Goal: Contribute content: Contribute content

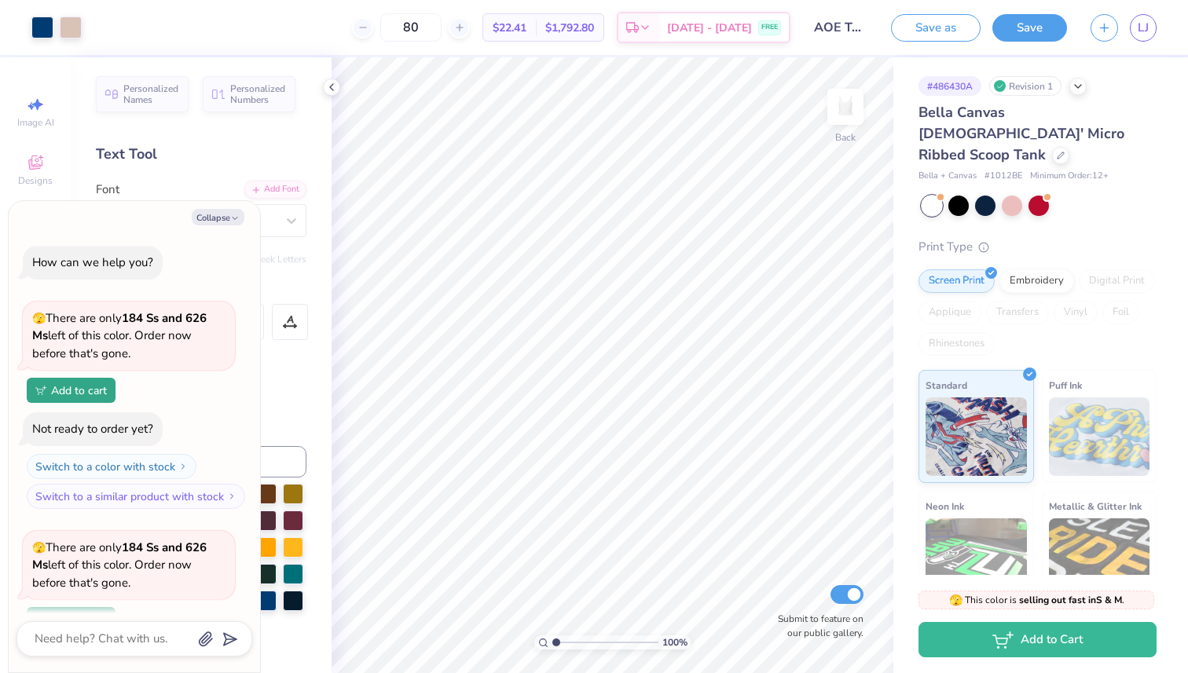
scroll to position [137, 0]
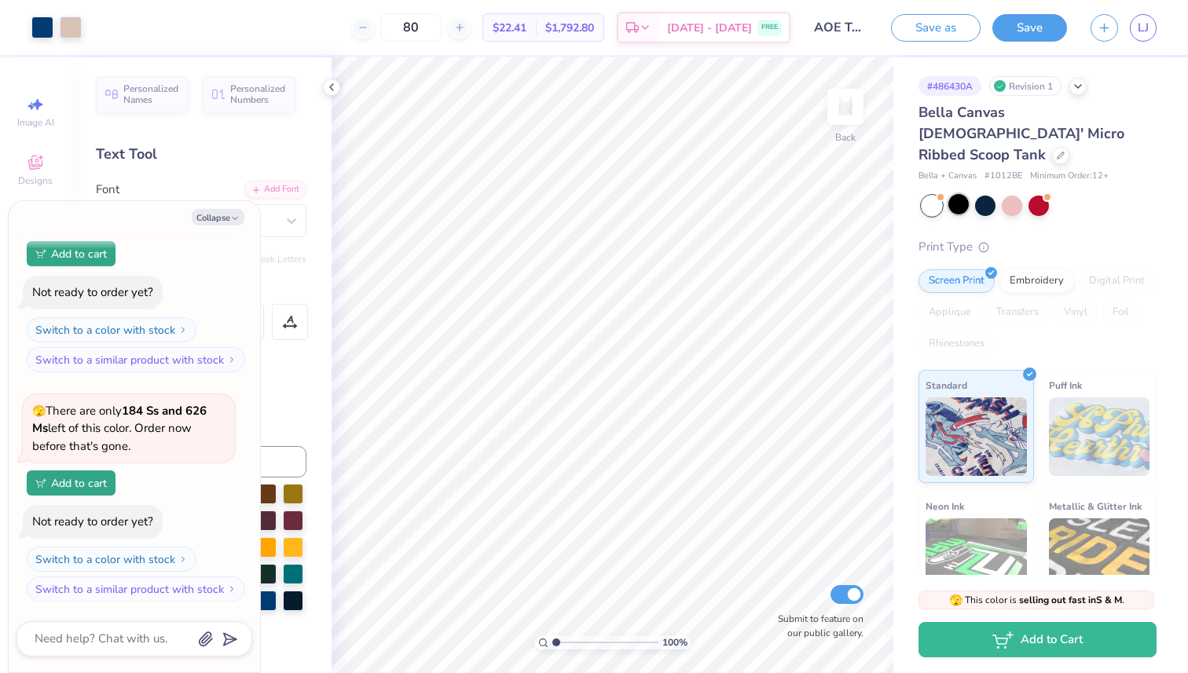
click at [961, 194] on div at bounding box center [958, 204] width 20 height 20
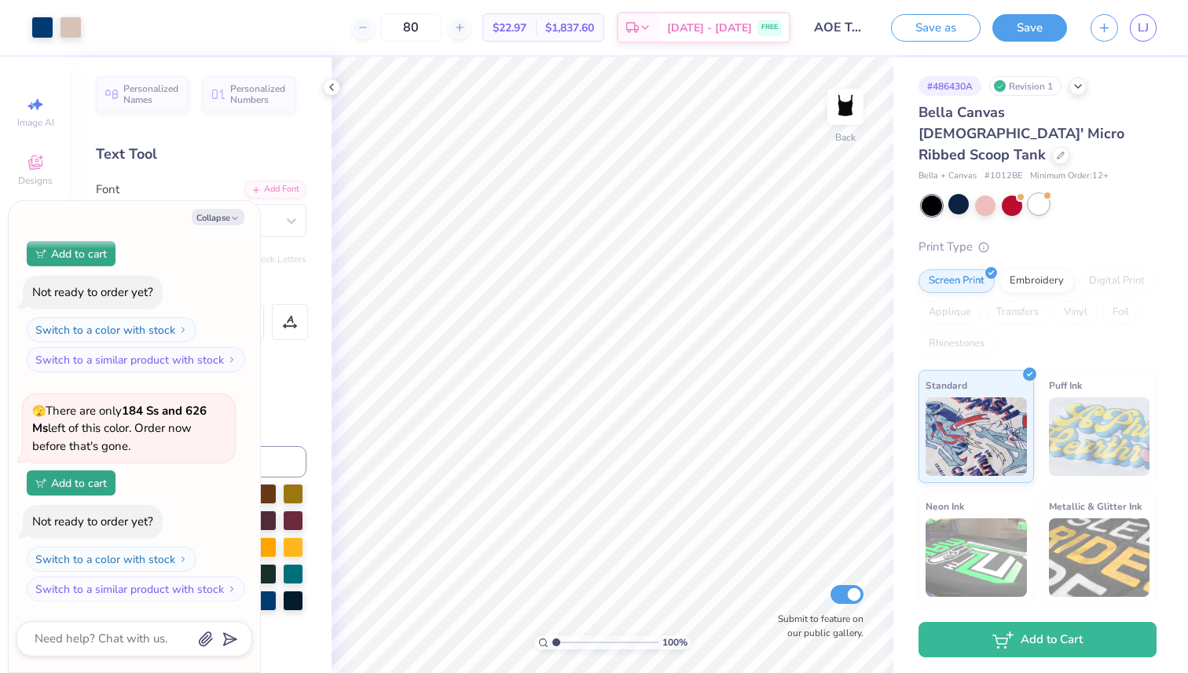
click at [1036, 194] on div at bounding box center [1039, 204] width 20 height 20
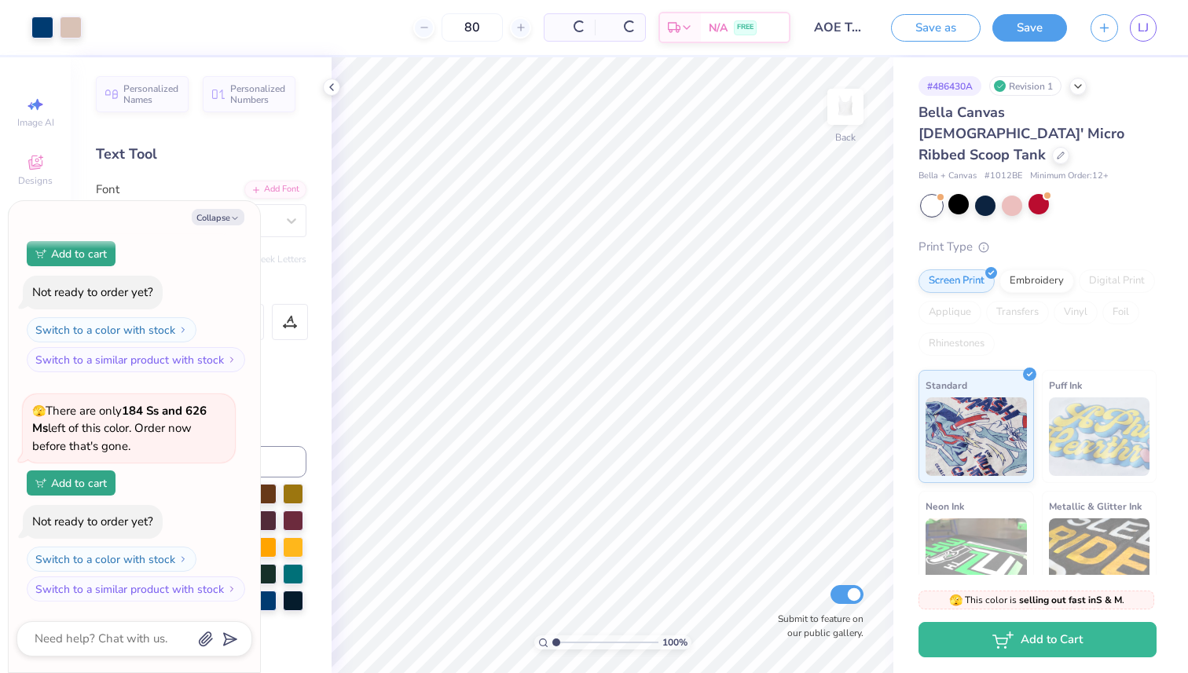
scroll to position [366, 0]
click at [1029, 28] on button "Save" at bounding box center [1029, 26] width 75 height 28
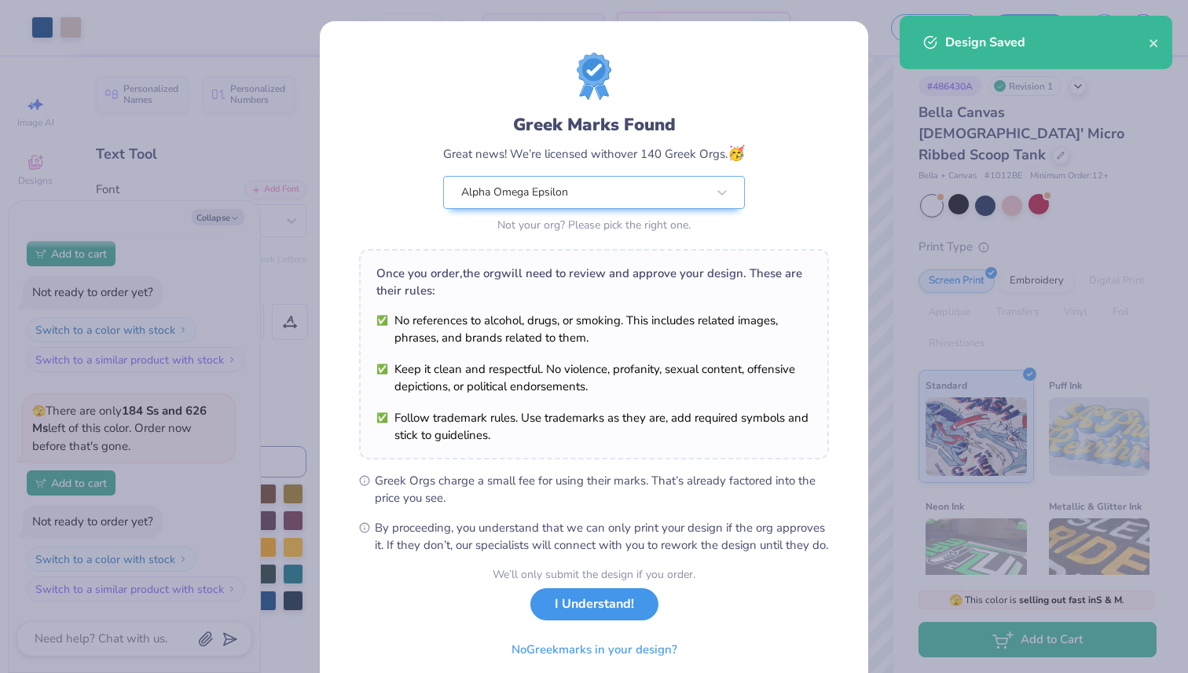
click at [602, 621] on button "I Understand!" at bounding box center [594, 605] width 128 height 32
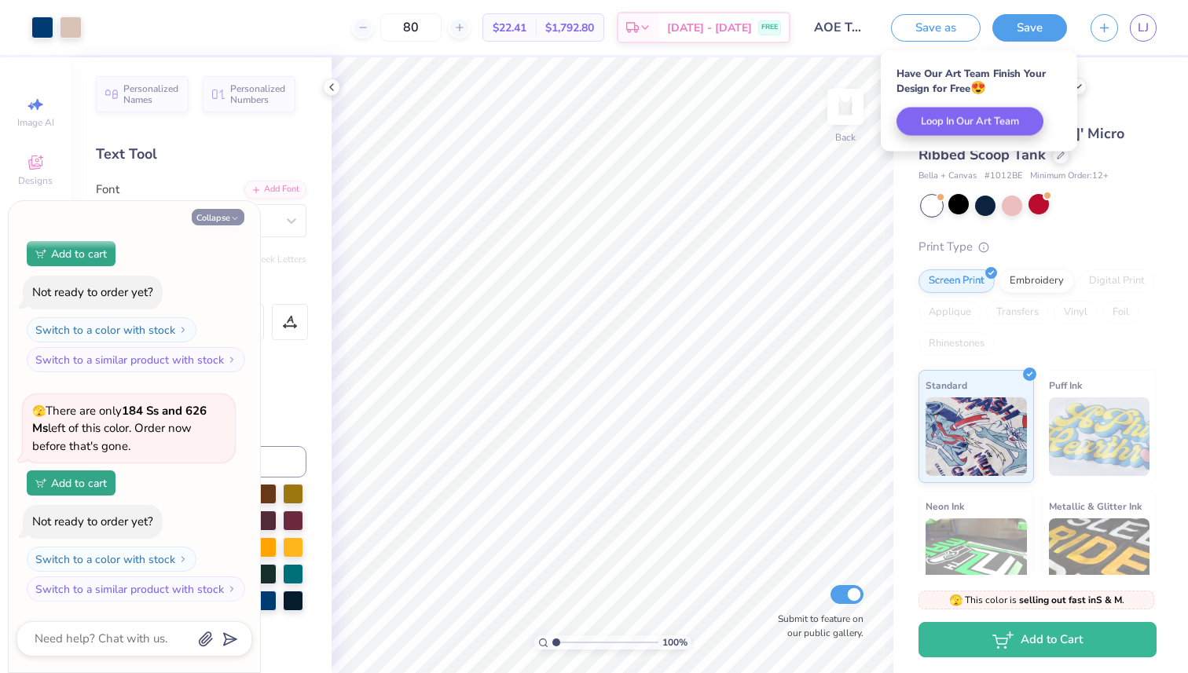
click at [222, 219] on button "Collapse" at bounding box center [218, 217] width 53 height 17
type textarea "x"
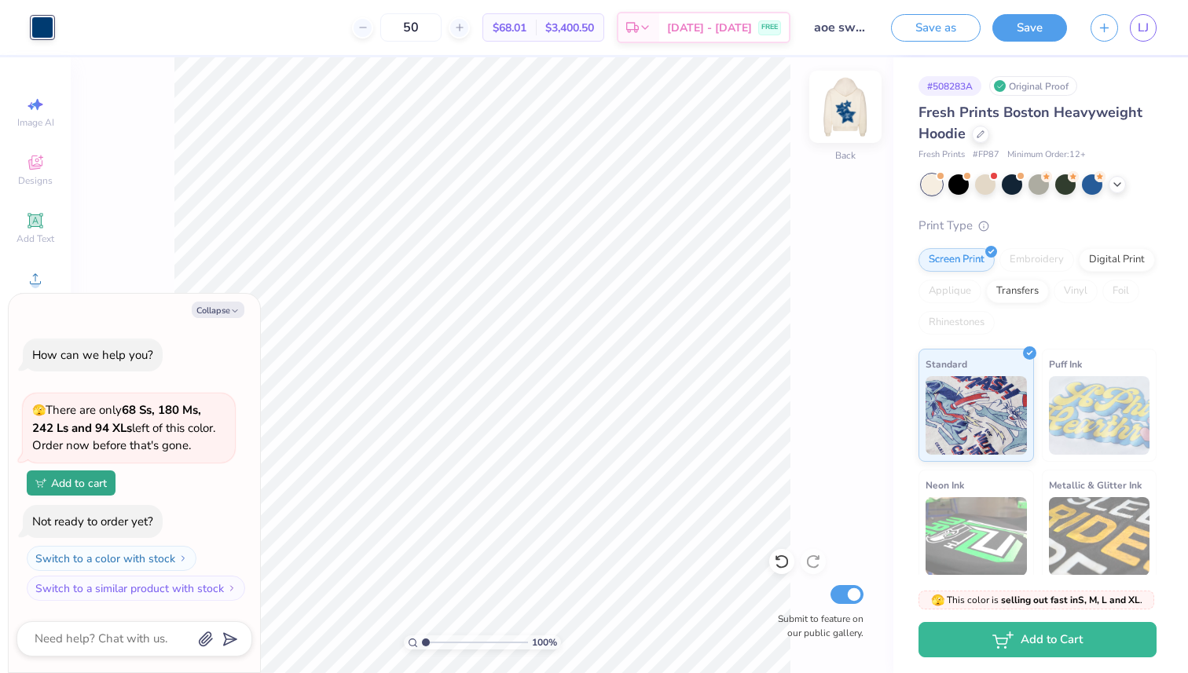
click at [838, 124] on img at bounding box center [845, 106] width 63 height 63
click at [852, 105] on img at bounding box center [845, 106] width 31 height 31
click at [837, 140] on div at bounding box center [845, 107] width 72 height 72
click at [231, 310] on icon "button" at bounding box center [234, 310] width 9 height 9
type textarea "x"
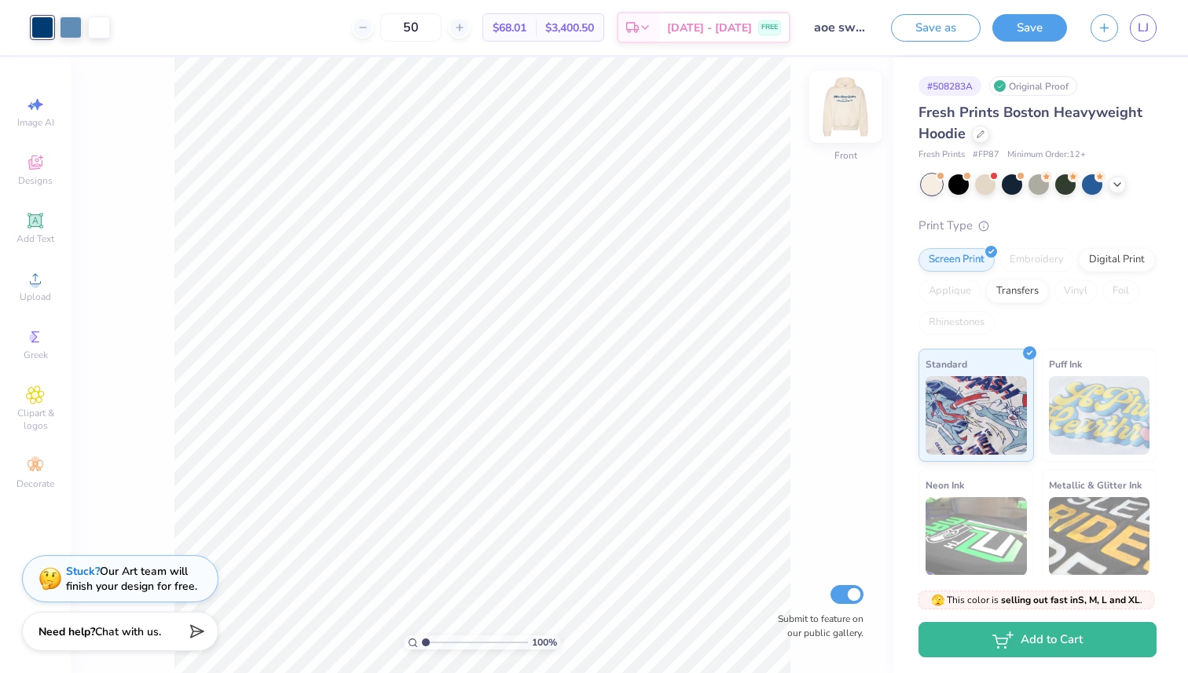
click at [850, 105] on img at bounding box center [845, 106] width 63 height 63
click at [46, 182] on span "Designs" at bounding box center [35, 180] width 35 height 13
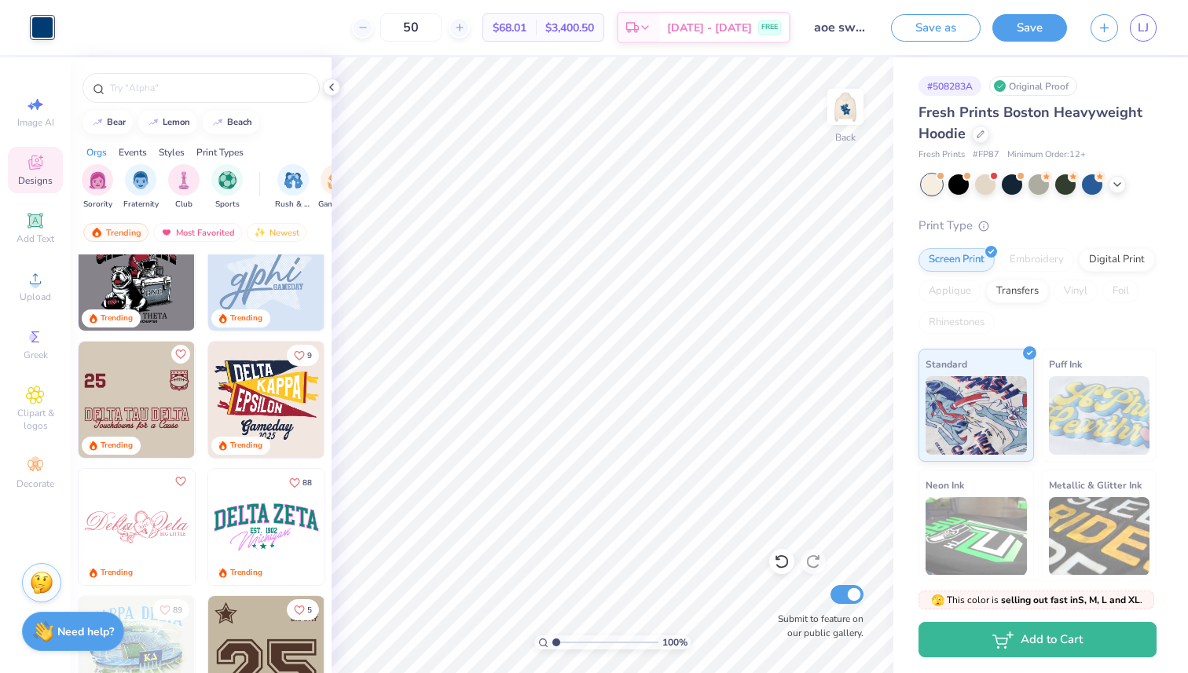
scroll to position [1824, 0]
click at [853, 112] on img at bounding box center [845, 106] width 63 height 63
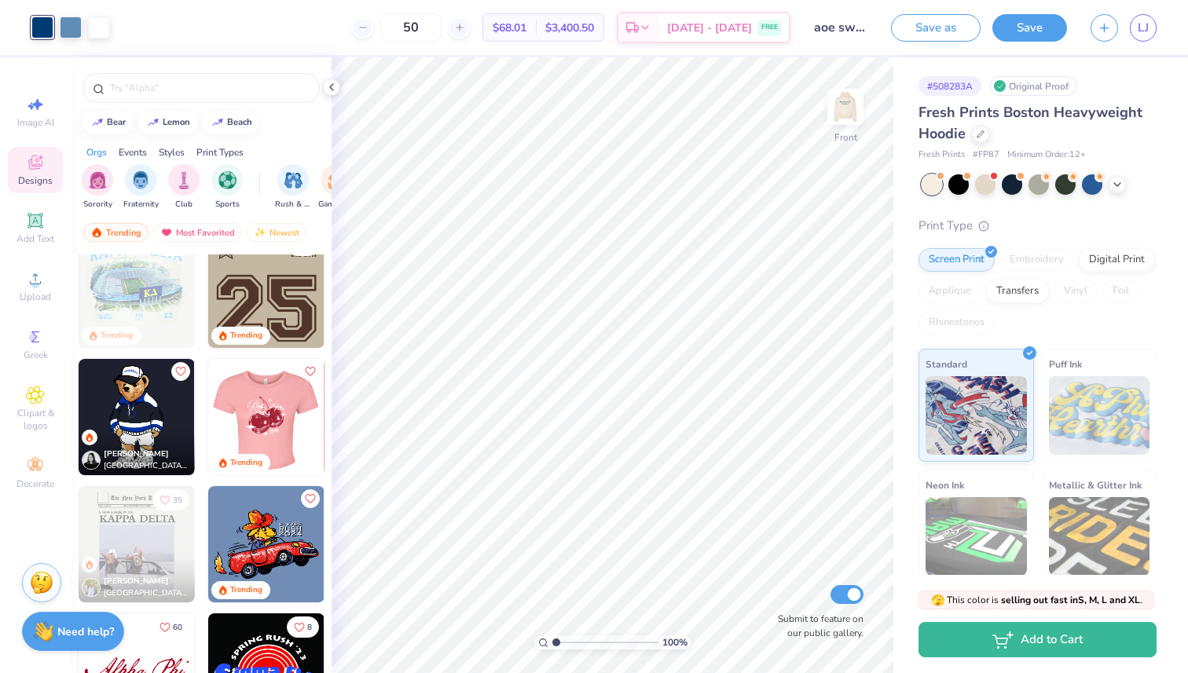
scroll to position [2188, 0]
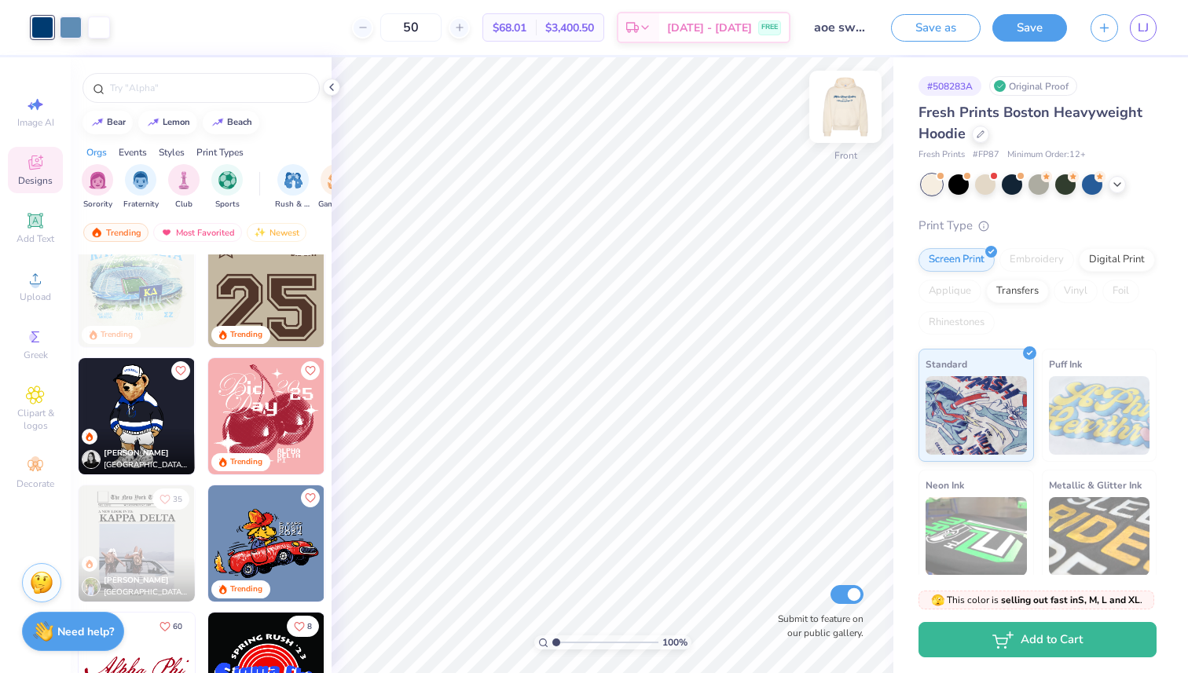
click at [849, 107] on img at bounding box center [845, 106] width 63 height 63
click at [1014, 32] on button "Save" at bounding box center [1029, 26] width 75 height 28
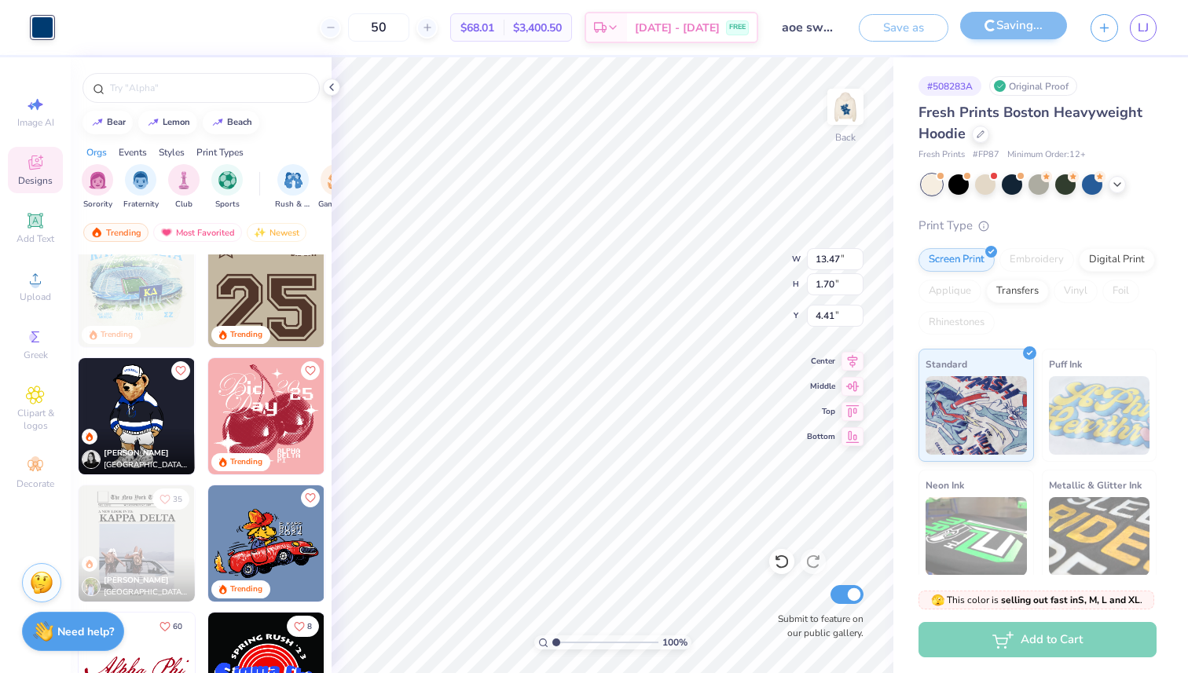
type input "9.67"
type input "1.20"
type input "7.00"
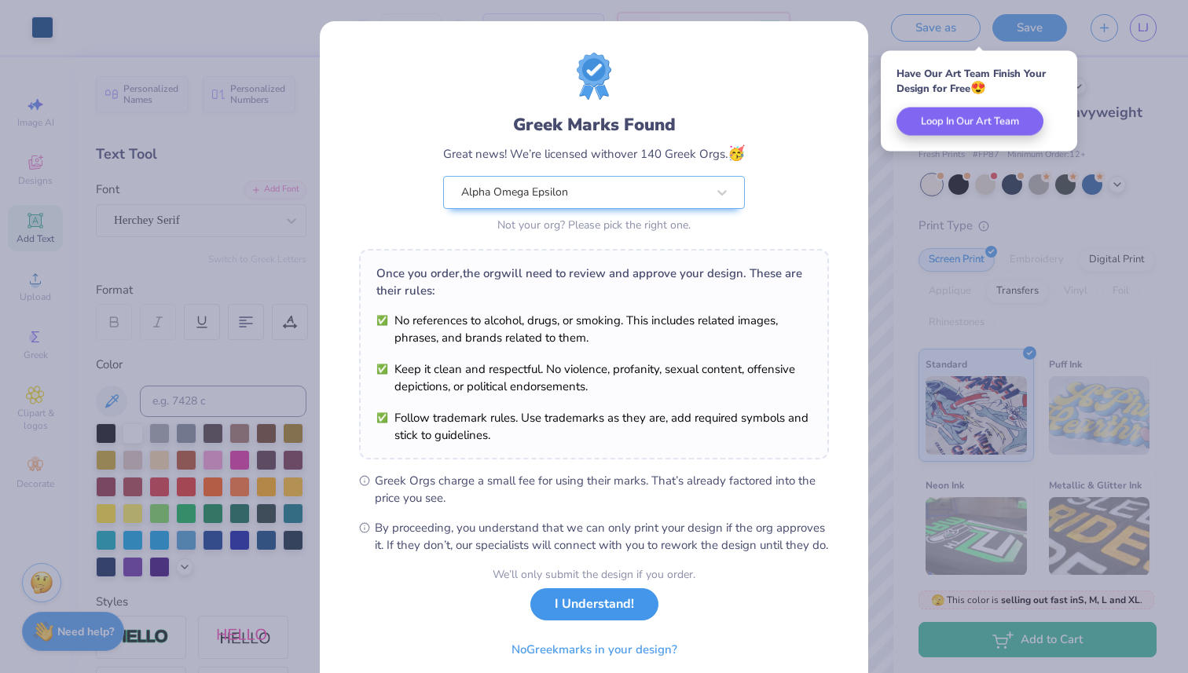
click at [611, 621] on button "I Understand!" at bounding box center [594, 605] width 128 height 32
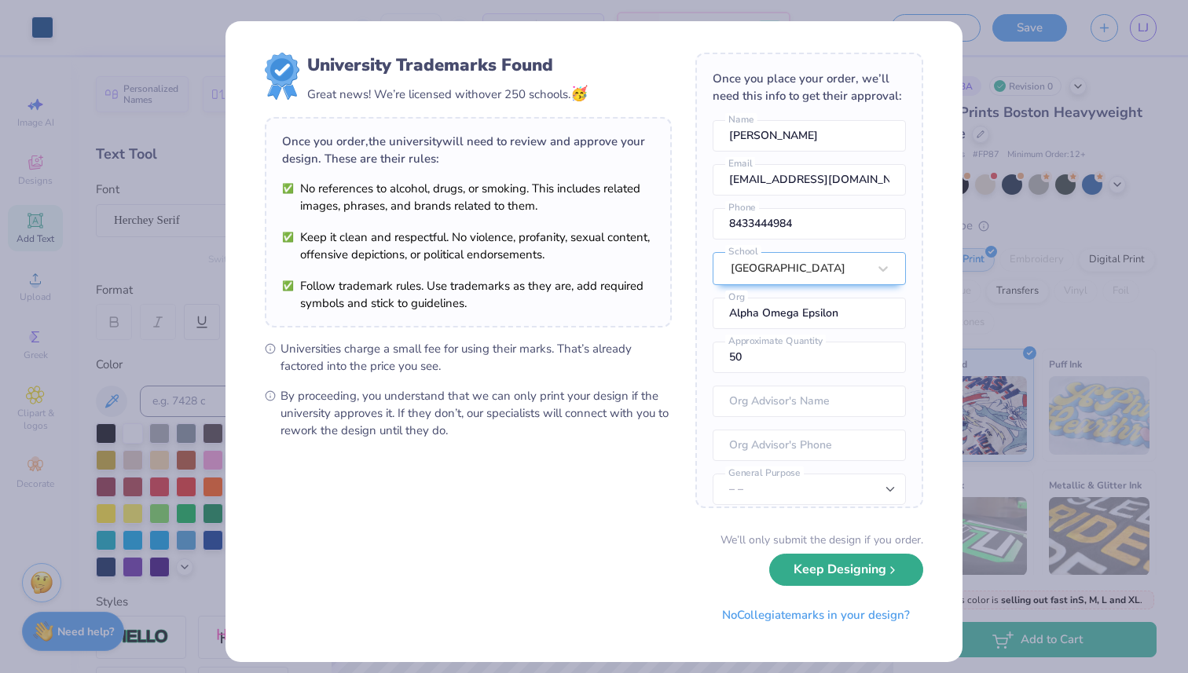
click at [834, 570] on button "Keep Designing" at bounding box center [846, 570] width 154 height 32
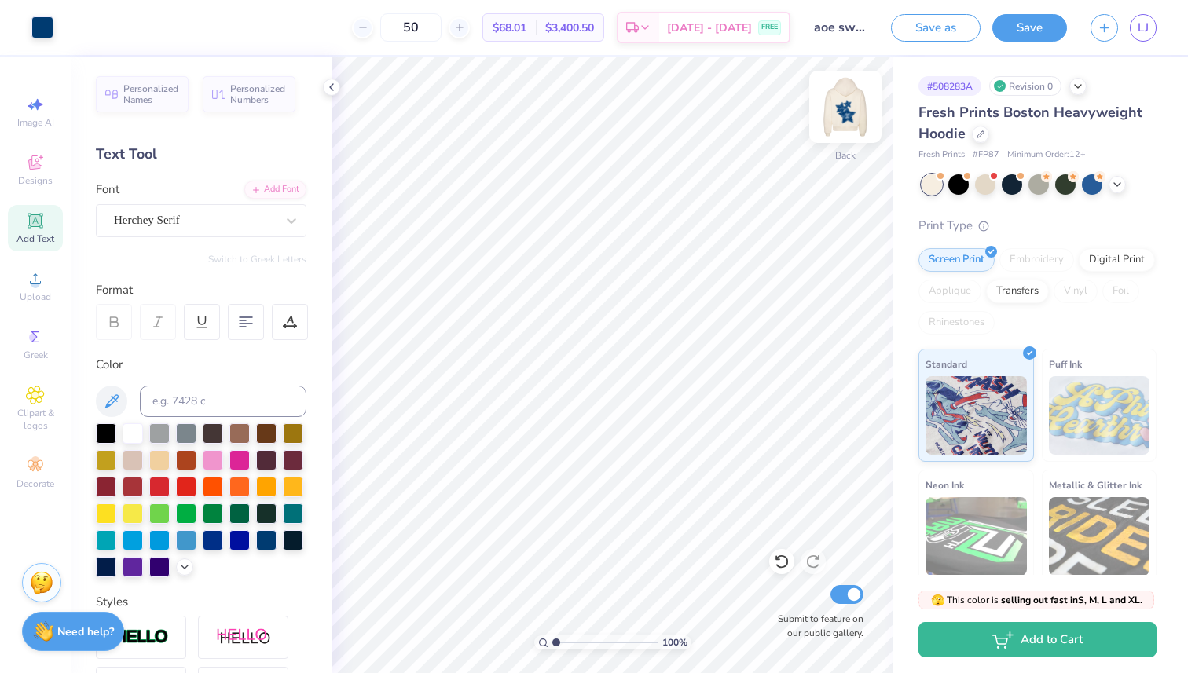
click at [841, 112] on img at bounding box center [845, 106] width 63 height 63
click at [849, 101] on img at bounding box center [845, 106] width 63 height 63
type input "9.67"
type input "1.20"
type input "7.00"
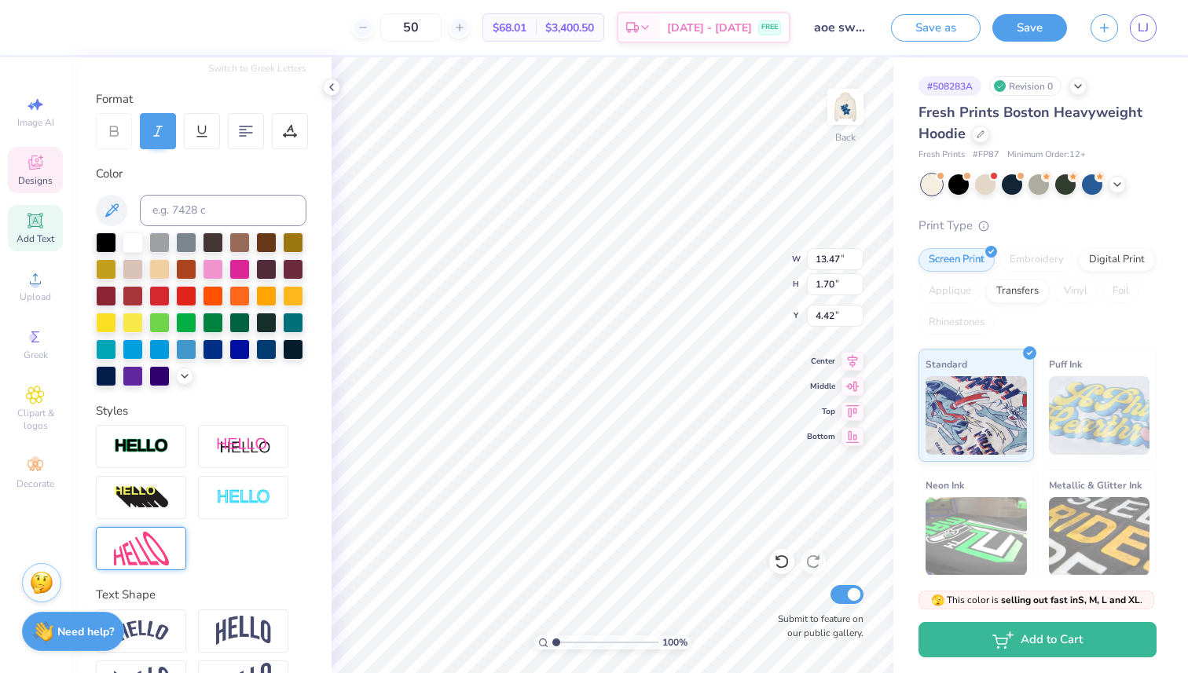
scroll to position [240, 0]
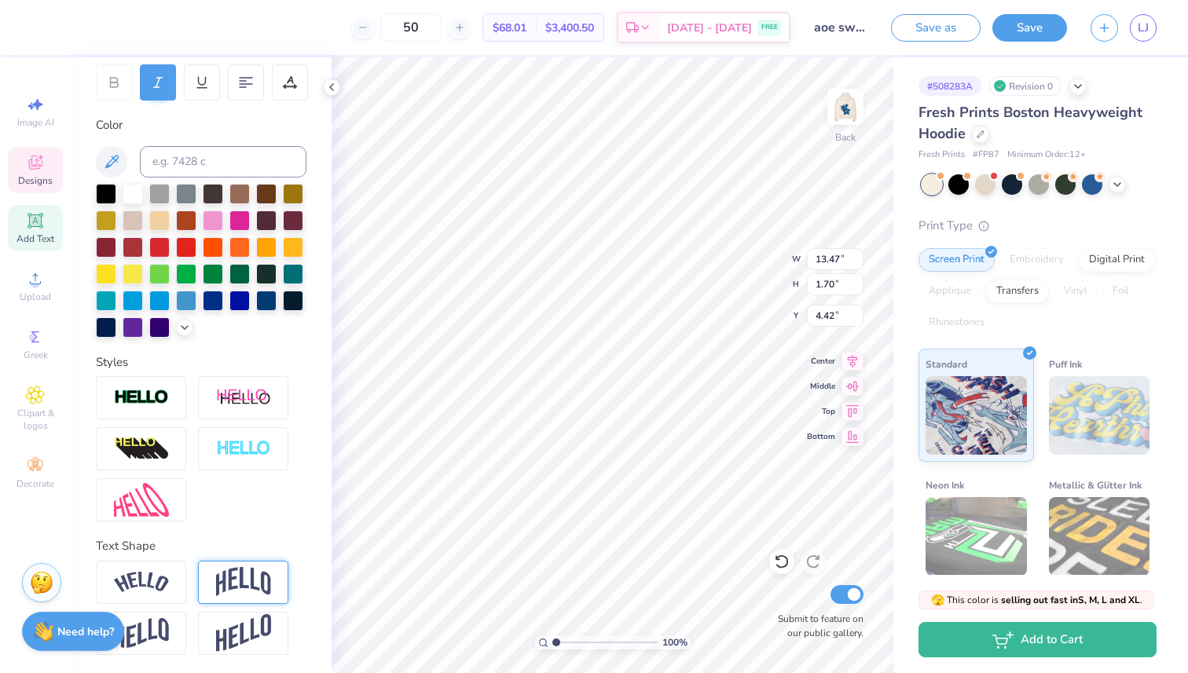
click at [256, 580] on img at bounding box center [243, 582] width 55 height 30
type input "3.93"
type input "3.31"
click at [134, 596] on div at bounding box center [141, 582] width 90 height 43
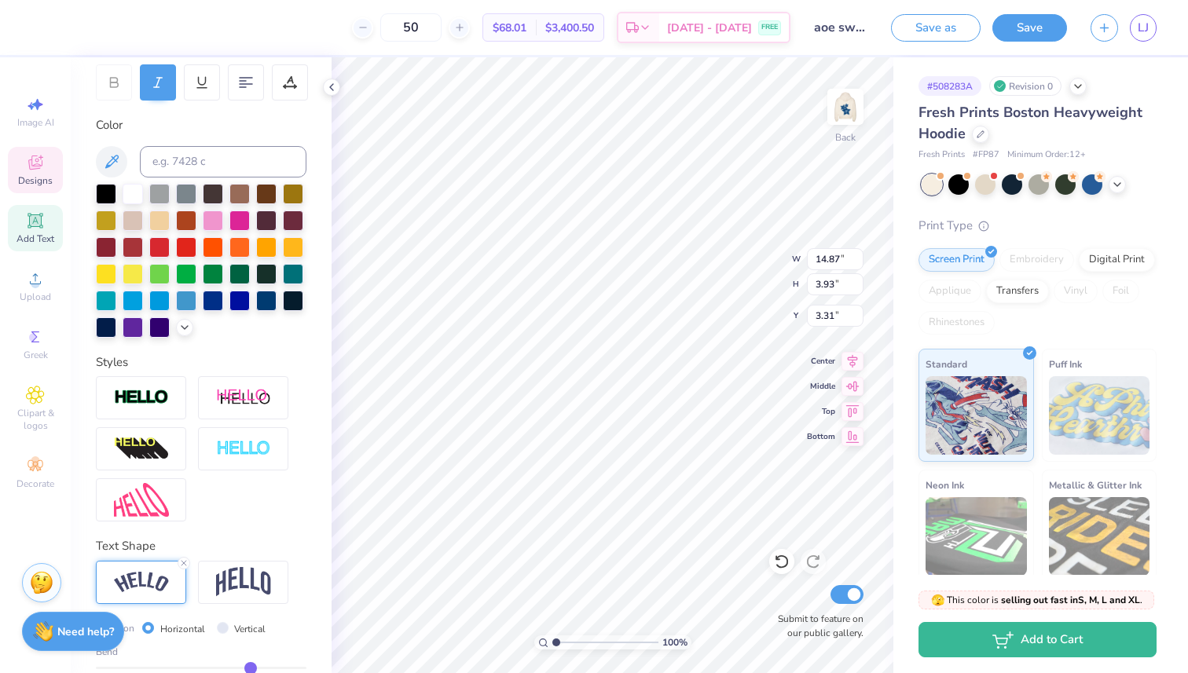
type input "14.87"
type input "3.24"
type input "3.66"
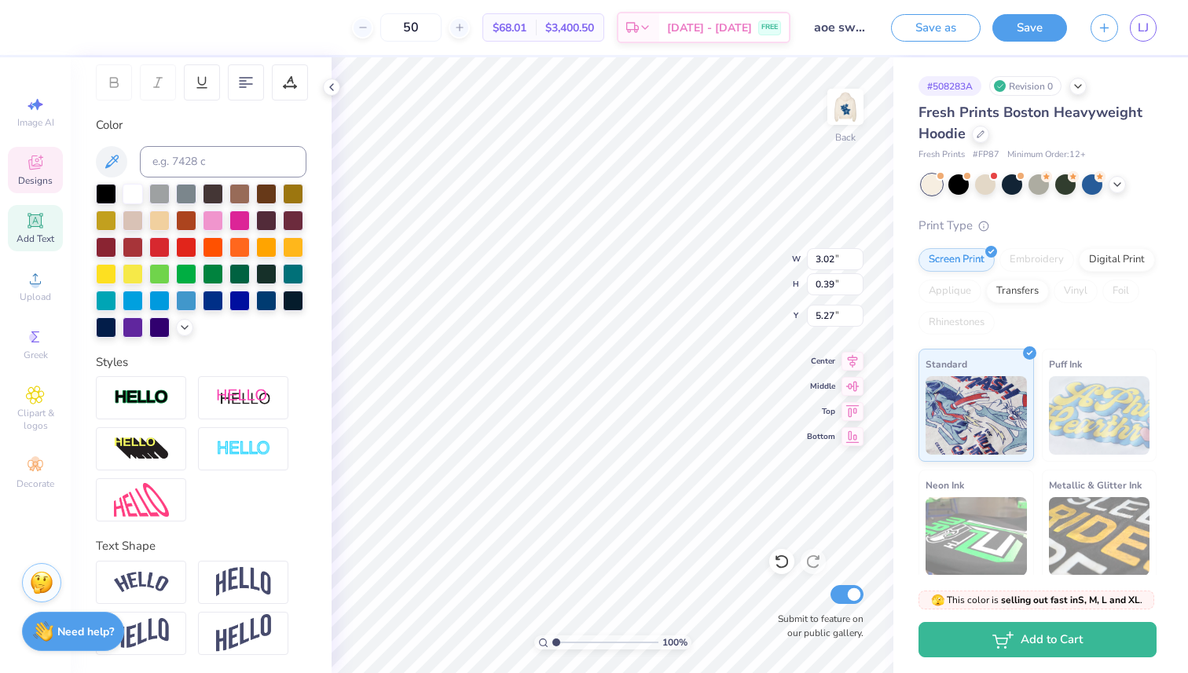
type input "5.67"
click at [324, 285] on div "Personalized Names Personalized Numbers Text Tool Add Font Font Herchey Serif S…" at bounding box center [201, 365] width 261 height 616
type input "14.87"
type input "3.24"
type input "3.66"
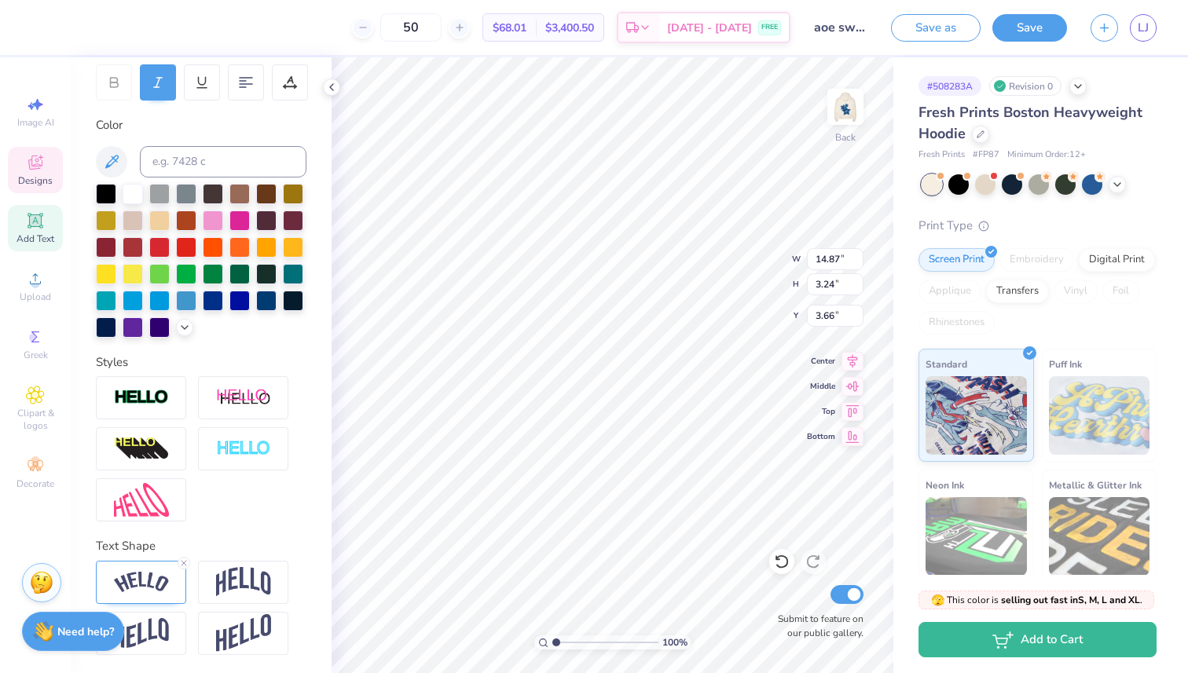
type input "13.31"
type input "2.90"
type input "3.85"
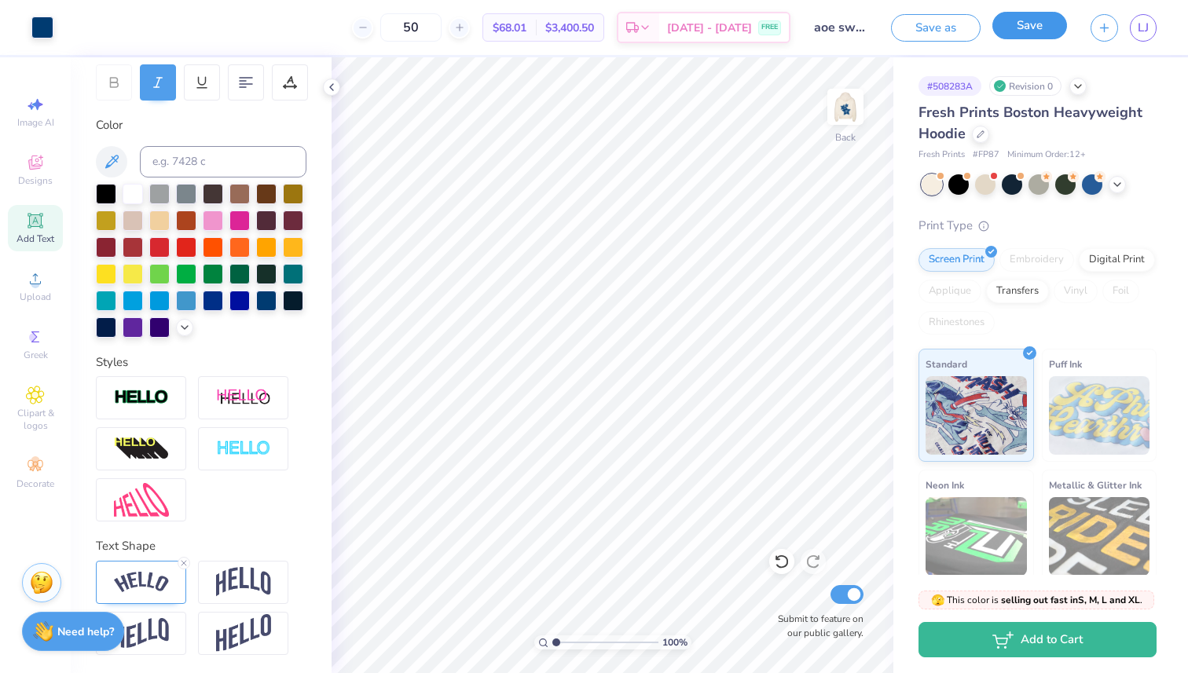
click at [1029, 26] on button "Save" at bounding box center [1029, 26] width 75 height 28
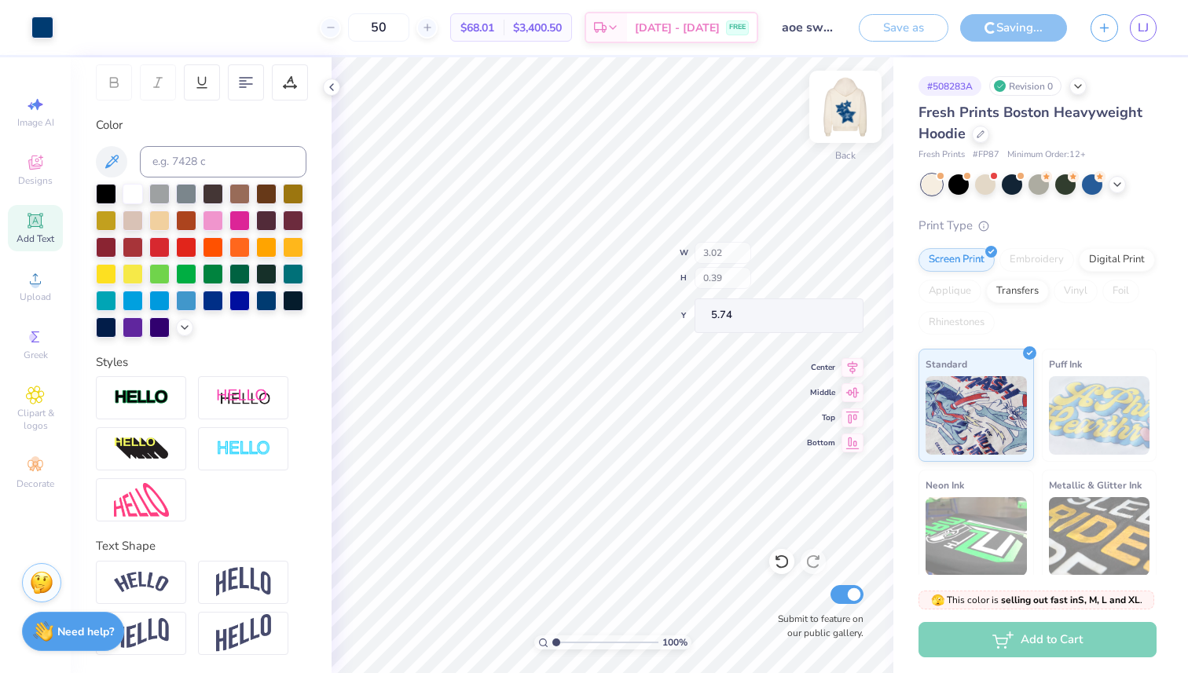
type input "5.74"
type input "13.31"
type input "2.90"
type input "3.85"
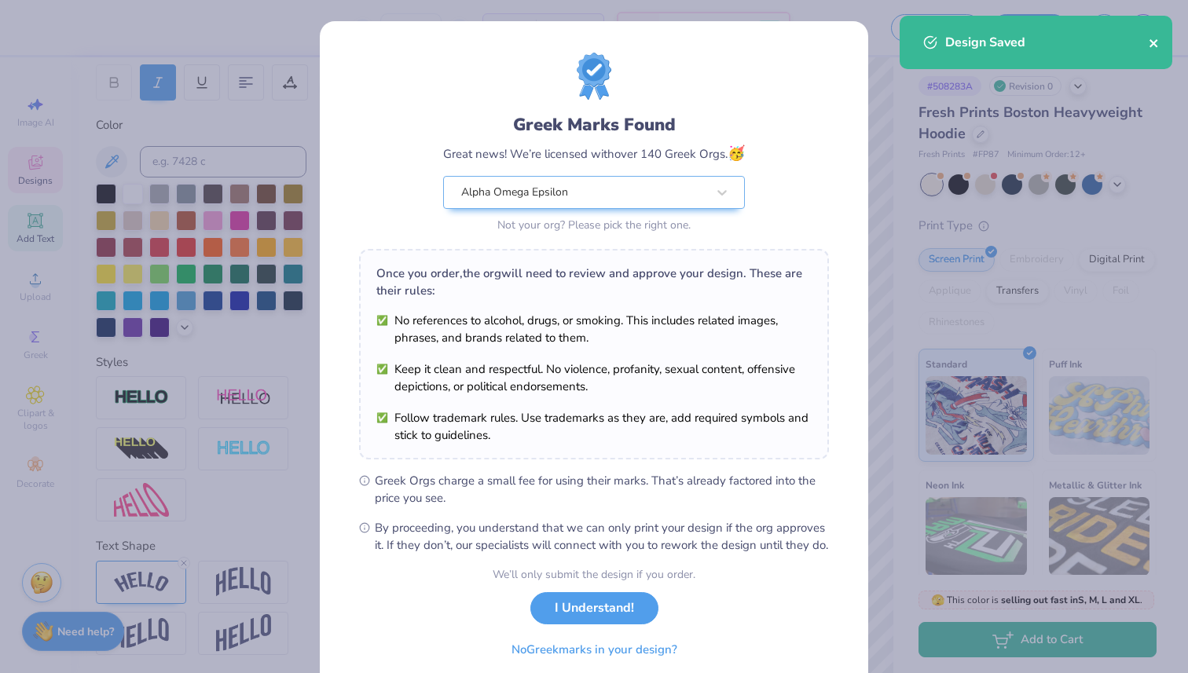
click at [1155, 42] on icon "close" at bounding box center [1154, 43] width 8 height 8
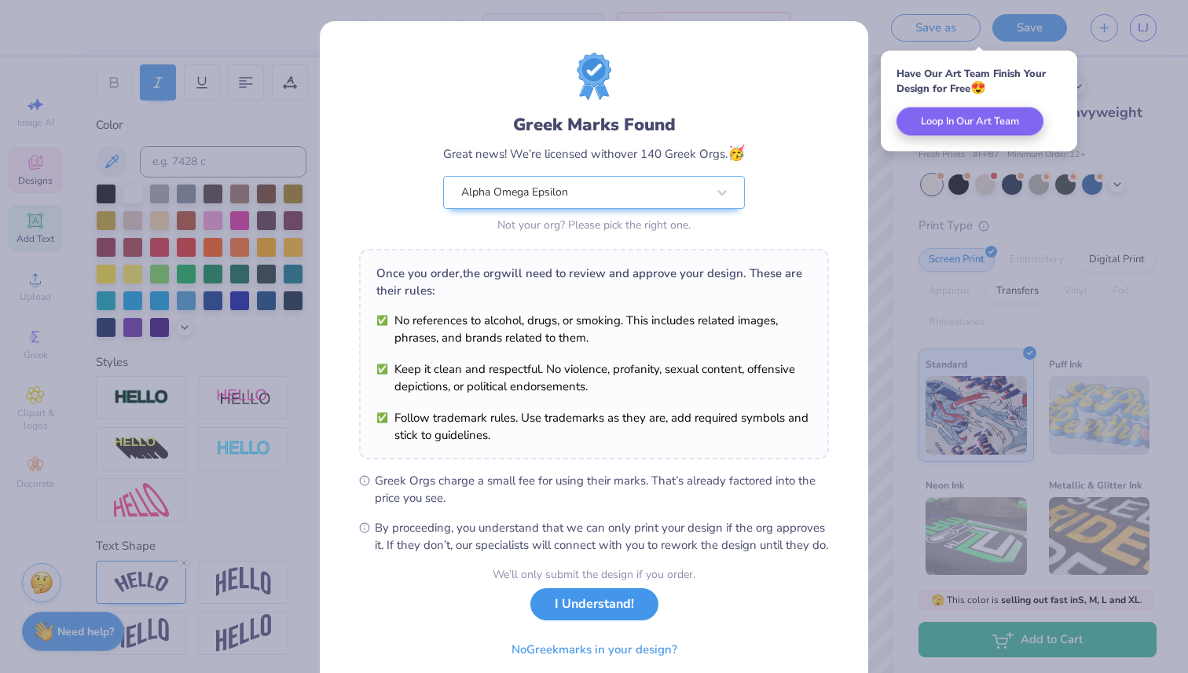
click at [618, 621] on button "I Understand!" at bounding box center [594, 605] width 128 height 32
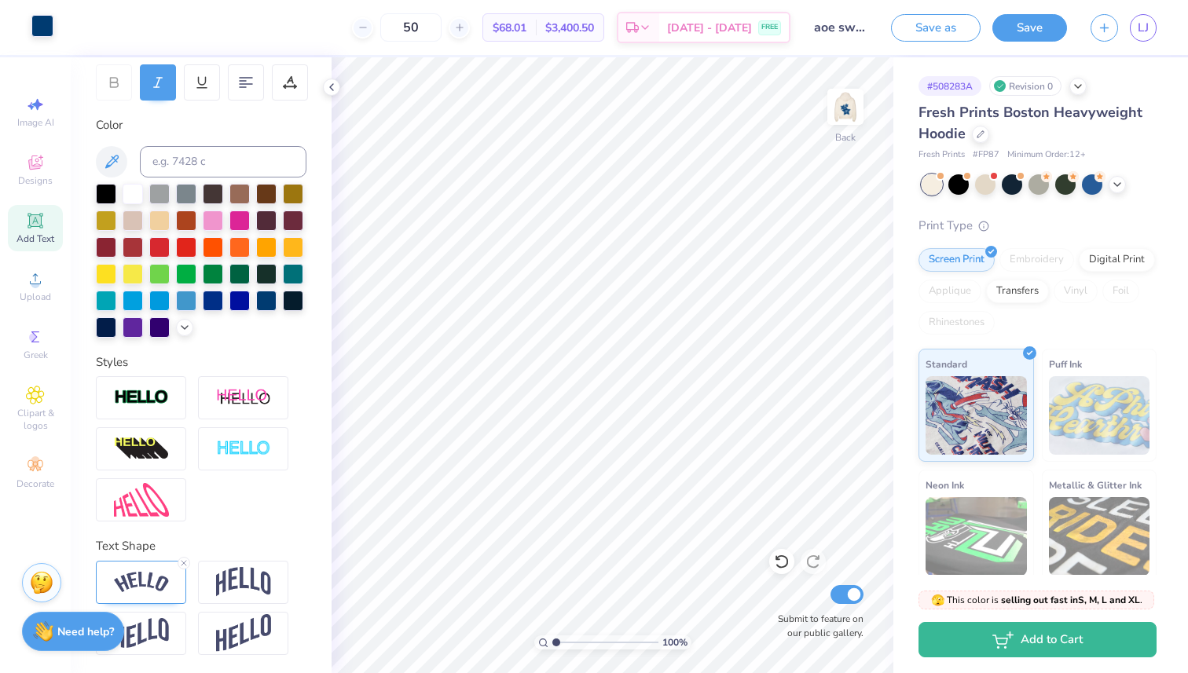
click at [53, 21] on div at bounding box center [42, 26] width 22 height 22
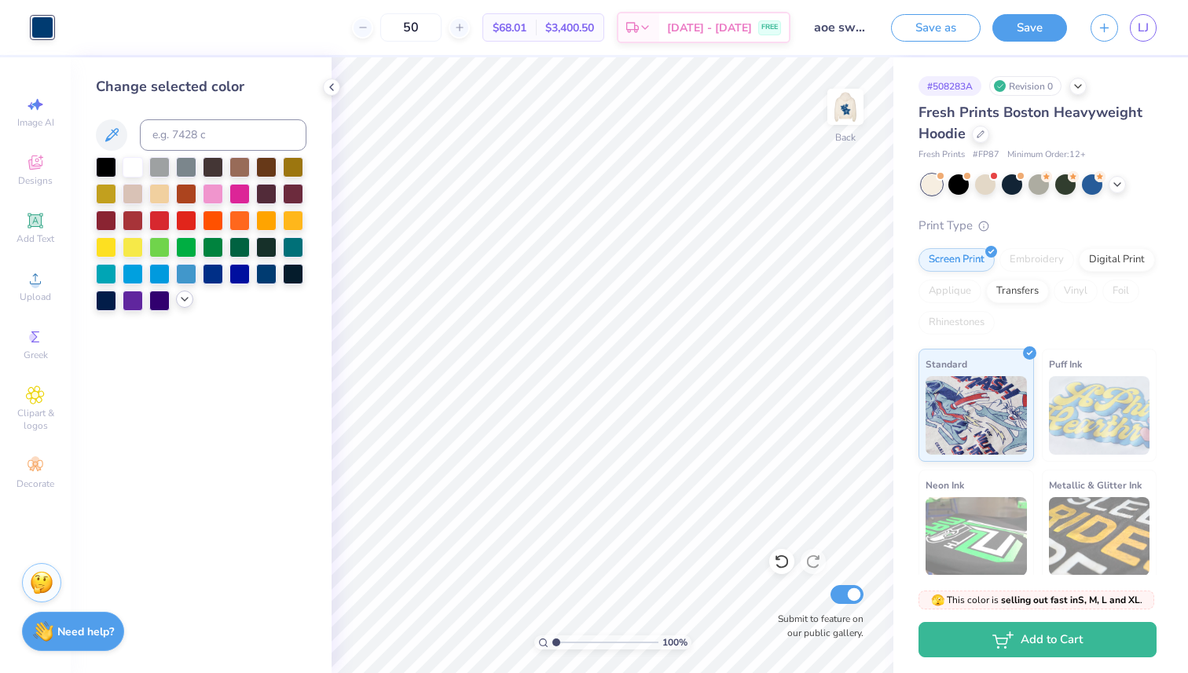
click at [185, 294] on icon at bounding box center [184, 299] width 13 height 13
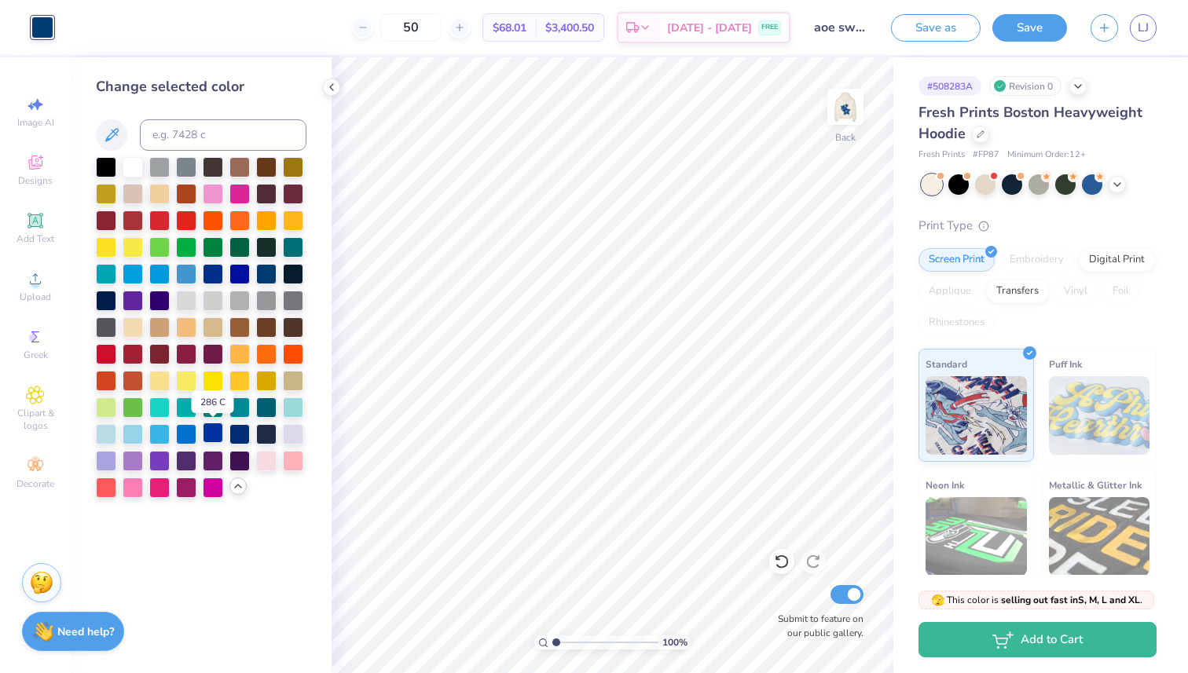
click at [213, 437] on div at bounding box center [213, 433] width 20 height 20
click at [1012, 23] on button "Save" at bounding box center [1029, 26] width 75 height 28
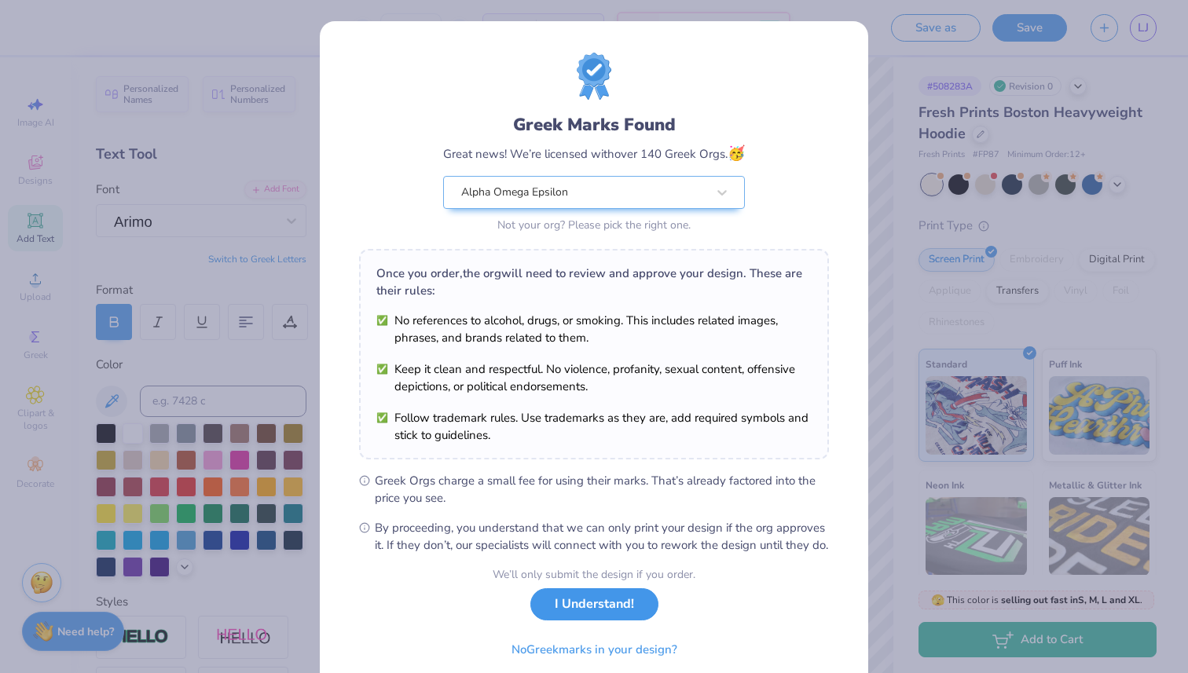
click at [572, 621] on button "I Understand!" at bounding box center [594, 605] width 128 height 32
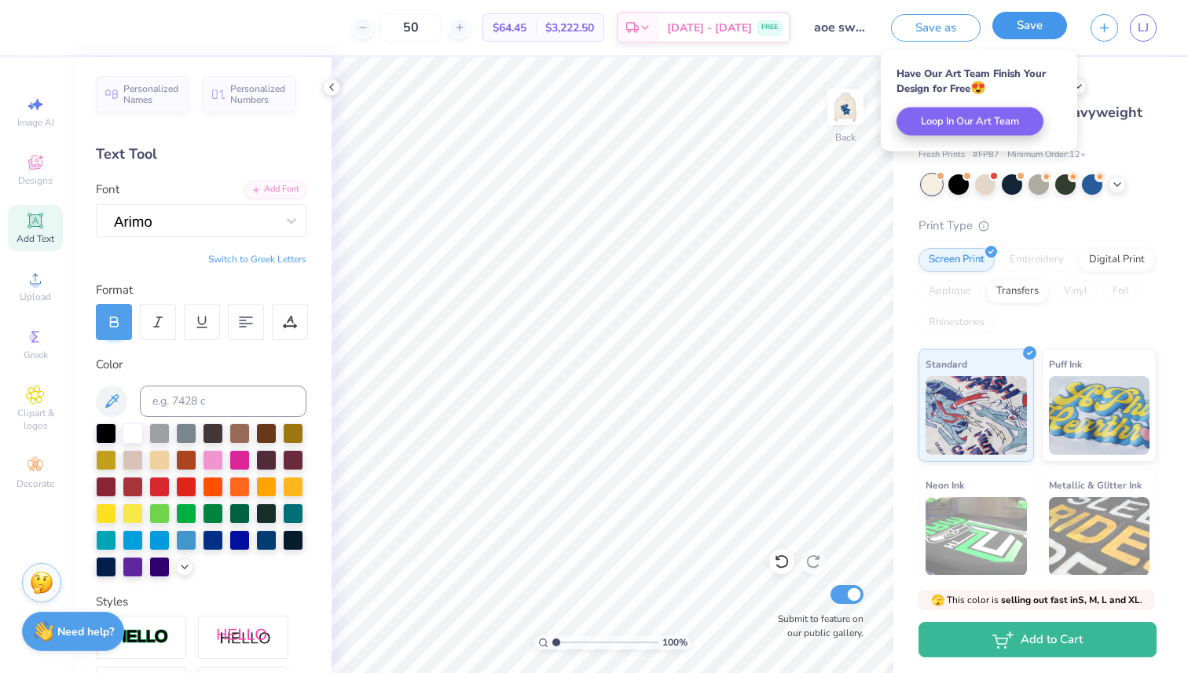
click at [1001, 28] on button "Save" at bounding box center [1029, 26] width 75 height 28
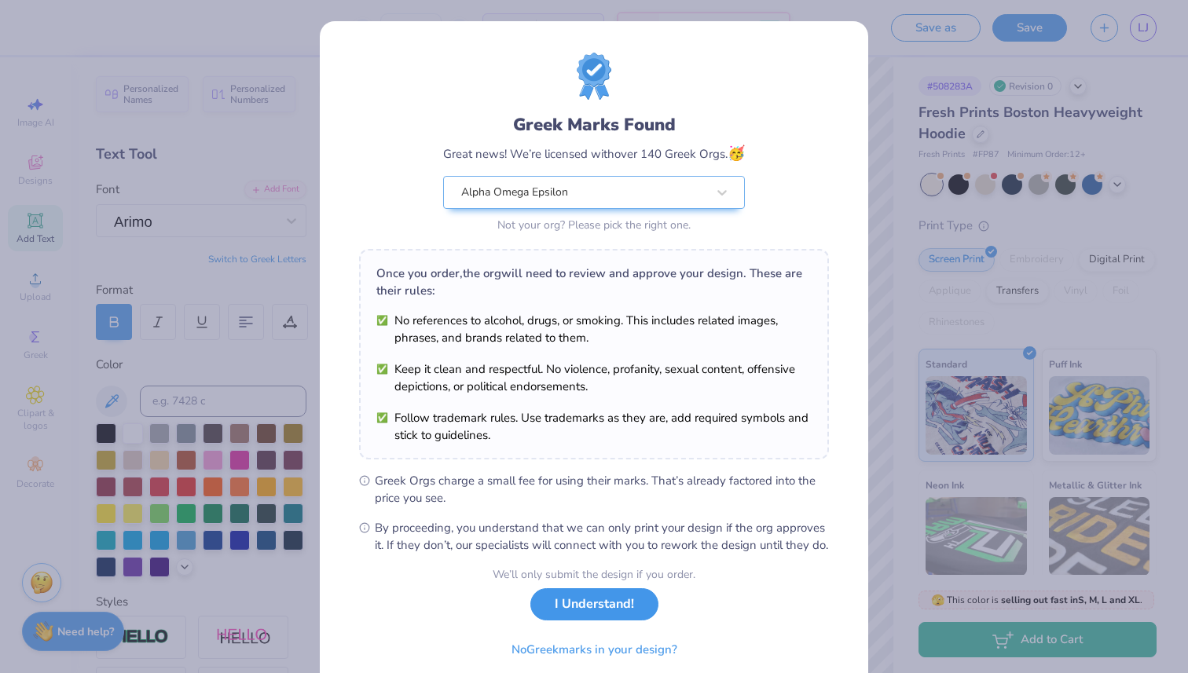
click at [581, 621] on button "I Understand!" at bounding box center [594, 605] width 128 height 32
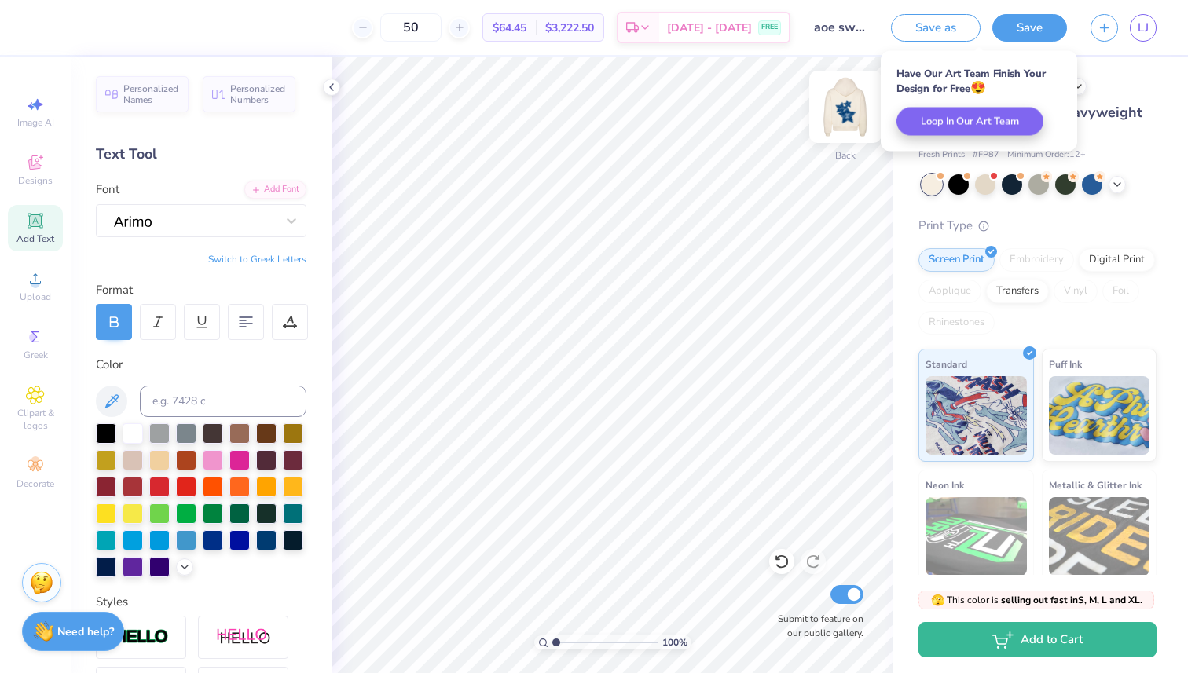
click at [842, 110] on img at bounding box center [845, 106] width 63 height 63
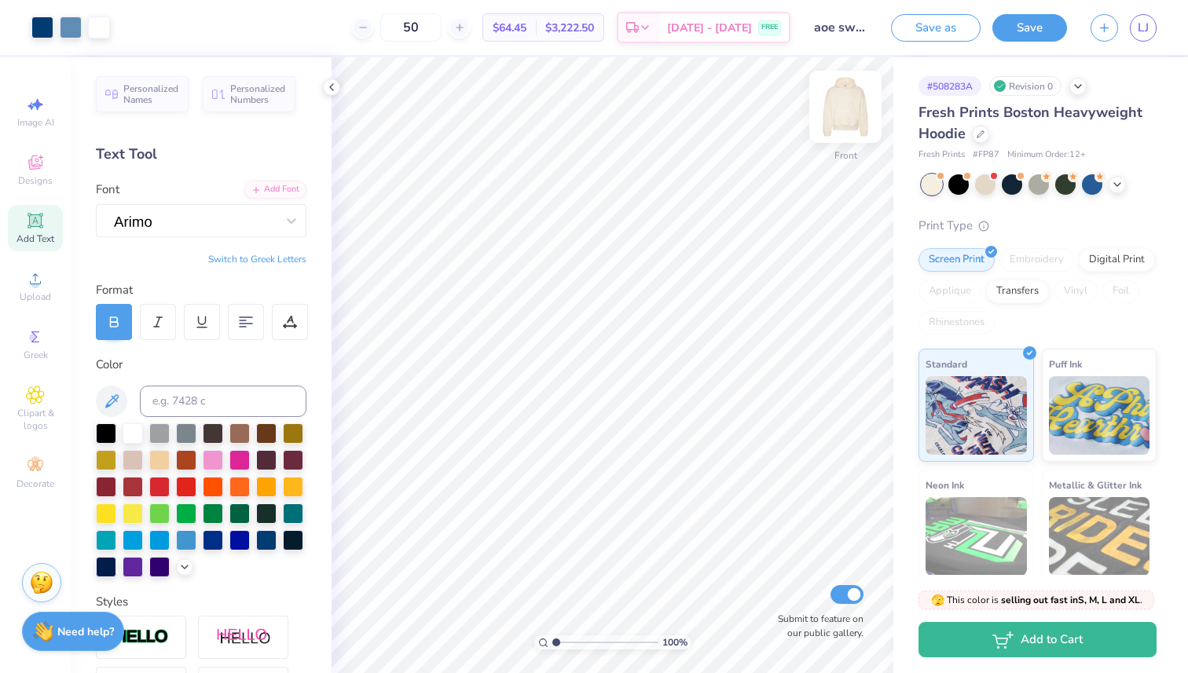
click at [860, 104] on img at bounding box center [845, 106] width 63 height 63
click at [1124, 182] on div at bounding box center [1117, 182] width 17 height 17
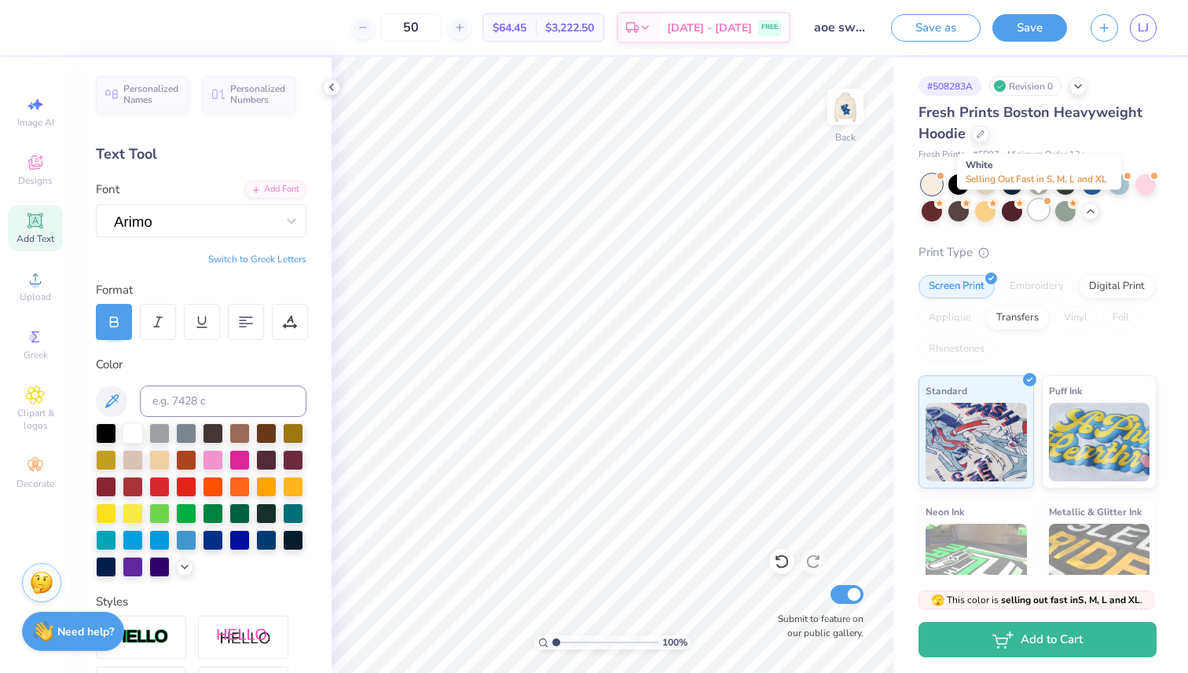
click at [1043, 213] on div at bounding box center [1039, 210] width 20 height 20
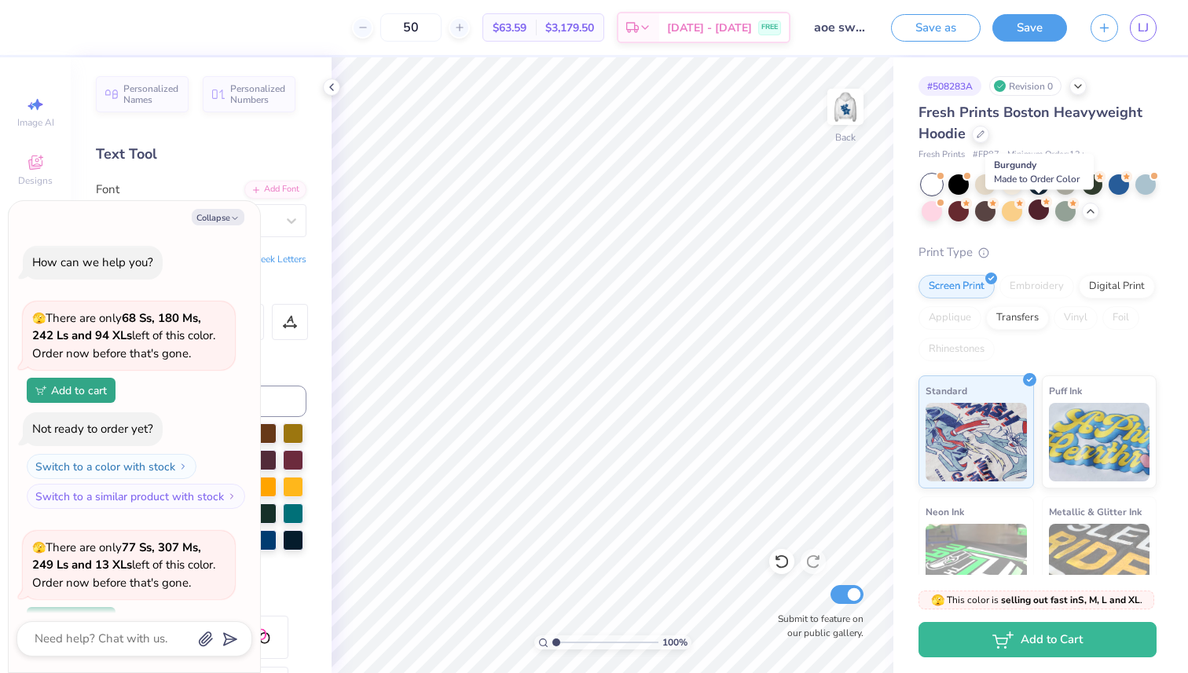
scroll to position [137, 0]
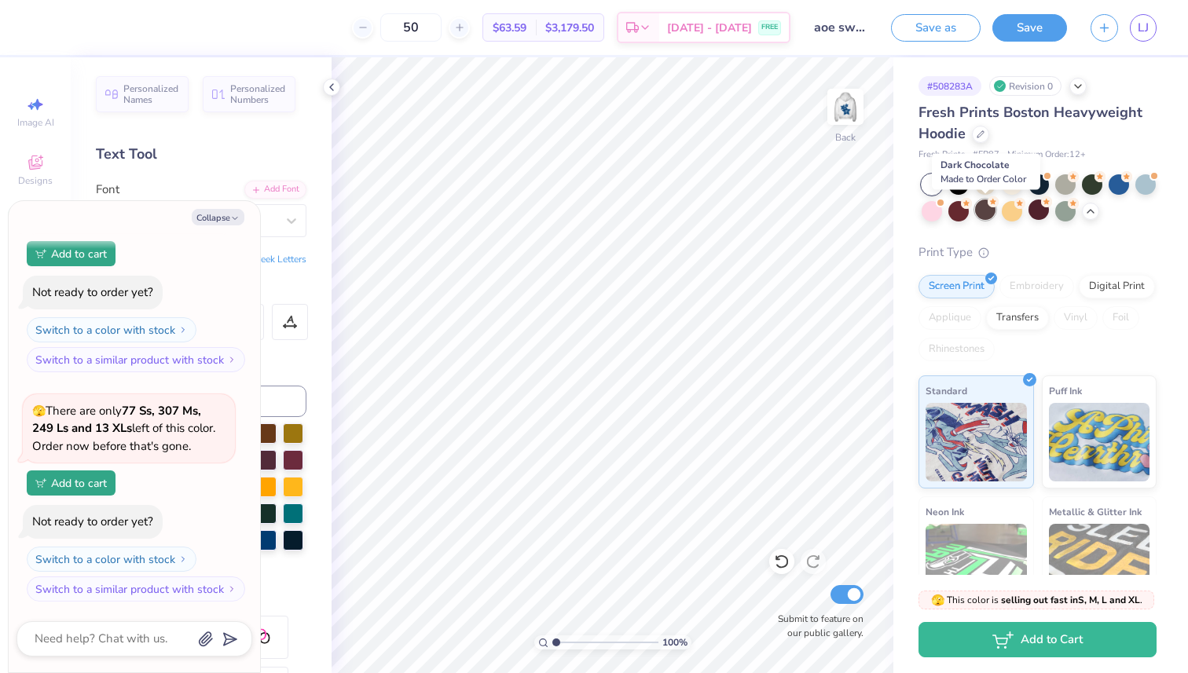
click at [989, 214] on div at bounding box center [985, 210] width 20 height 20
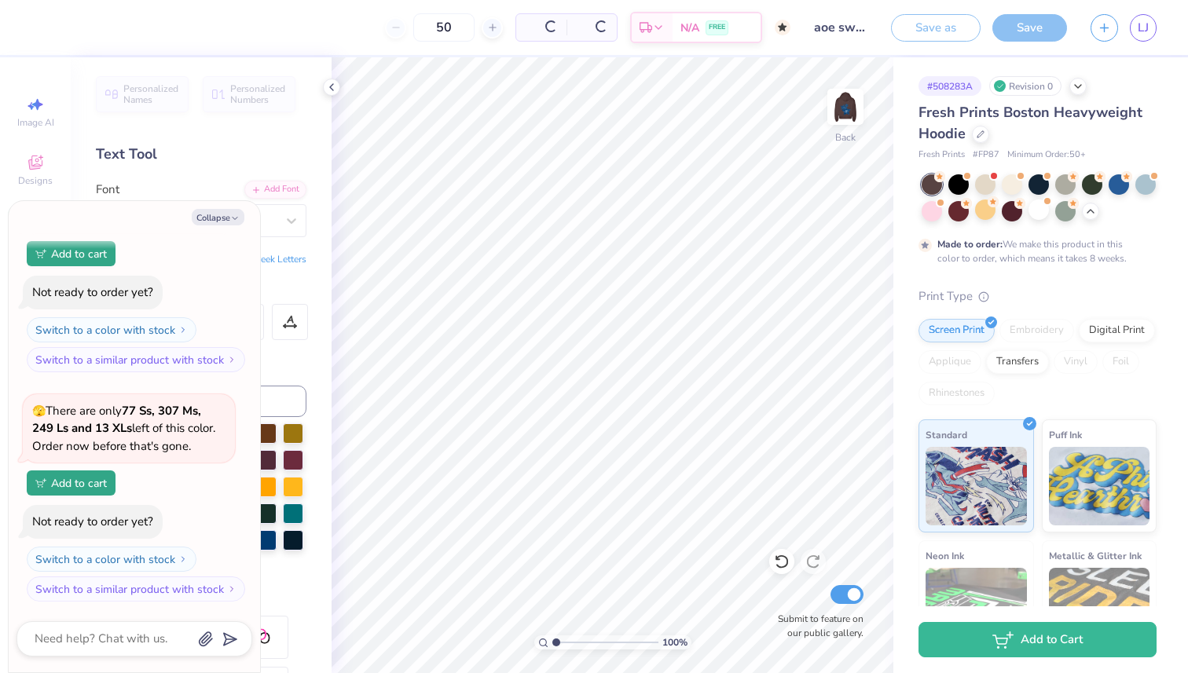
scroll to position [285, 0]
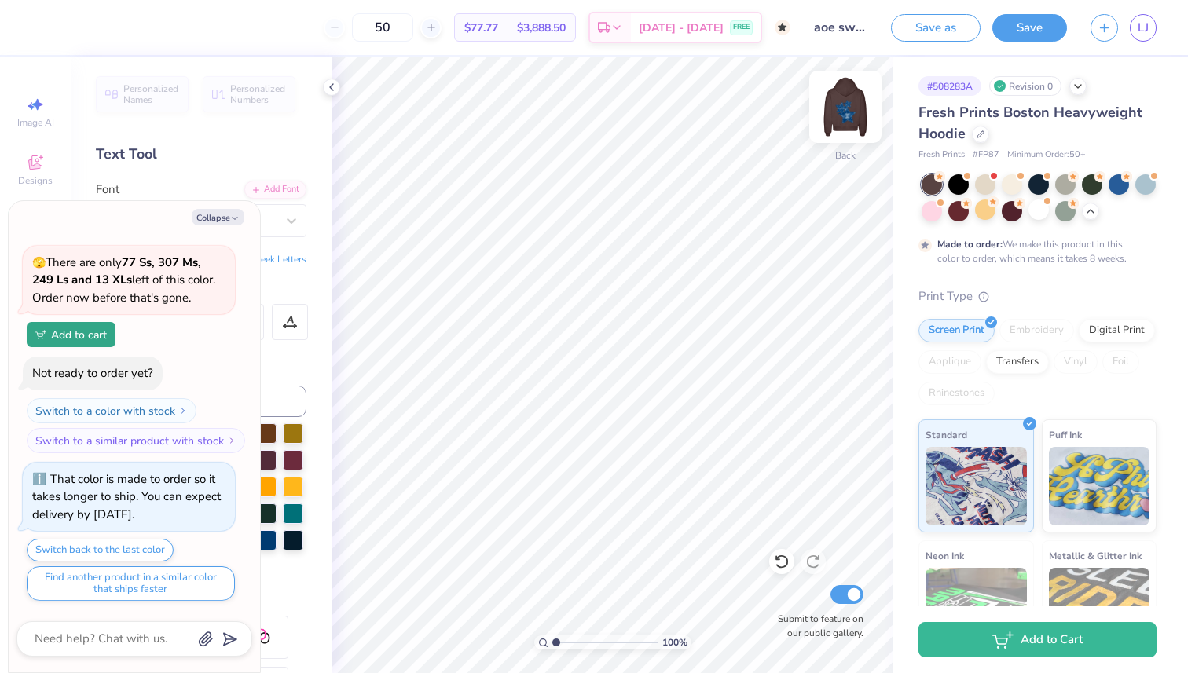
click at [850, 111] on img at bounding box center [845, 106] width 63 height 63
click at [850, 111] on img at bounding box center [845, 106] width 31 height 31
click at [1008, 185] on div at bounding box center [1012, 183] width 20 height 20
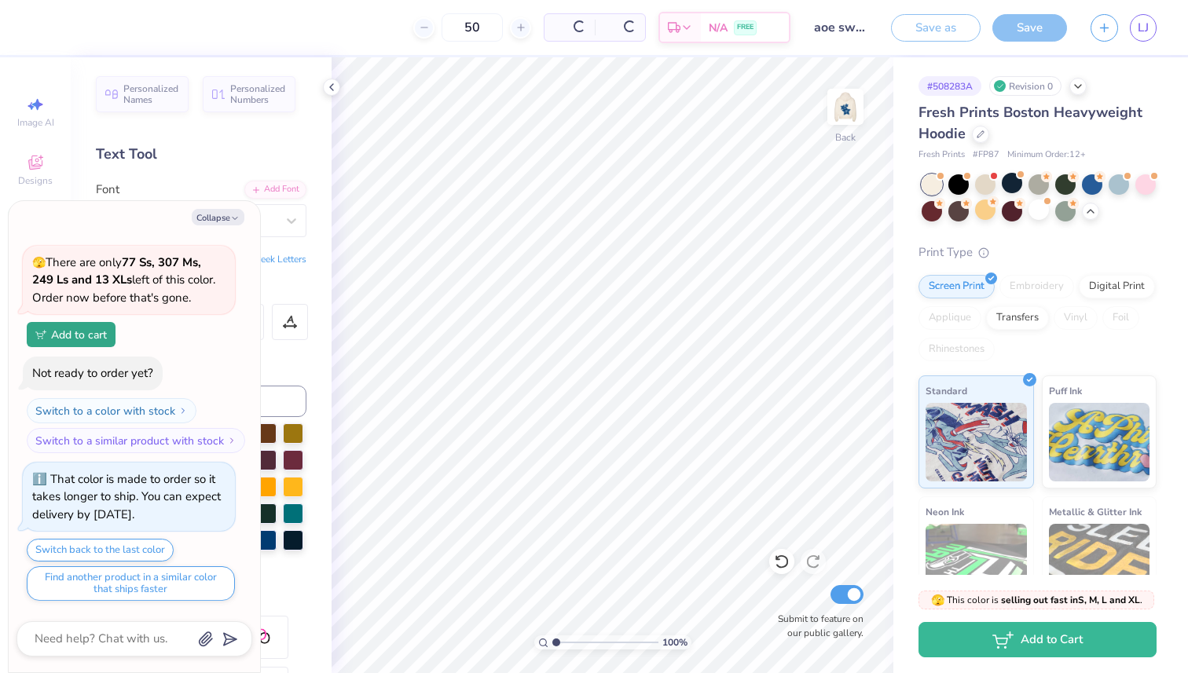
scroll to position [611, 0]
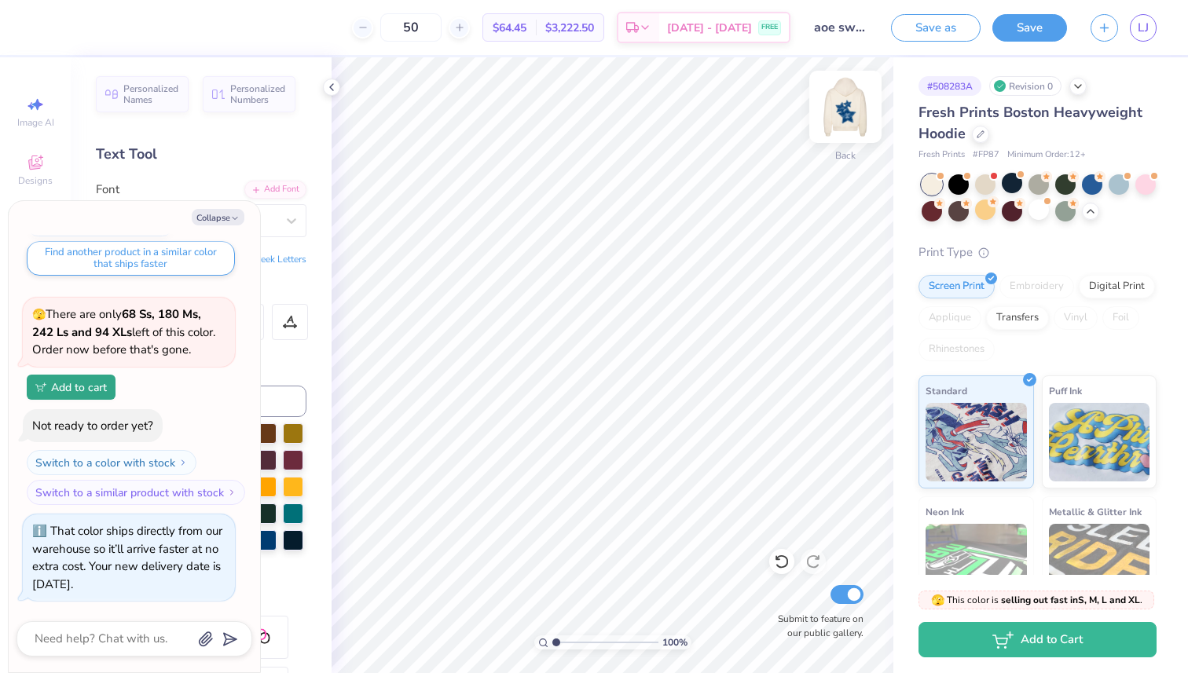
click at [846, 94] on img at bounding box center [845, 106] width 63 height 63
click at [1127, 185] on div at bounding box center [1119, 183] width 20 height 20
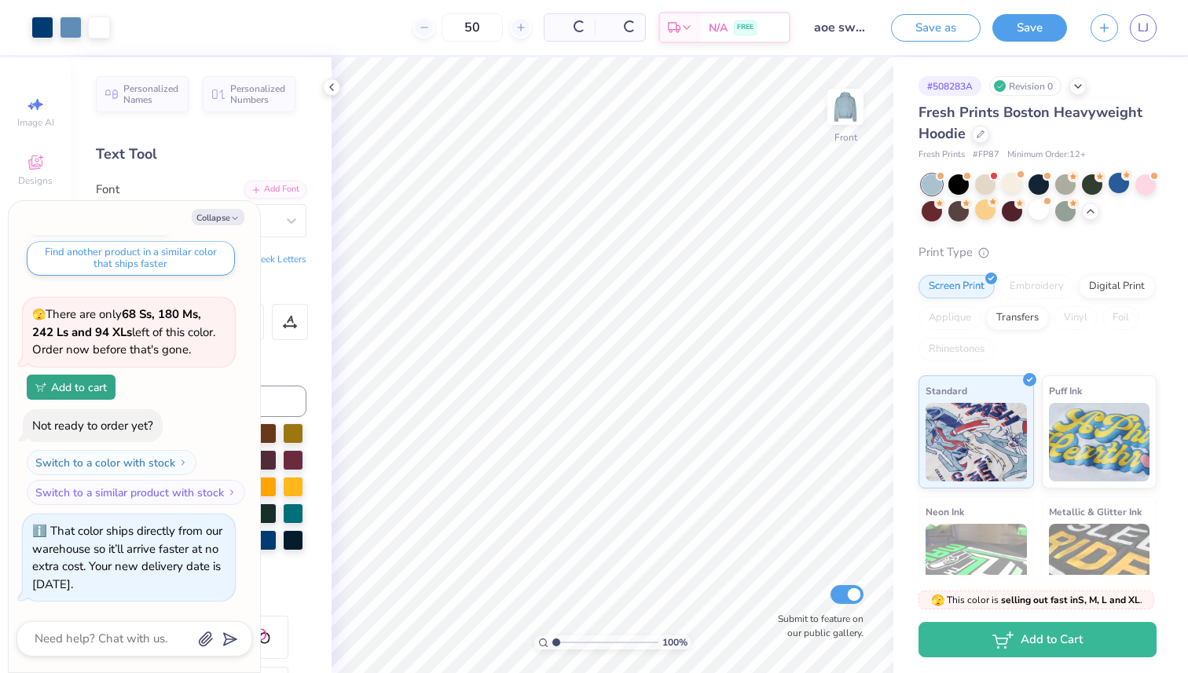
scroll to position [840, 0]
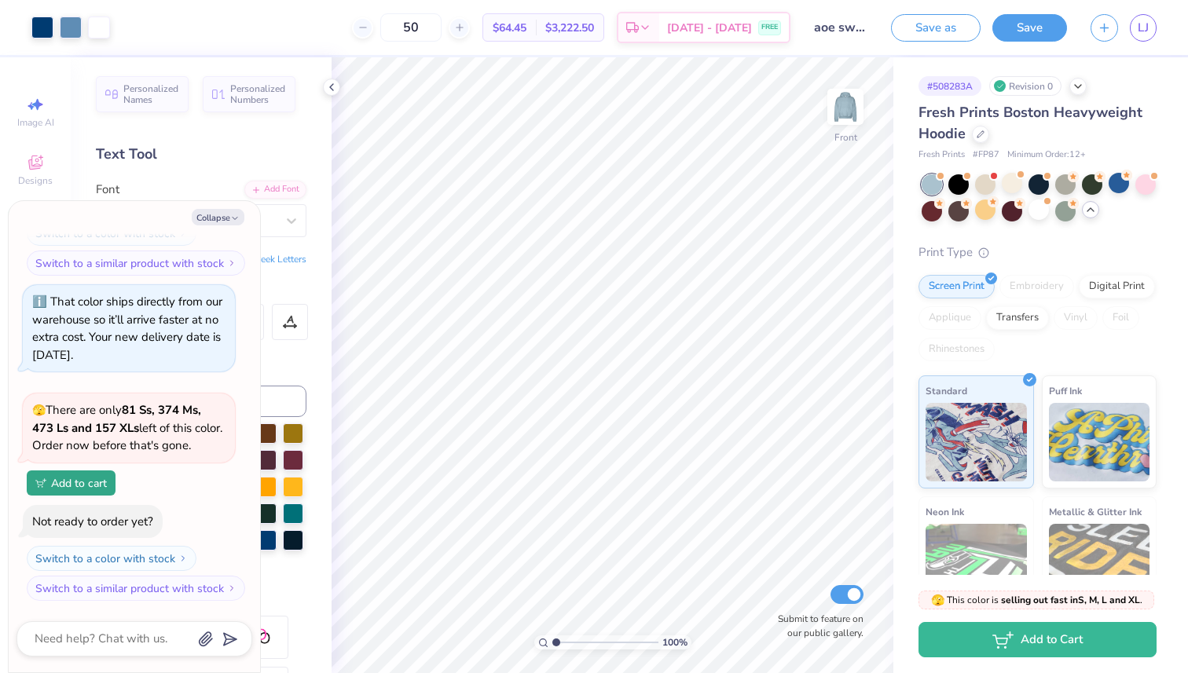
click at [1095, 209] on icon at bounding box center [1090, 210] width 13 height 13
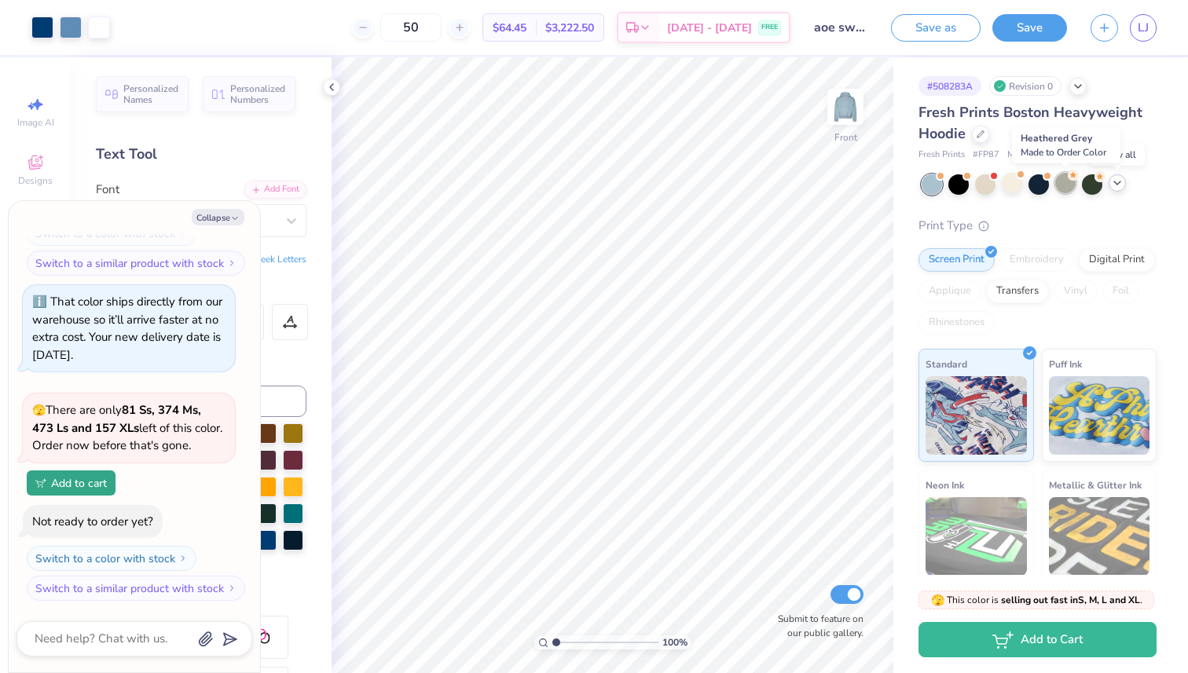
click at [1063, 183] on div at bounding box center [1065, 183] width 20 height 20
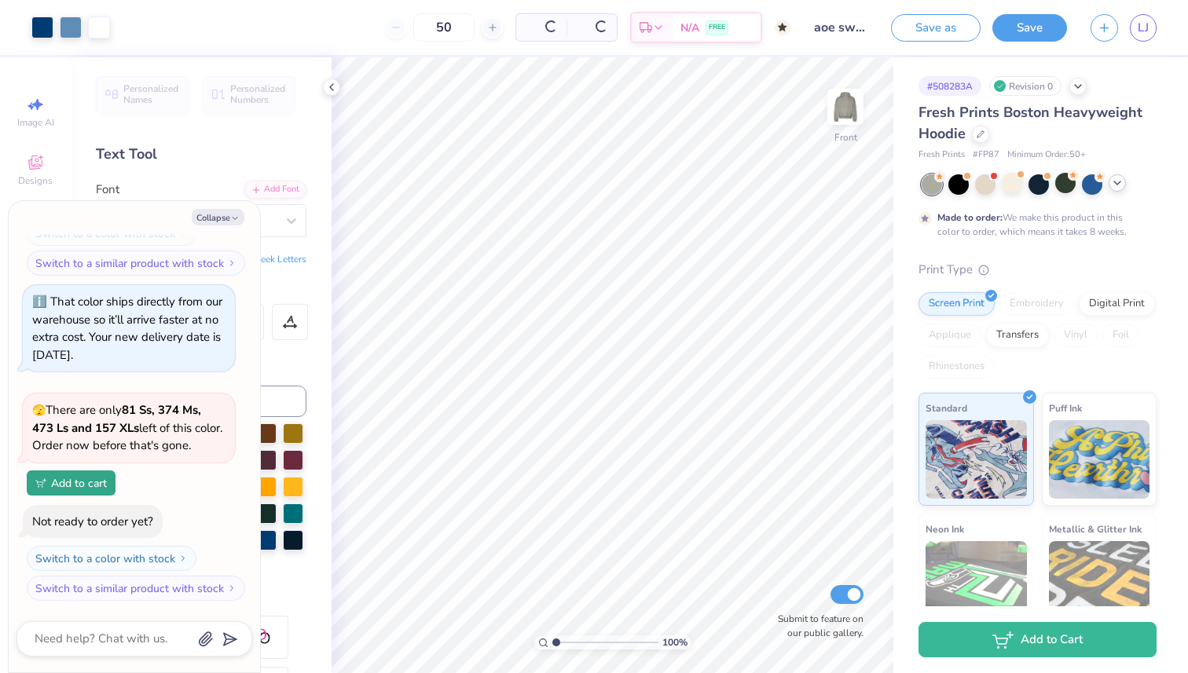
scroll to position [988, 0]
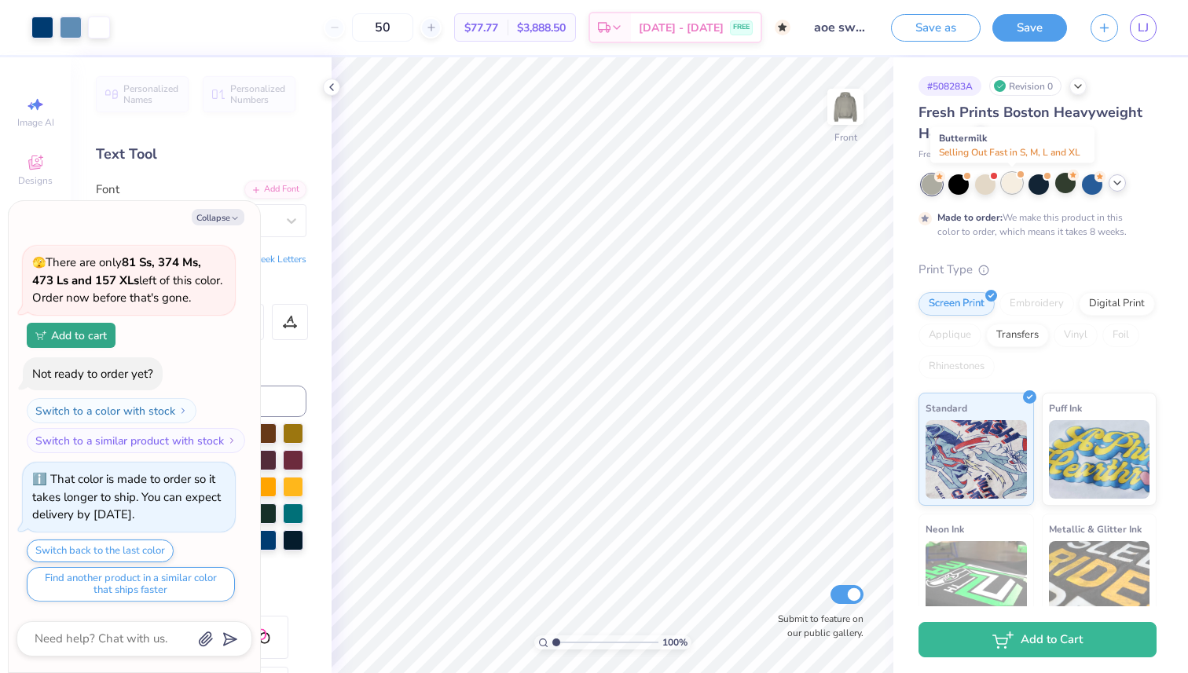
click at [1012, 188] on div at bounding box center [1012, 183] width 20 height 20
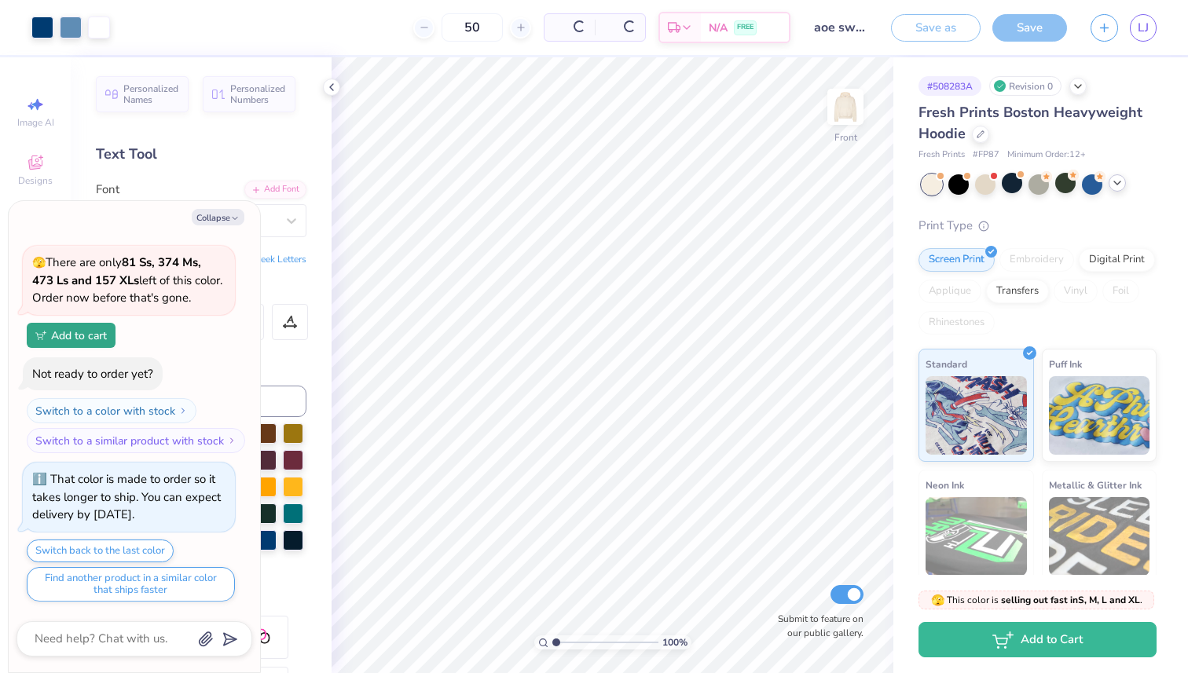
scroll to position [1313, 0]
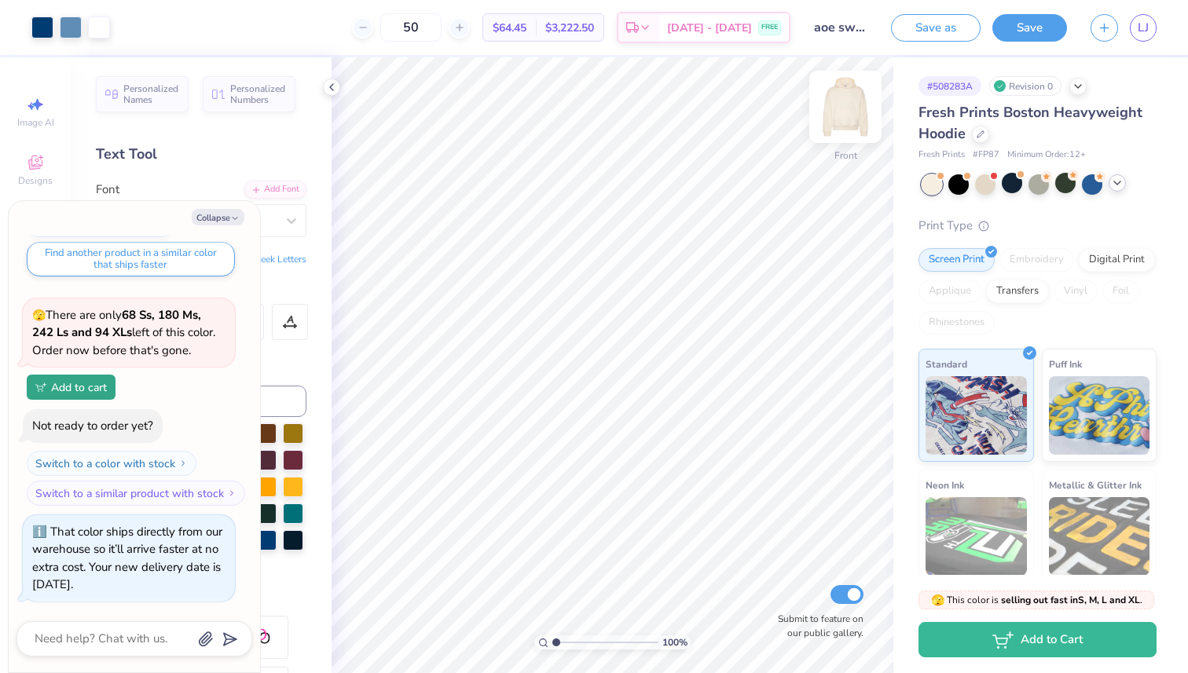
click at [856, 110] on img at bounding box center [845, 106] width 63 height 63
click at [231, 218] on icon "button" at bounding box center [234, 218] width 9 height 9
type textarea "x"
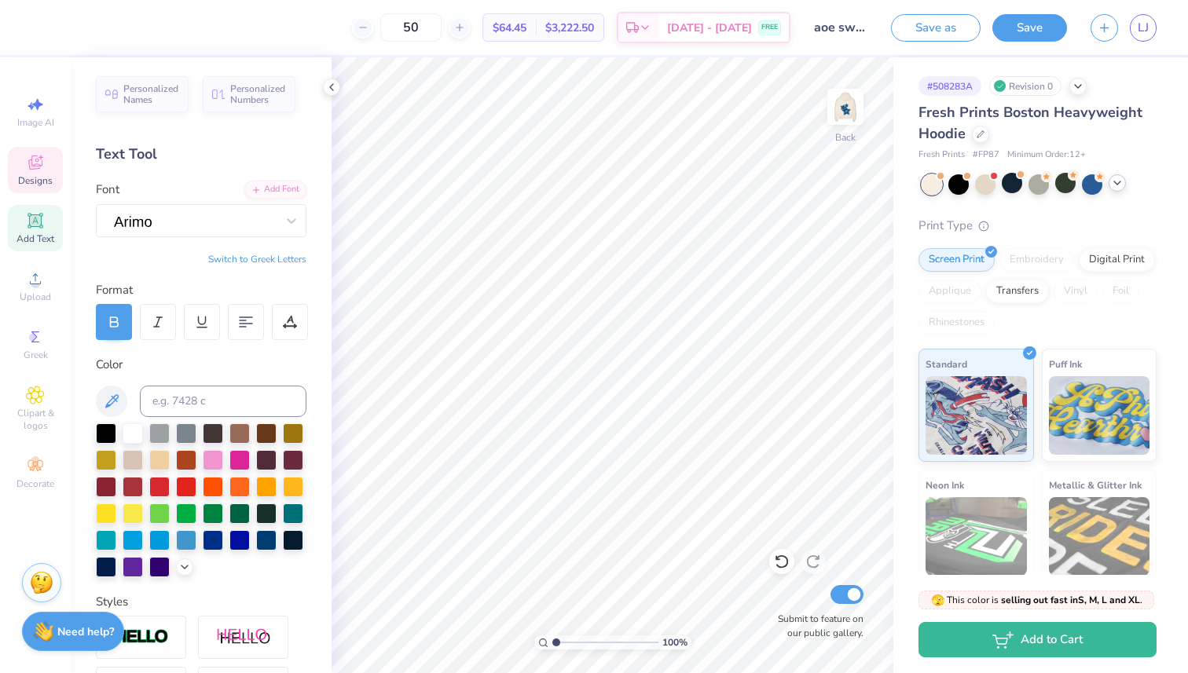
click at [51, 166] on div "Designs" at bounding box center [35, 170] width 55 height 46
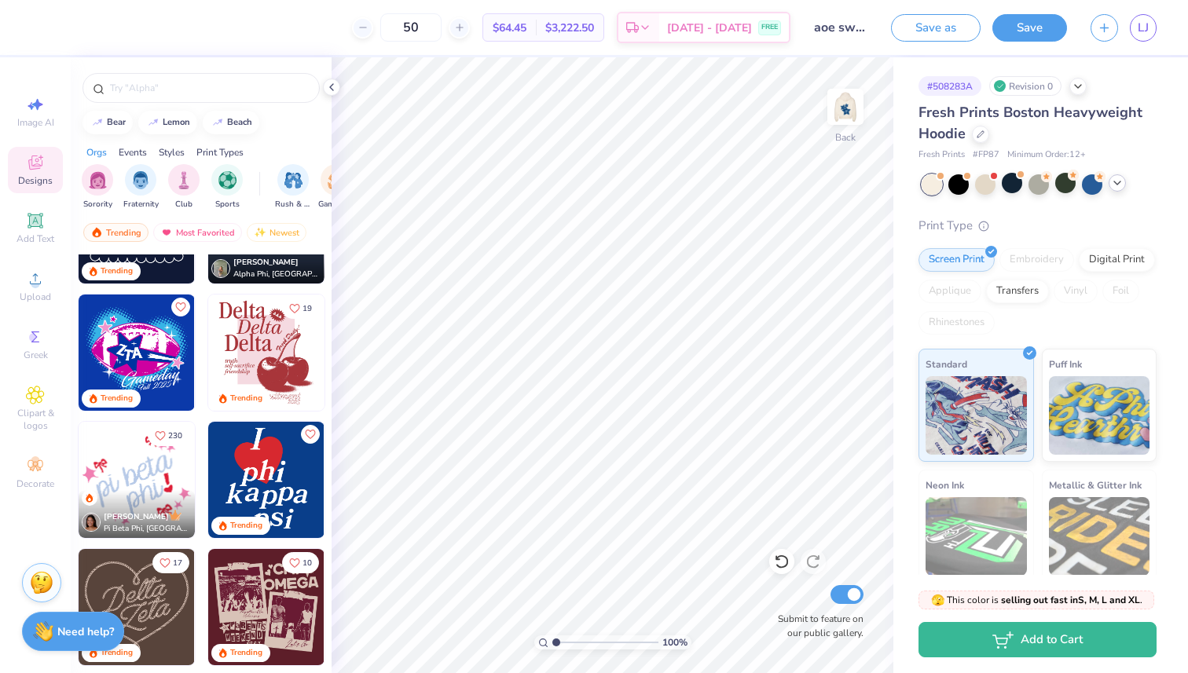
scroll to position [866, 0]
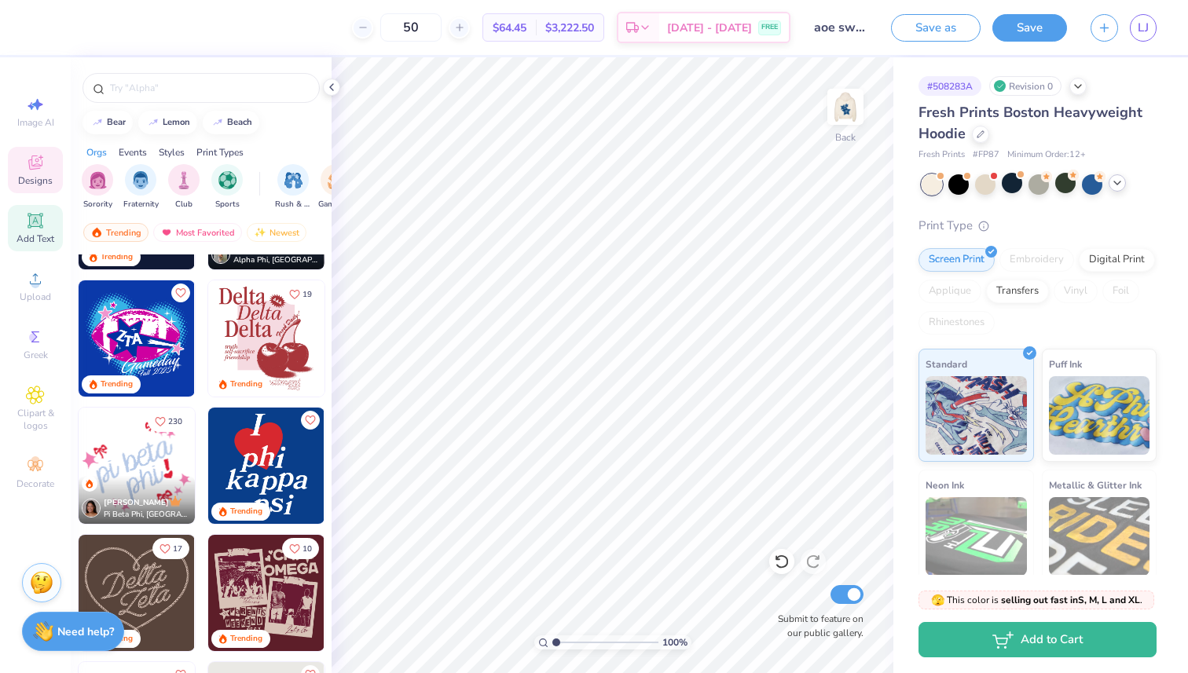
click at [40, 226] on icon at bounding box center [35, 221] width 12 height 12
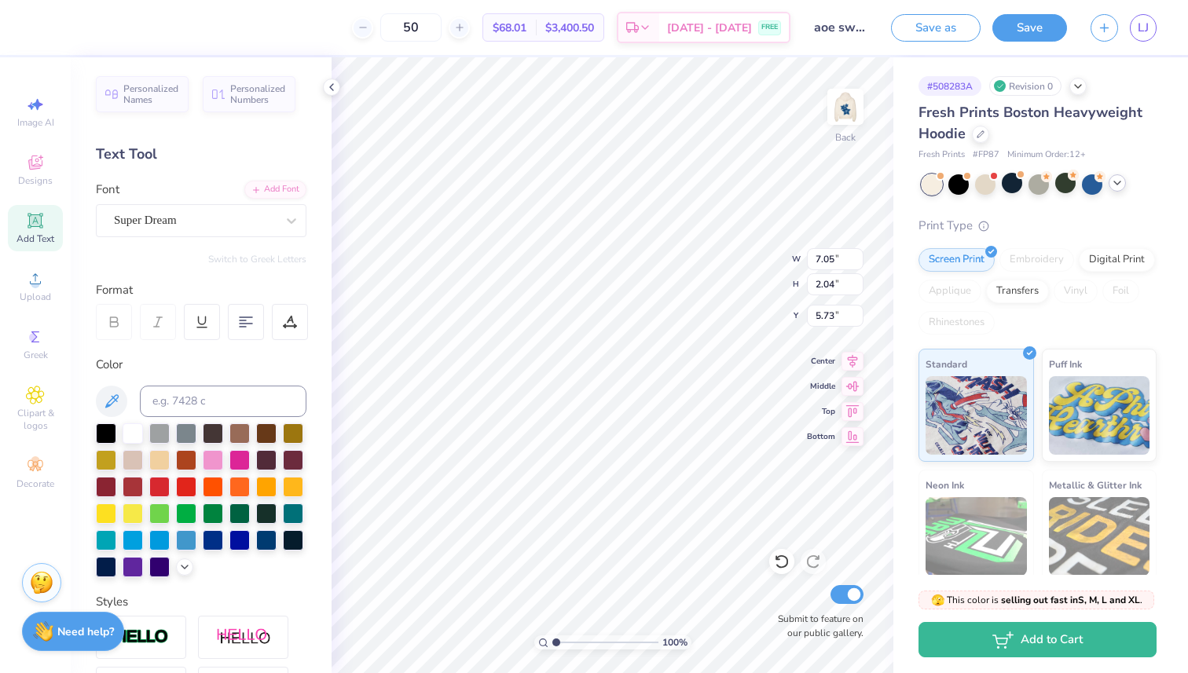
scroll to position [0, 6]
type textarea "Alpha Omega Epsilon"
click at [162, 213] on div "Super Dream" at bounding box center [194, 220] width 165 height 24
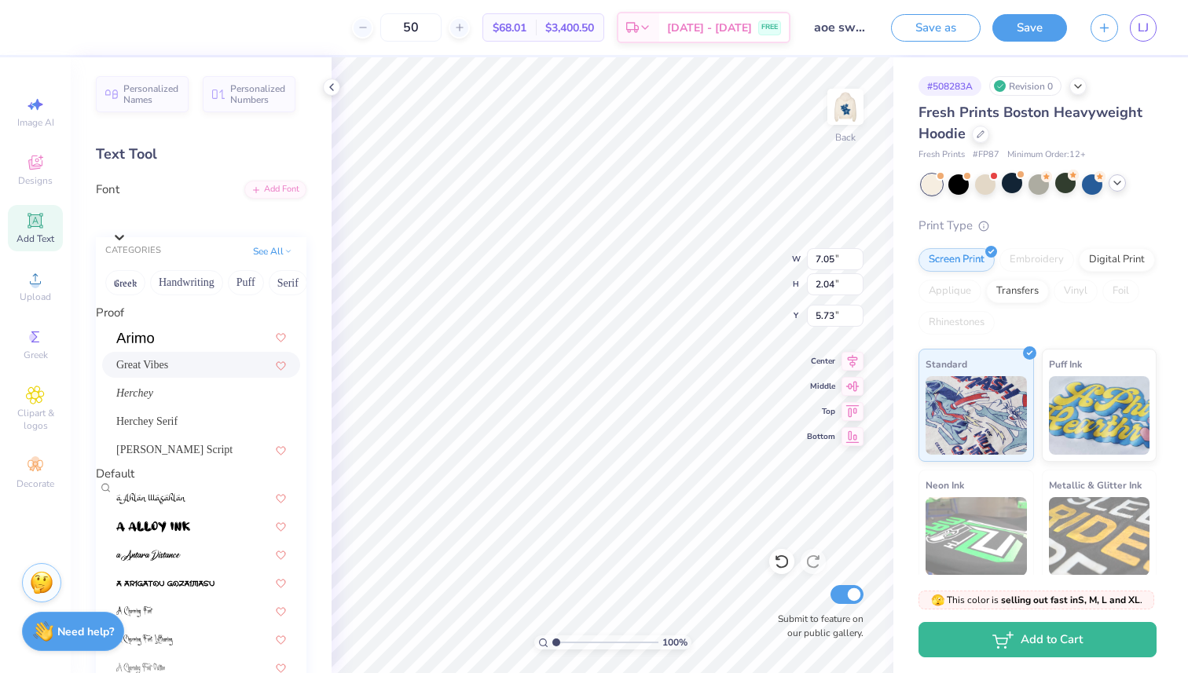
click at [170, 373] on div "Great Vibes" at bounding box center [201, 365] width 170 height 17
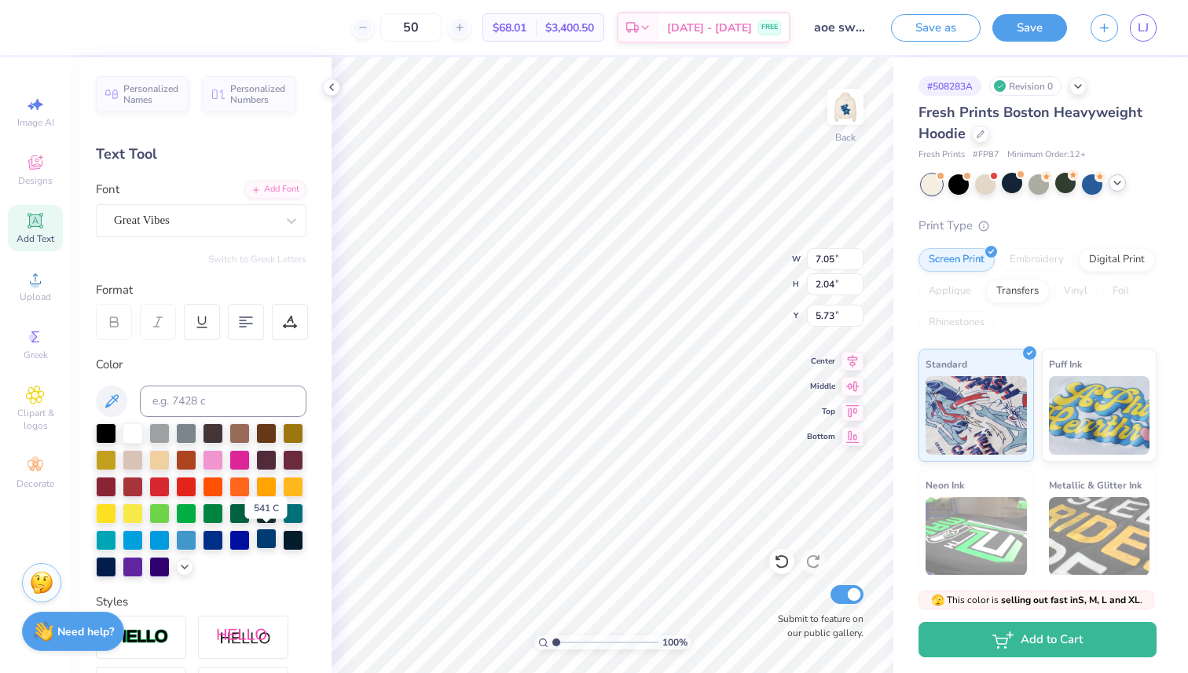
click at [266, 543] on div at bounding box center [266, 539] width 20 height 20
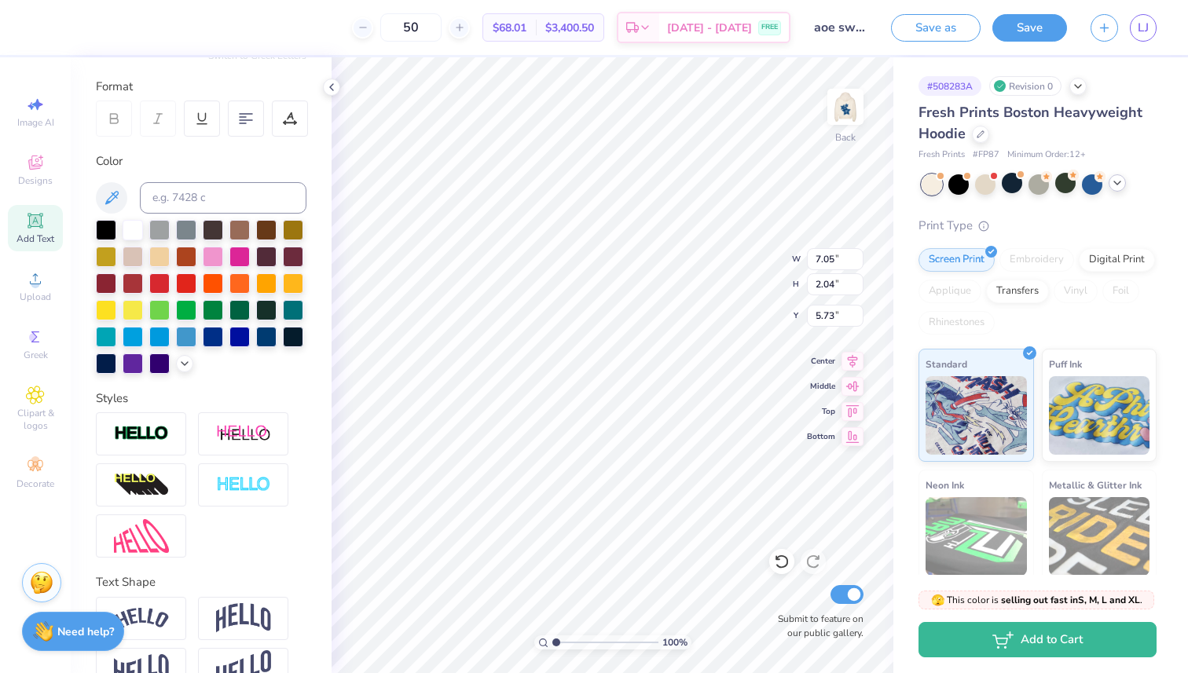
scroll to position [217, 0]
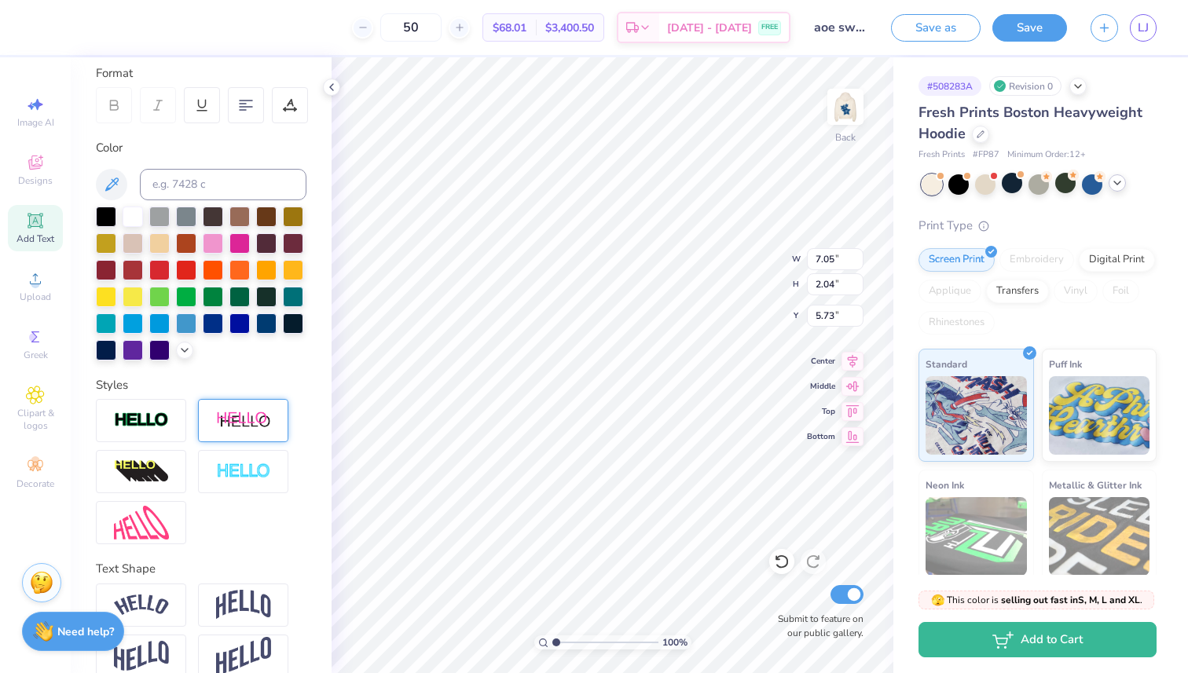
click at [247, 425] on img at bounding box center [243, 421] width 55 height 20
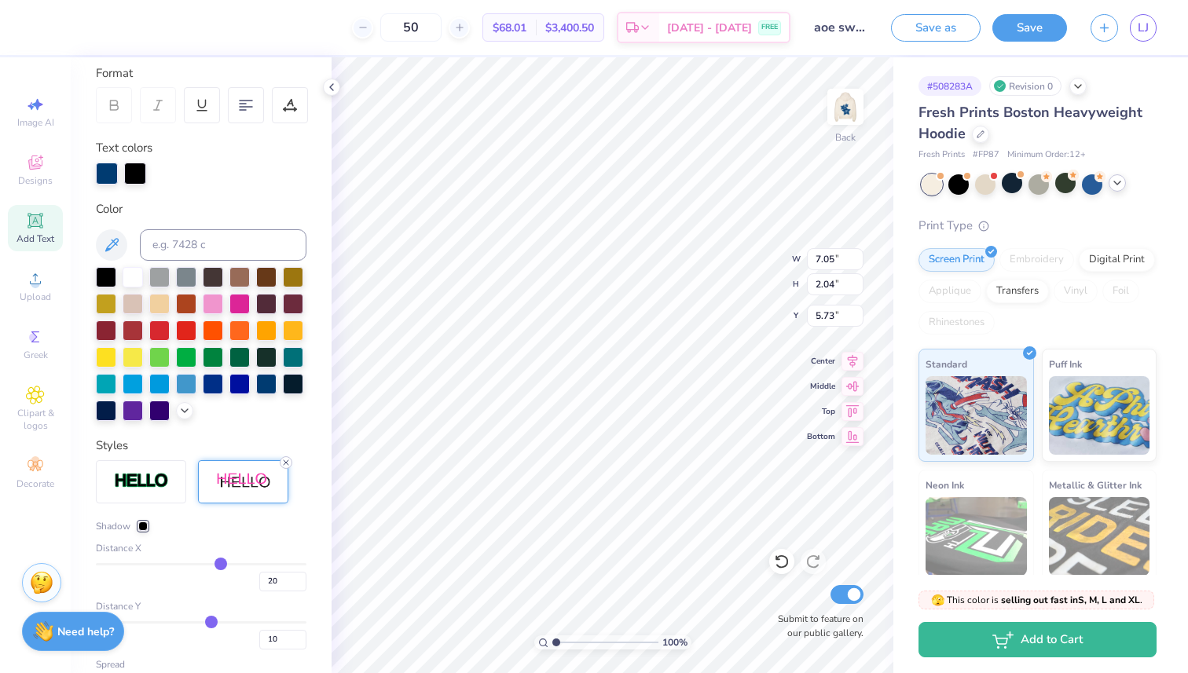
click at [285, 458] on icon at bounding box center [285, 462] width 9 height 9
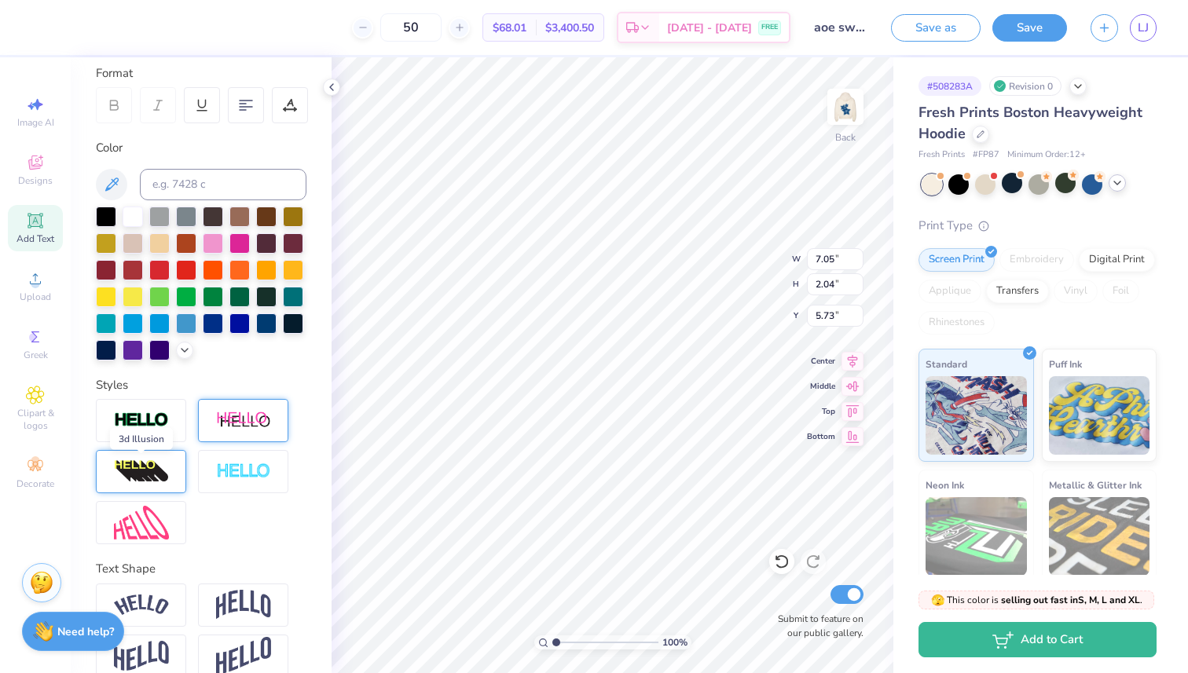
click at [162, 475] on img at bounding box center [141, 472] width 55 height 25
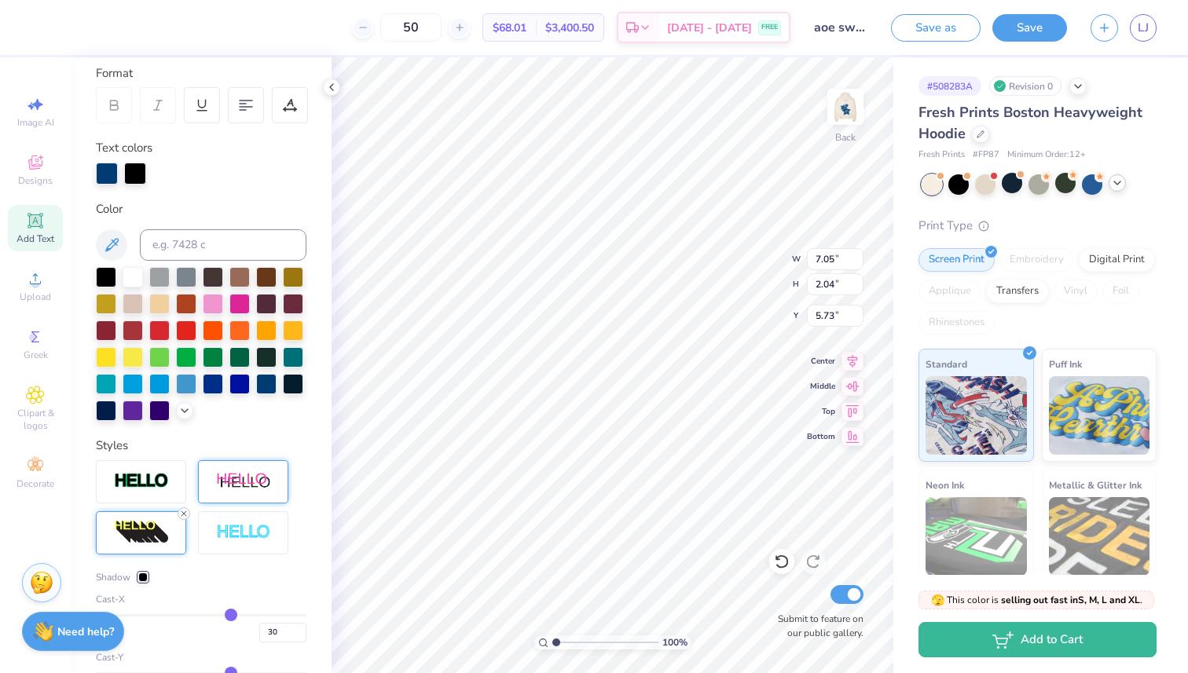
click at [183, 512] on icon at bounding box center [183, 513] width 9 height 9
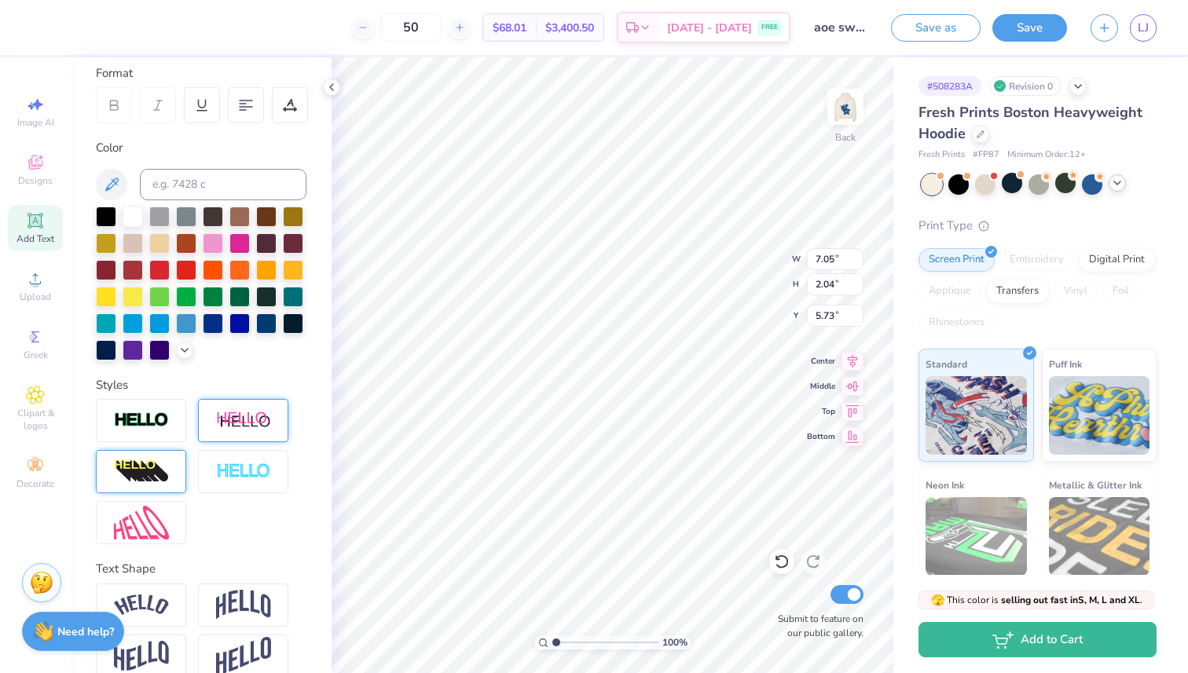
scroll to position [240, 0]
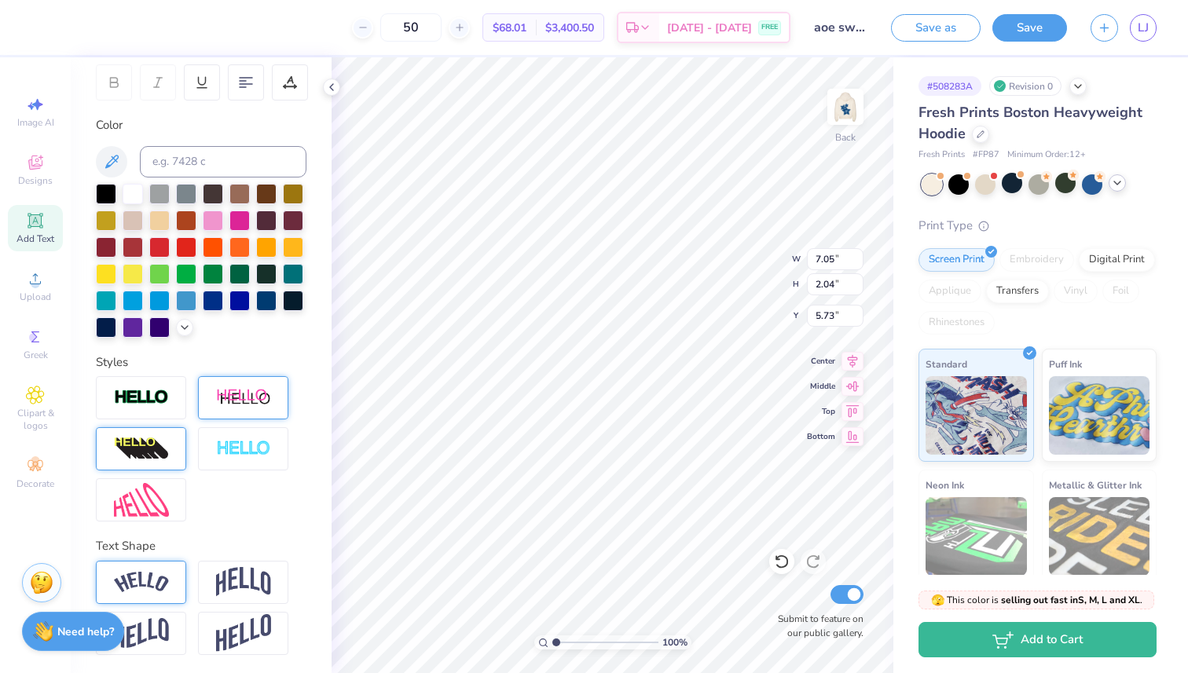
click at [171, 567] on div at bounding box center [141, 582] width 90 height 43
type input "11.86"
type input "2.59"
type input "4.16"
click at [147, 391] on img at bounding box center [141, 398] width 55 height 18
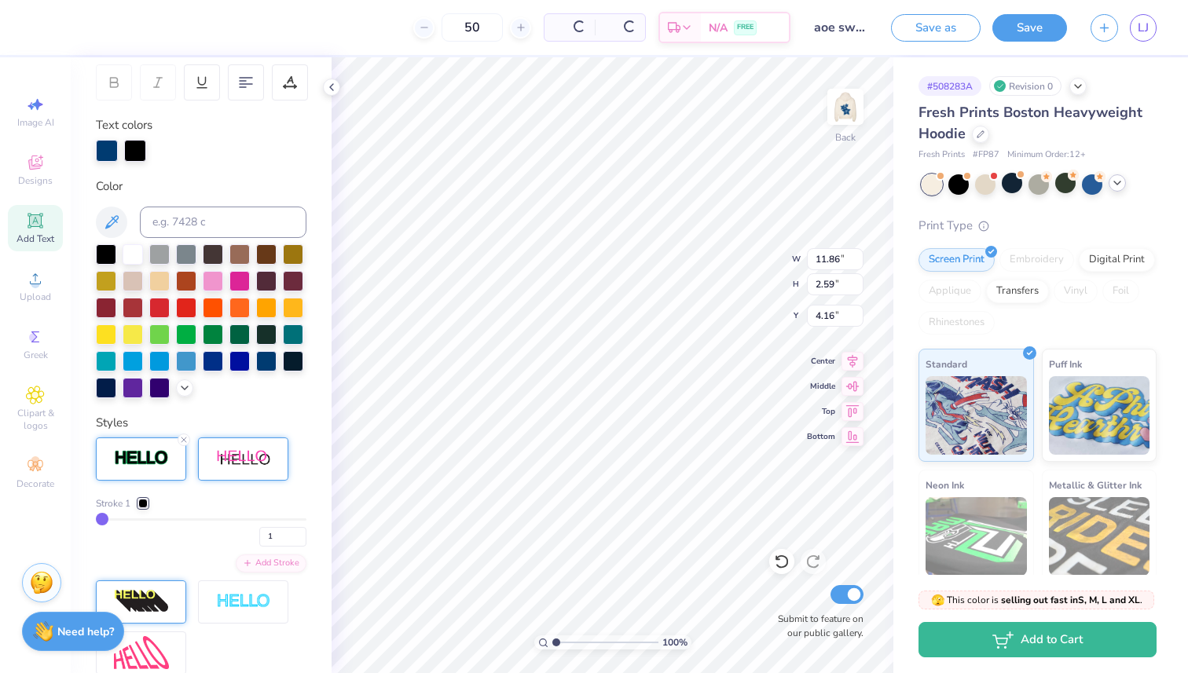
type input "11.88"
type input "2.61"
type input "4.15"
click at [185, 381] on icon at bounding box center [184, 386] width 13 height 13
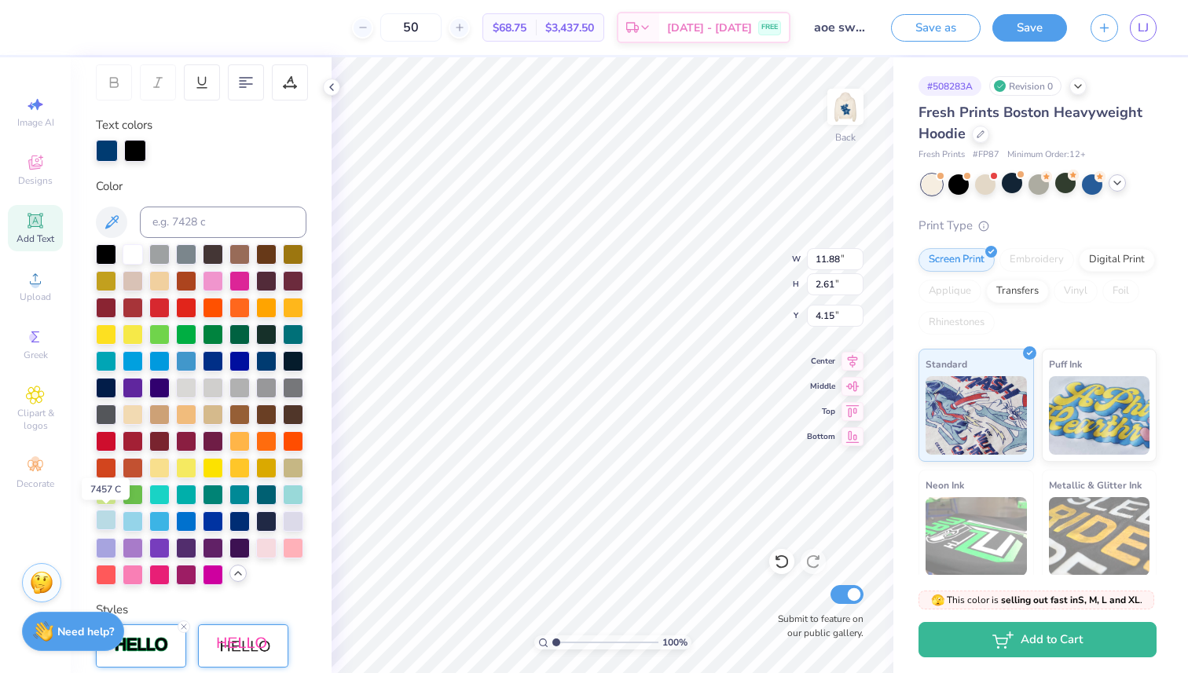
click at [110, 521] on div at bounding box center [106, 520] width 20 height 20
click at [110, 520] on div at bounding box center [106, 520] width 20 height 20
click at [271, 358] on div at bounding box center [266, 360] width 20 height 20
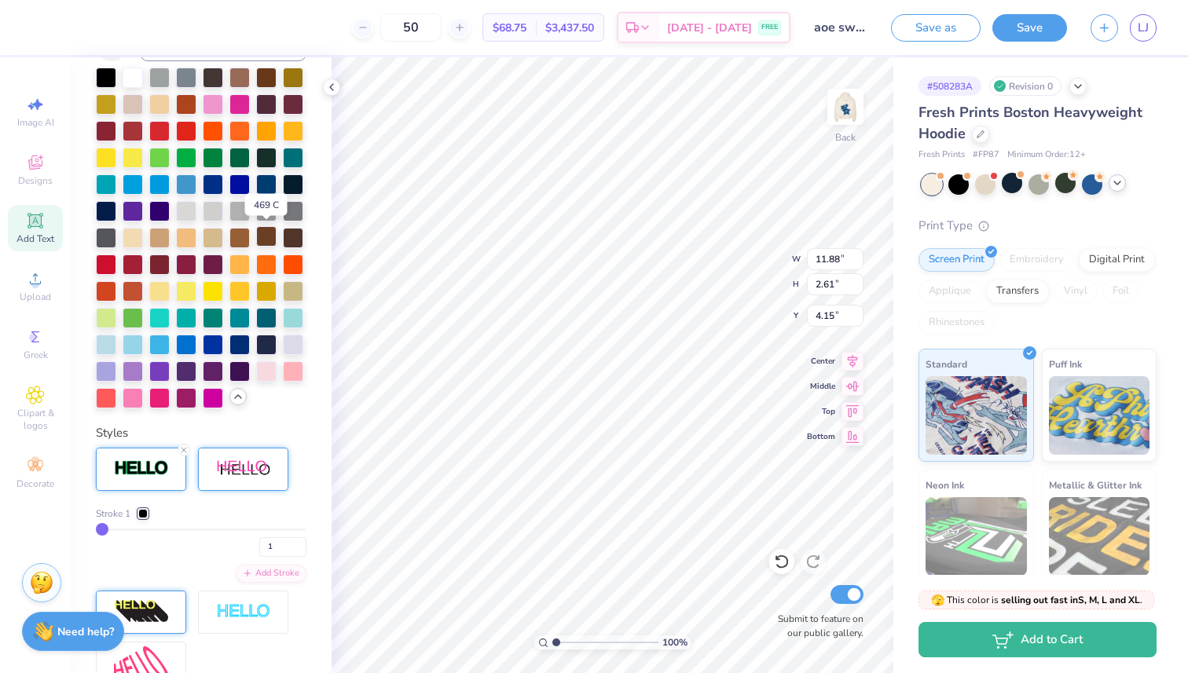
scroll to position [417, 0]
click at [145, 508] on div at bounding box center [142, 512] width 9 height 9
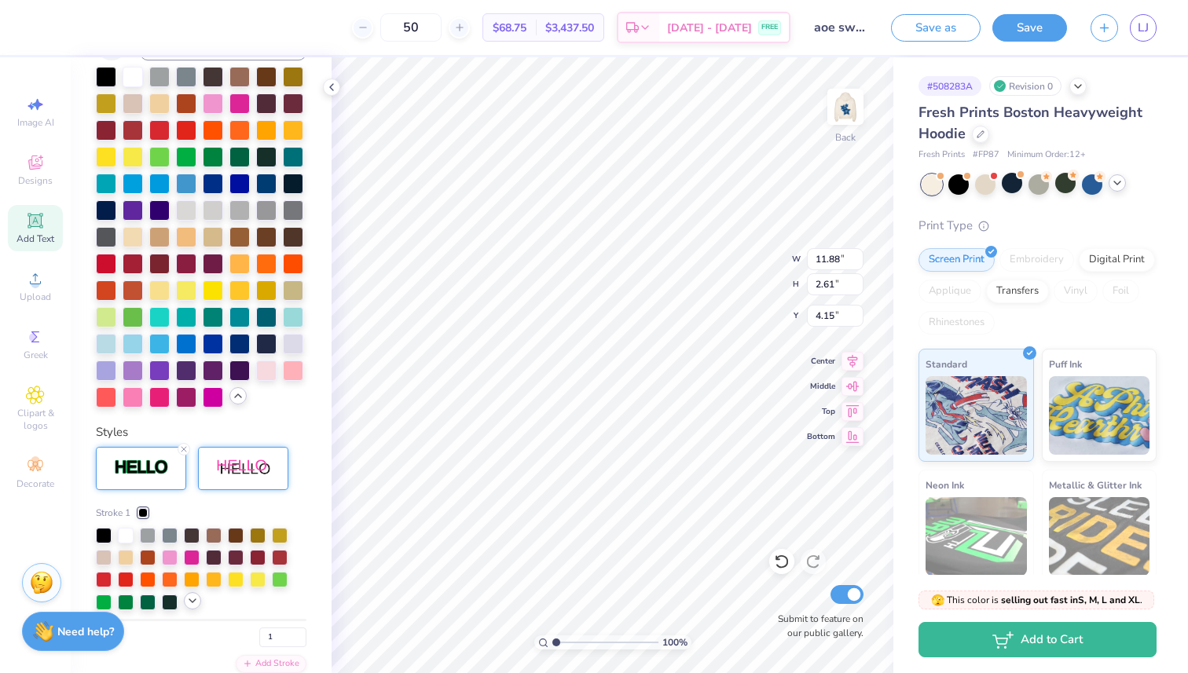
click at [193, 603] on icon at bounding box center [192, 601] width 13 height 13
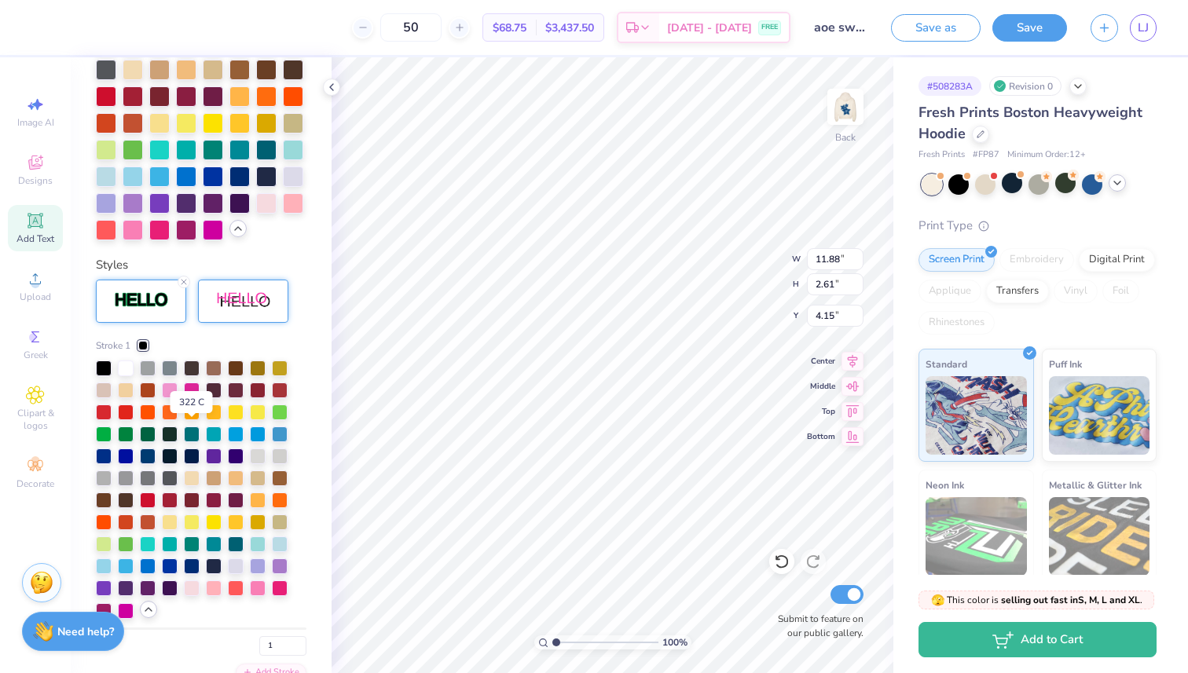
scroll to position [586, 0]
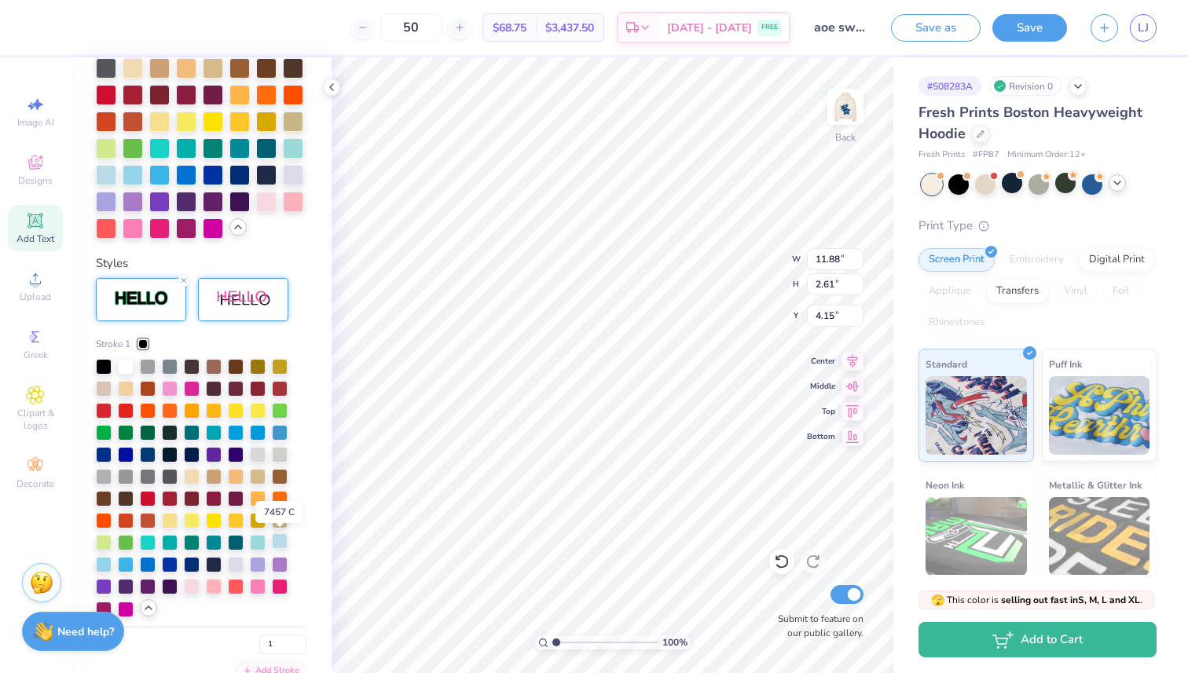
click at [281, 544] on div at bounding box center [280, 542] width 16 height 16
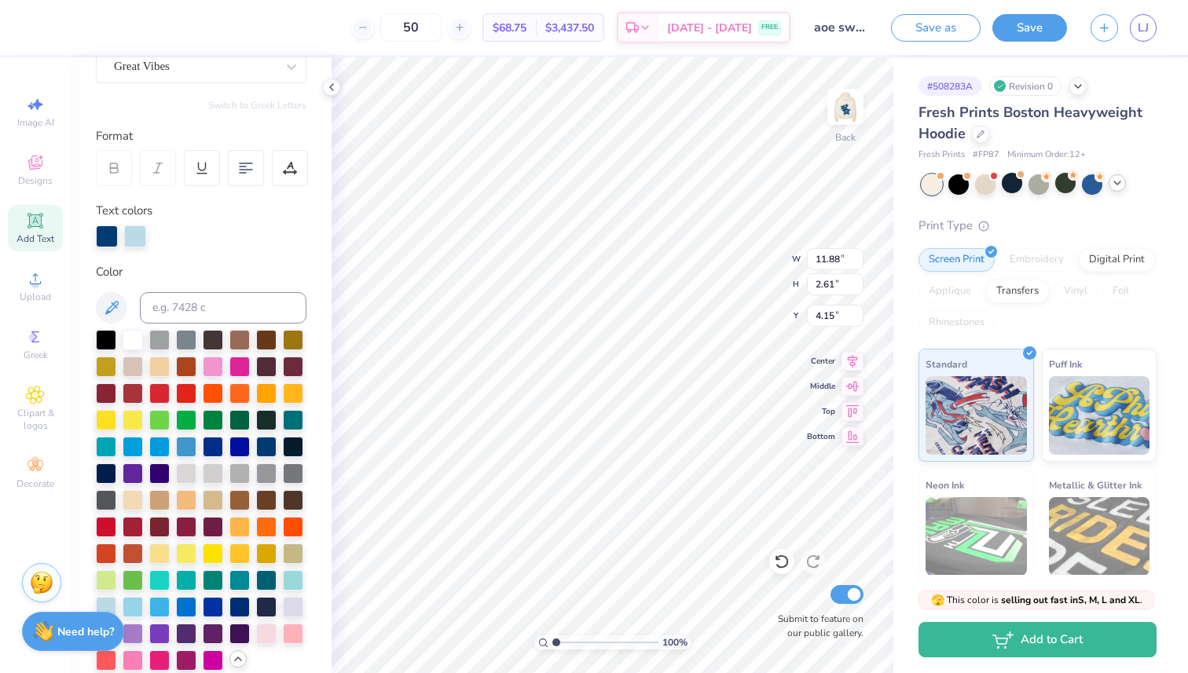
scroll to position [0, 0]
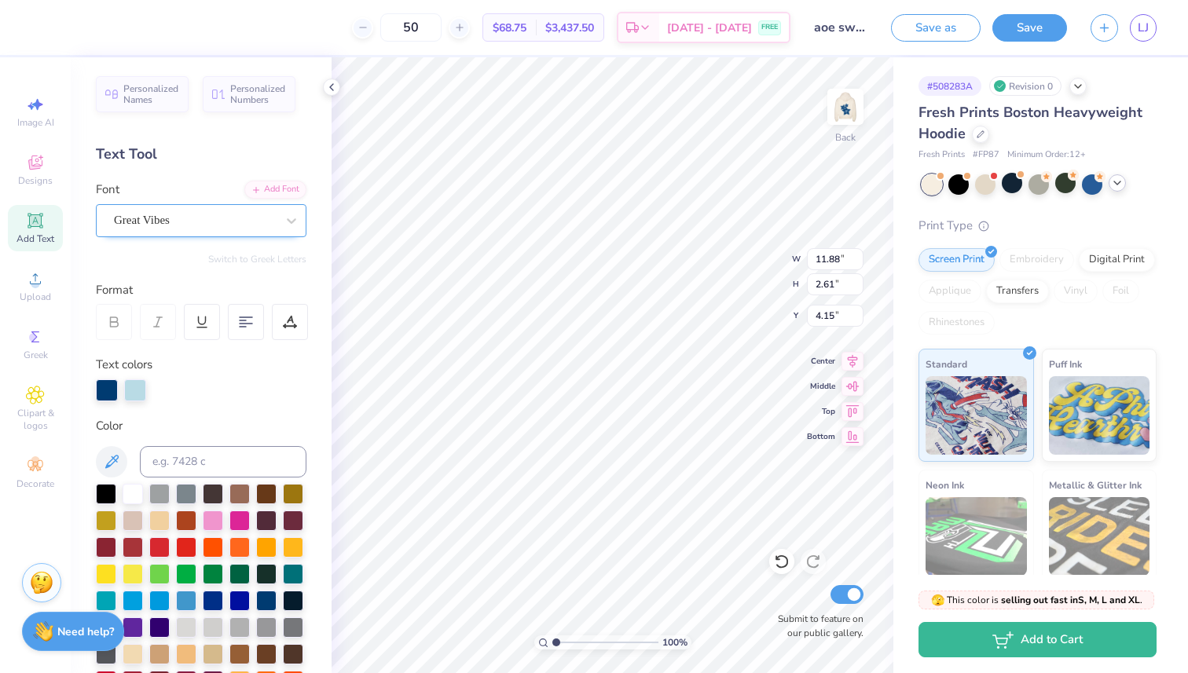
click at [175, 207] on div "Great Vibes" at bounding box center [201, 220] width 211 height 33
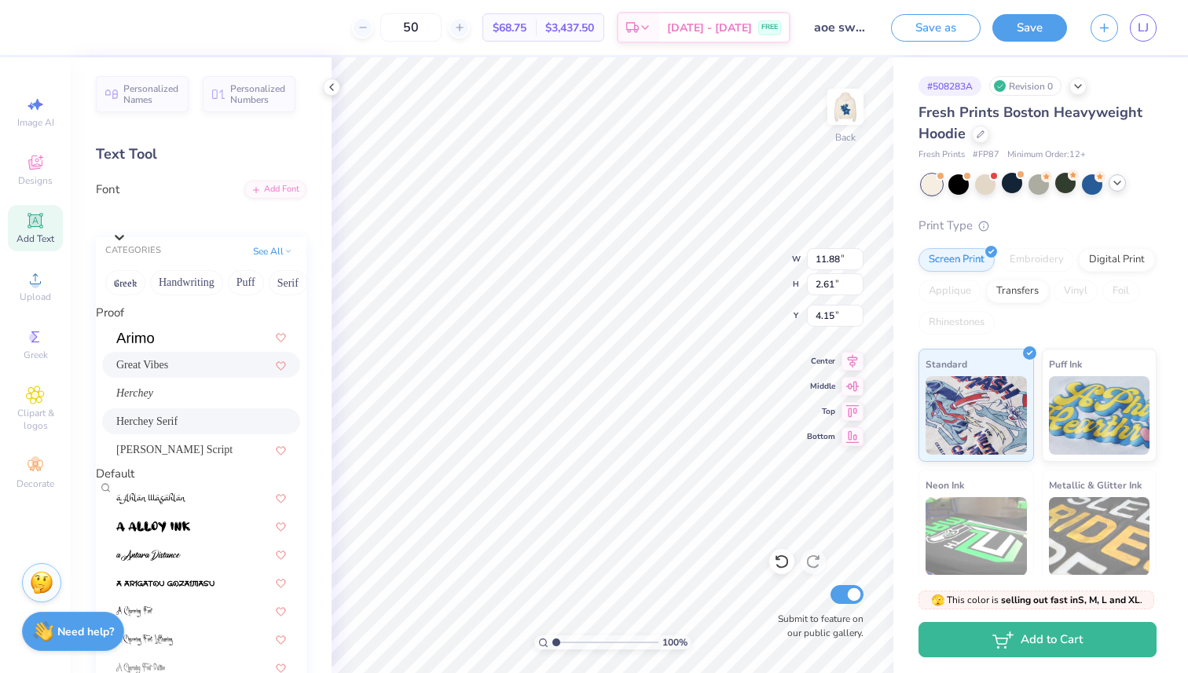
scroll to position [26, 0]
click at [196, 442] on span "Magiera Script" at bounding box center [174, 450] width 116 height 17
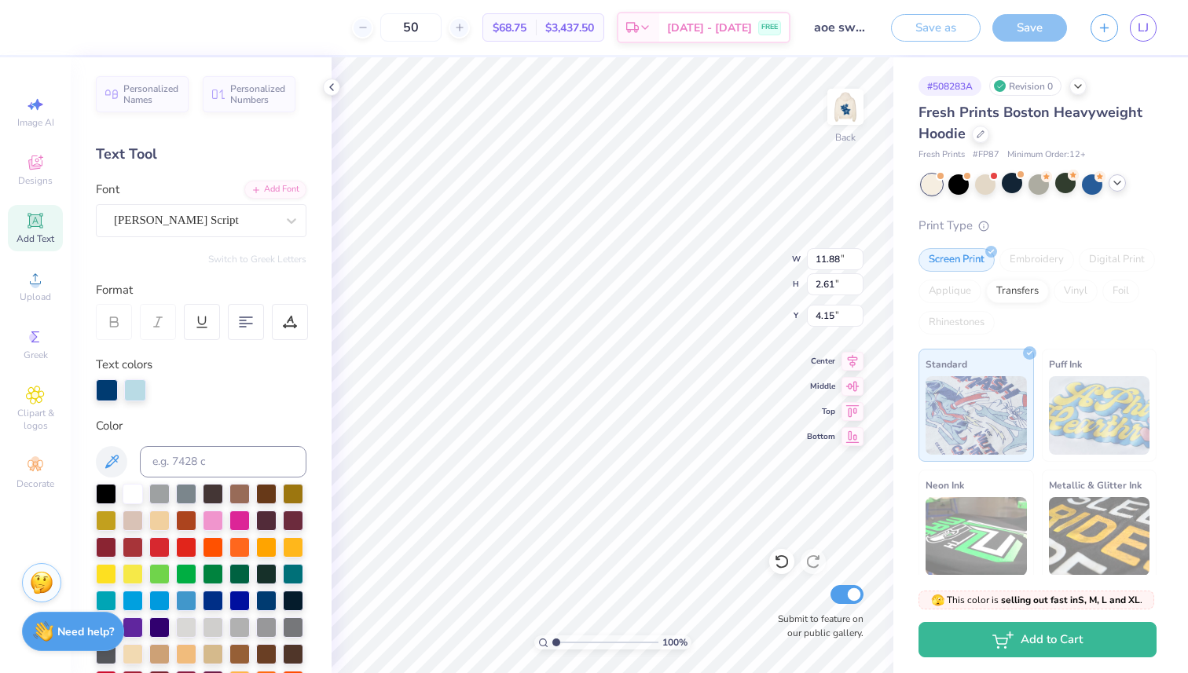
type input "17.57"
type input "3.47"
type input "3.72"
click at [199, 202] on div "Font Magiera Script" at bounding box center [201, 209] width 211 height 57
click at [199, 222] on div "Magiera Script" at bounding box center [194, 220] width 165 height 24
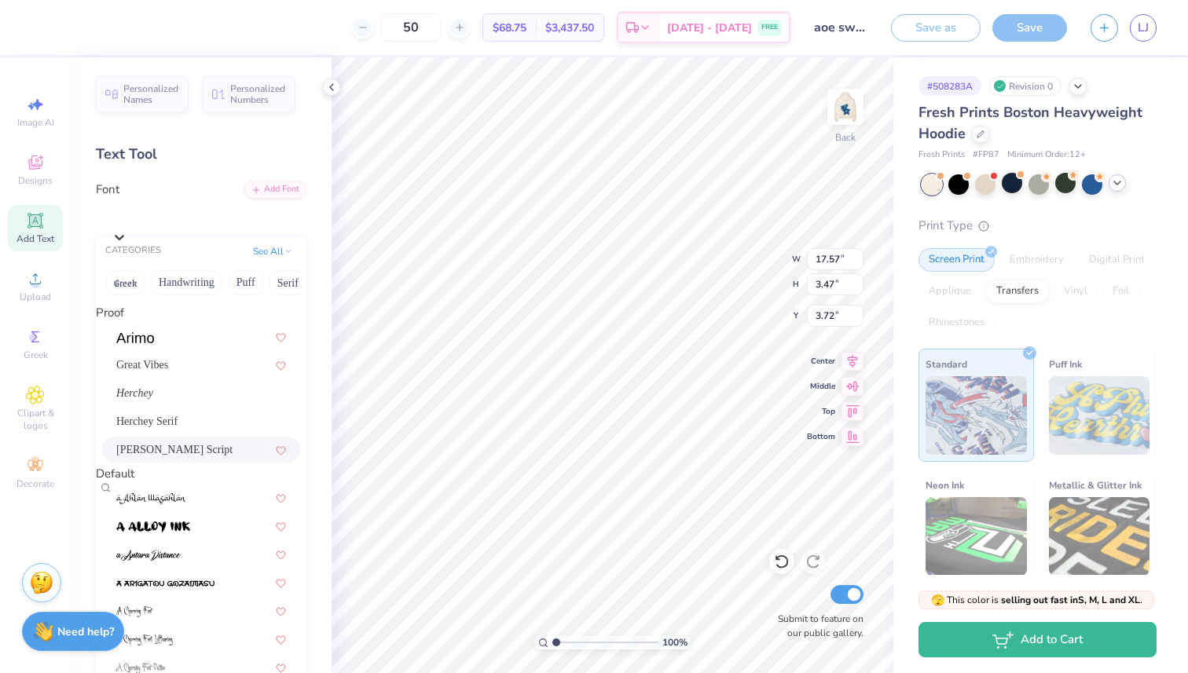
scroll to position [6860, 0]
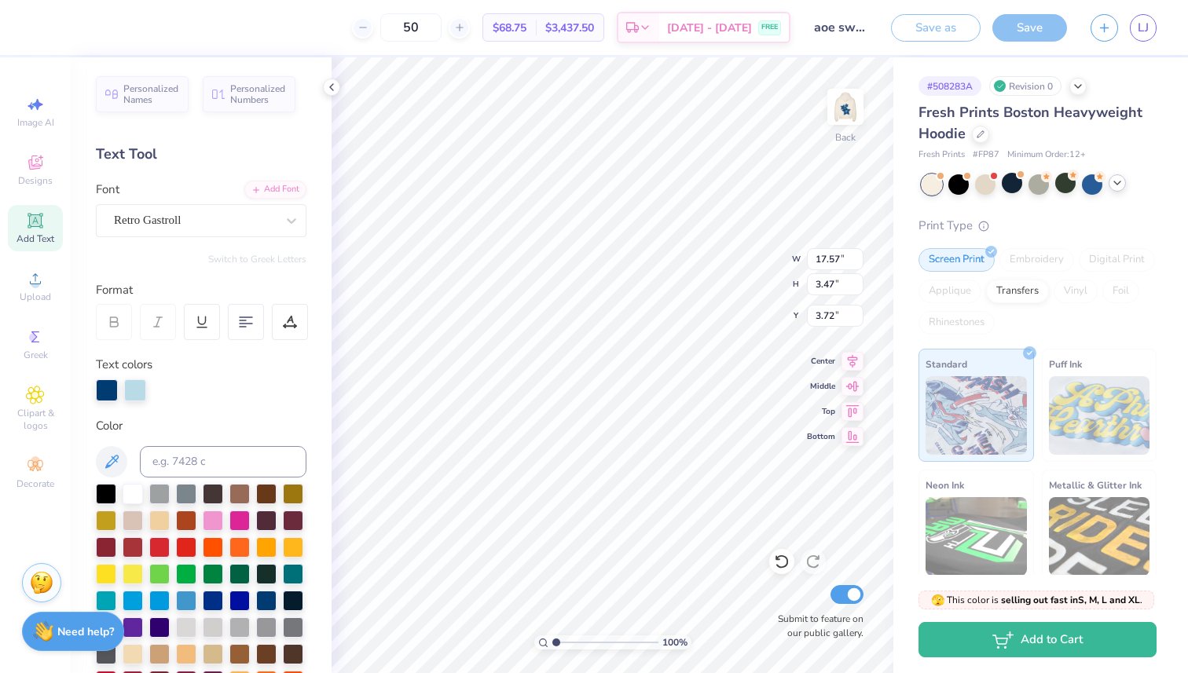
type input "18.86"
type input "3.36"
type input "3.77"
click at [231, 226] on div "Retro Gastroll" at bounding box center [194, 220] width 165 height 24
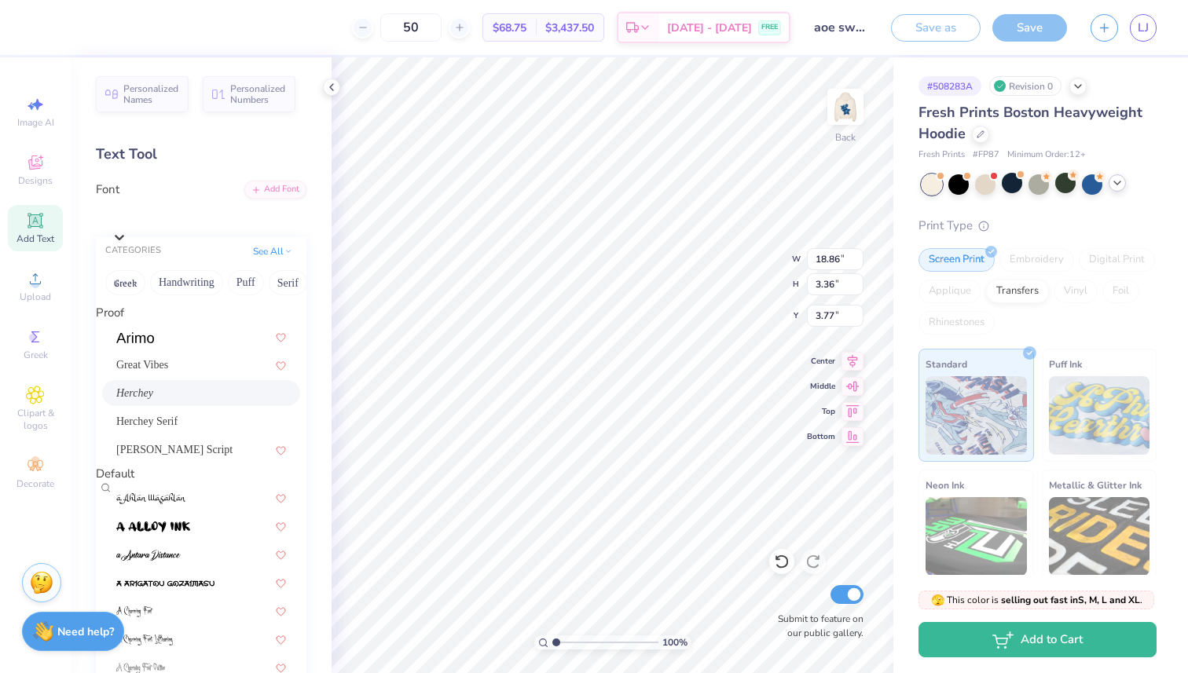
click at [161, 402] on div "Herchey" at bounding box center [201, 393] width 170 height 17
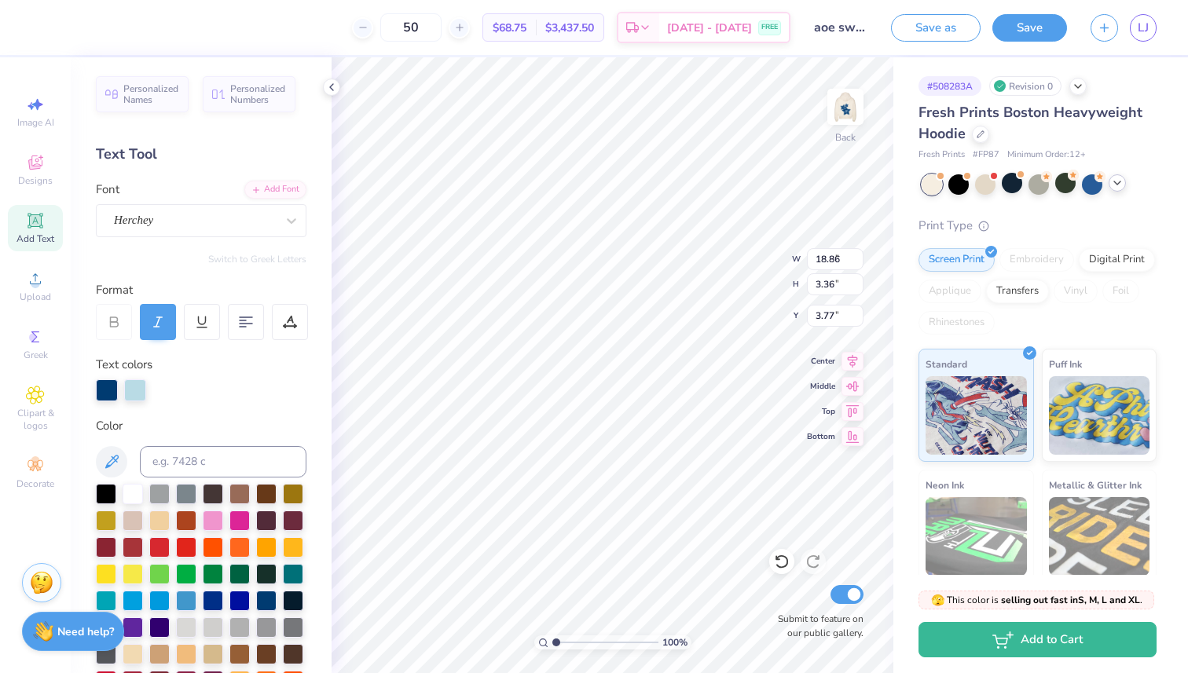
type input "8.15"
type input "1.78"
type input "3.91"
type input "10.89"
type input "2.38"
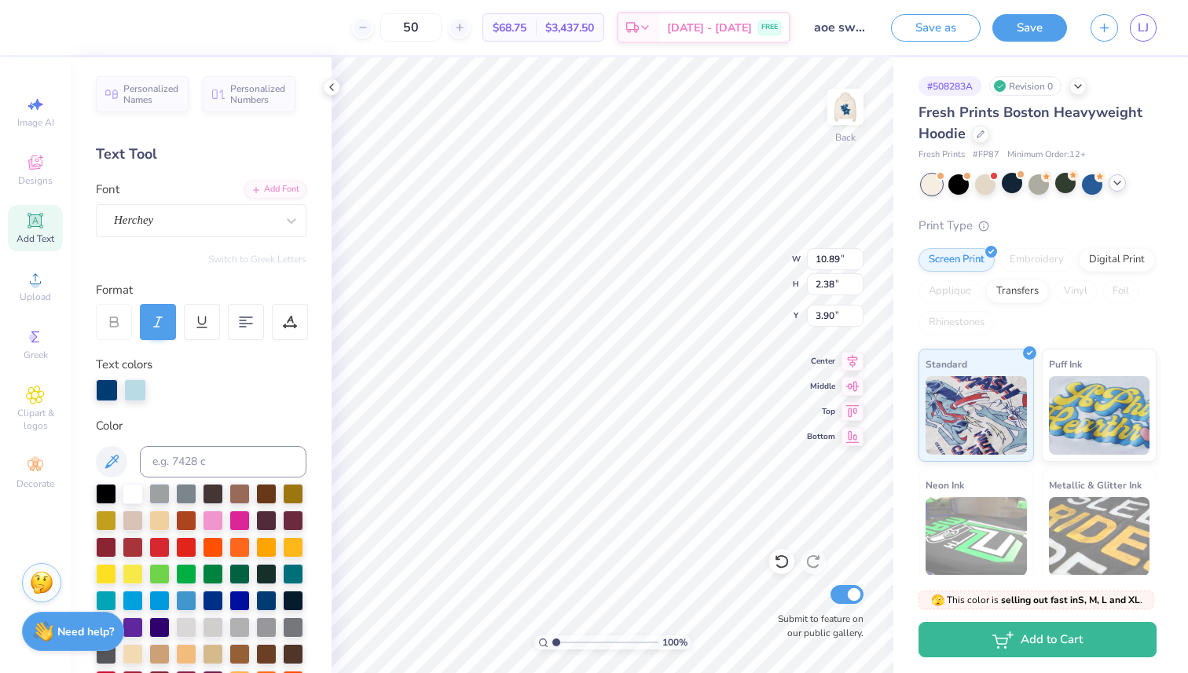
type input "4.03"
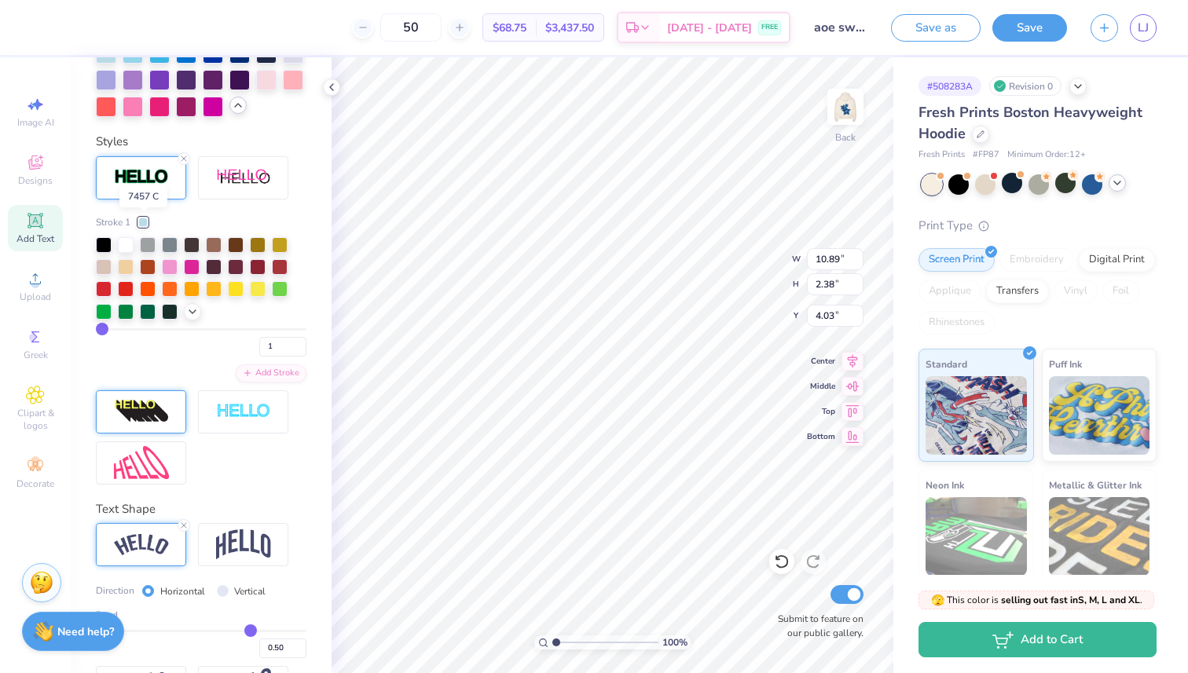
click at [145, 222] on div at bounding box center [142, 222] width 9 height 9
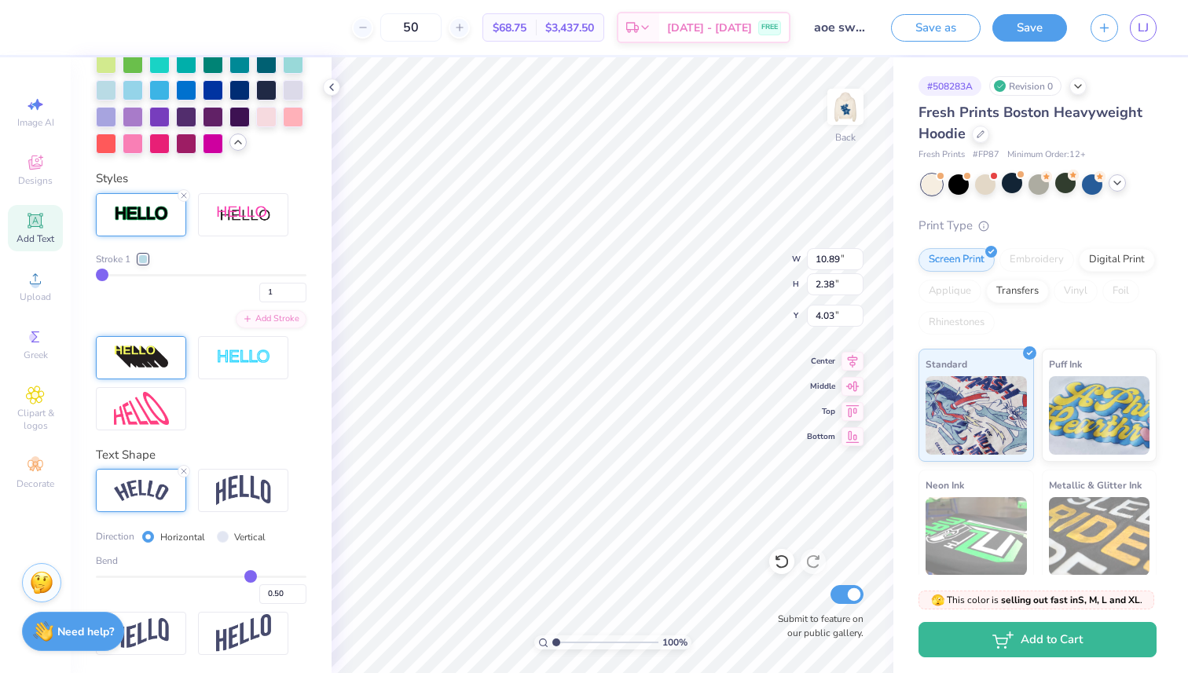
click at [145, 260] on div at bounding box center [142, 259] width 9 height 9
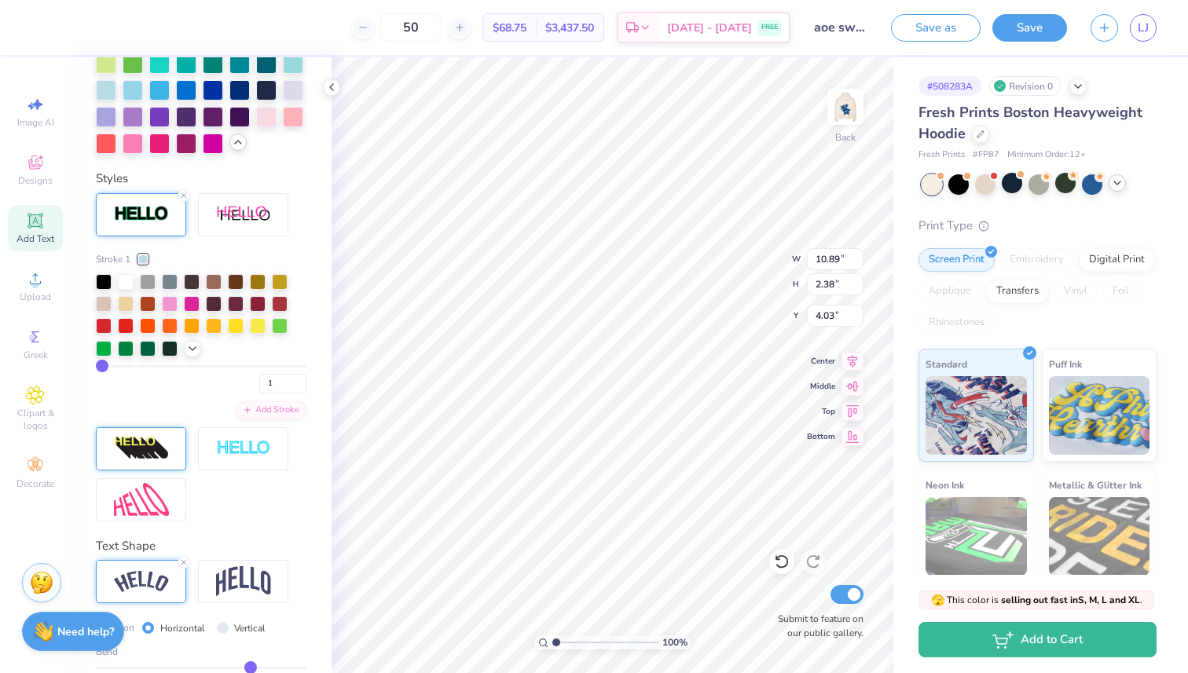
scroll to position [708, 0]
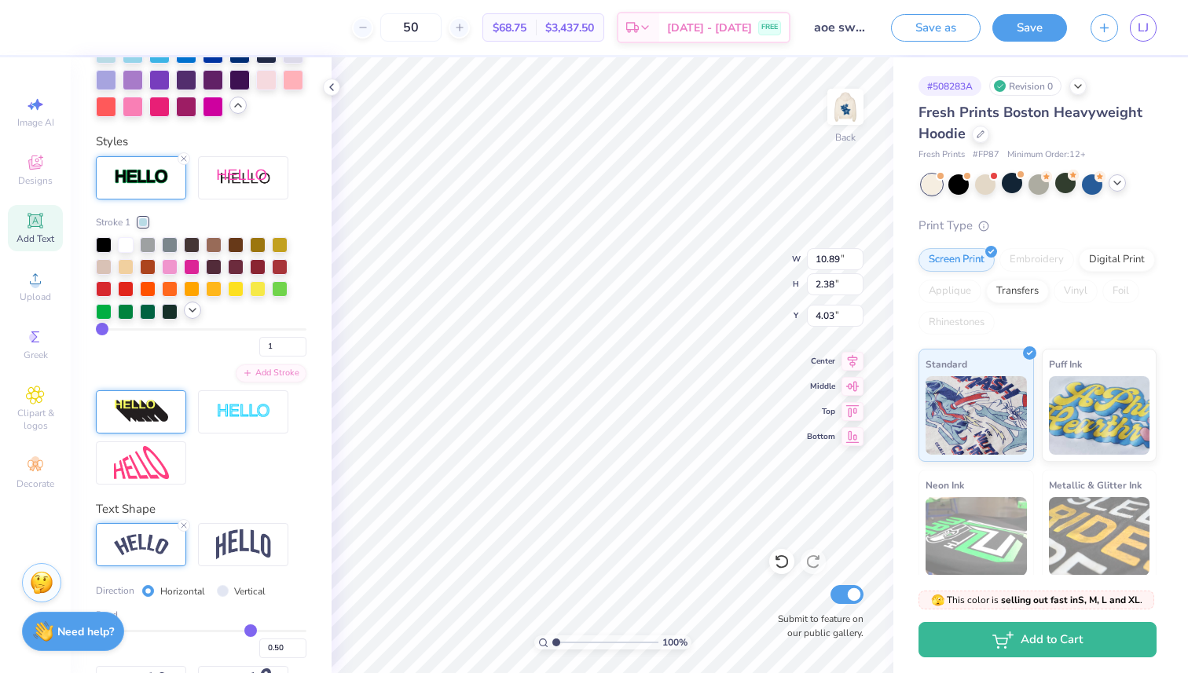
click at [196, 310] on icon at bounding box center [192, 310] width 13 height 13
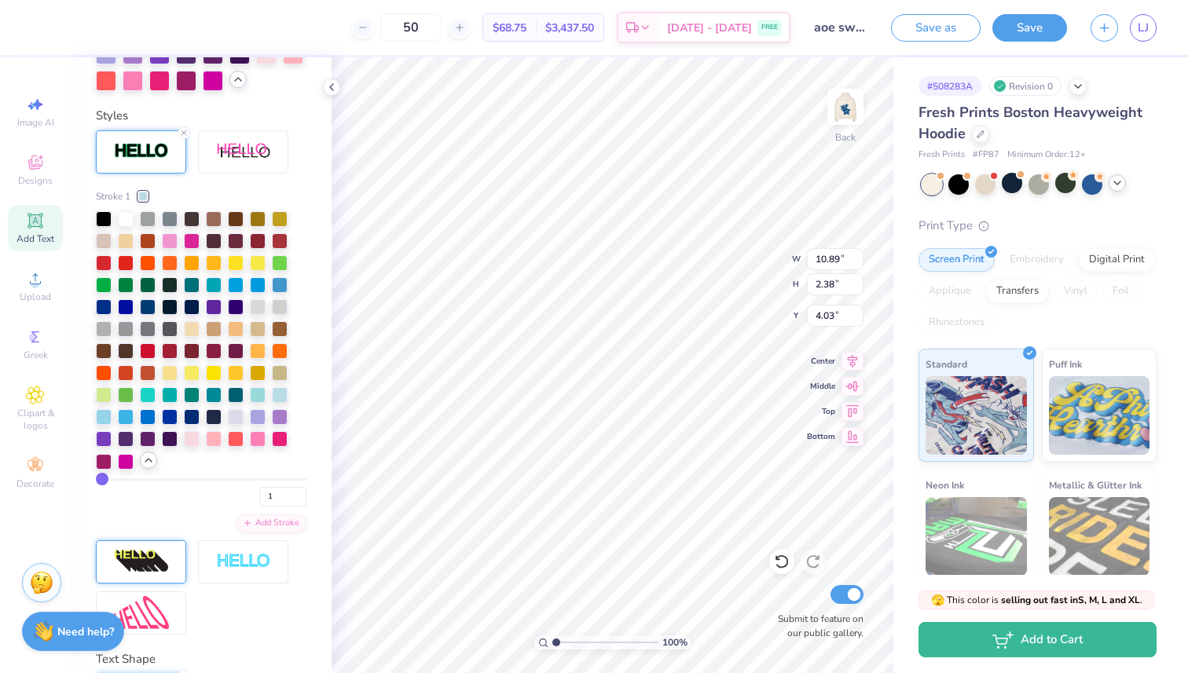
scroll to position [735, 0]
click at [129, 217] on div at bounding box center [126, 217] width 16 height 16
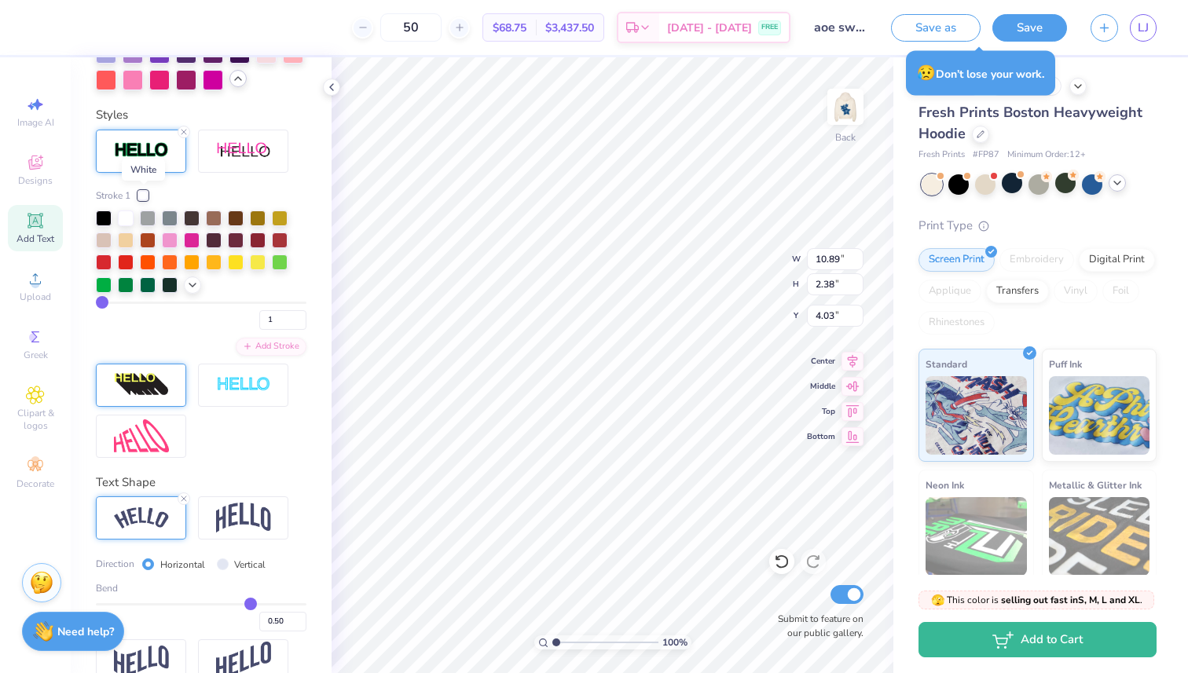
click at [141, 194] on div at bounding box center [142, 195] width 9 height 9
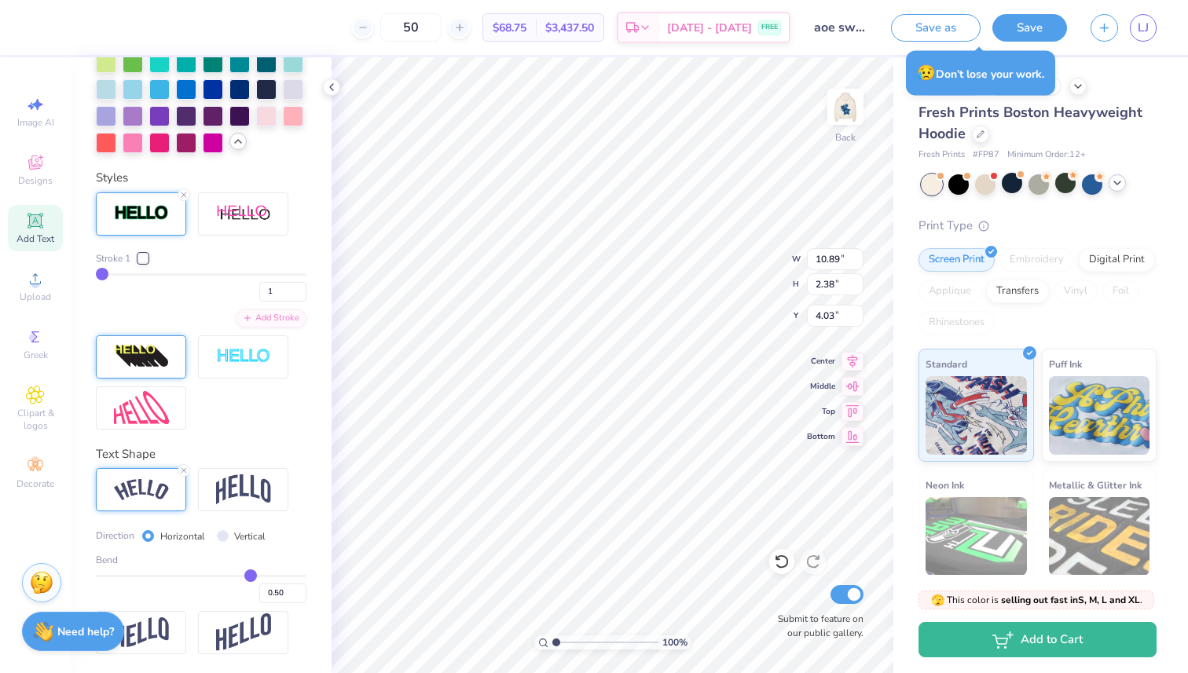
scroll to position [671, 0]
click at [189, 192] on div at bounding box center [184, 195] width 13 height 13
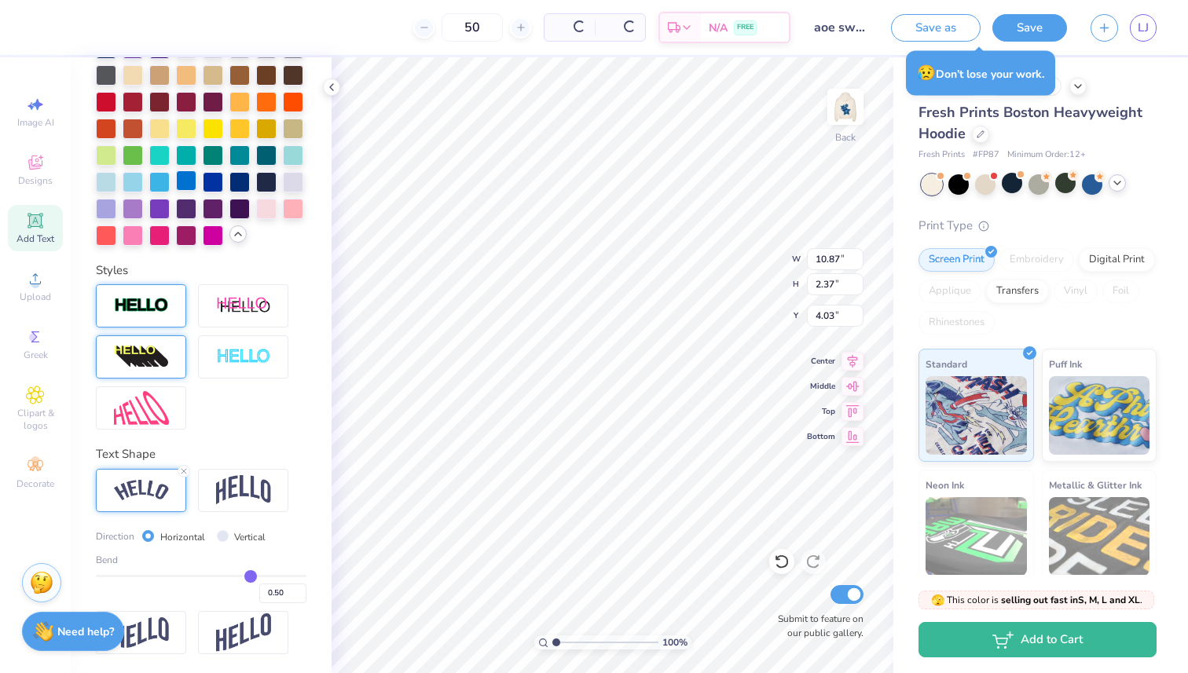
type input "10.87"
type input "2.37"
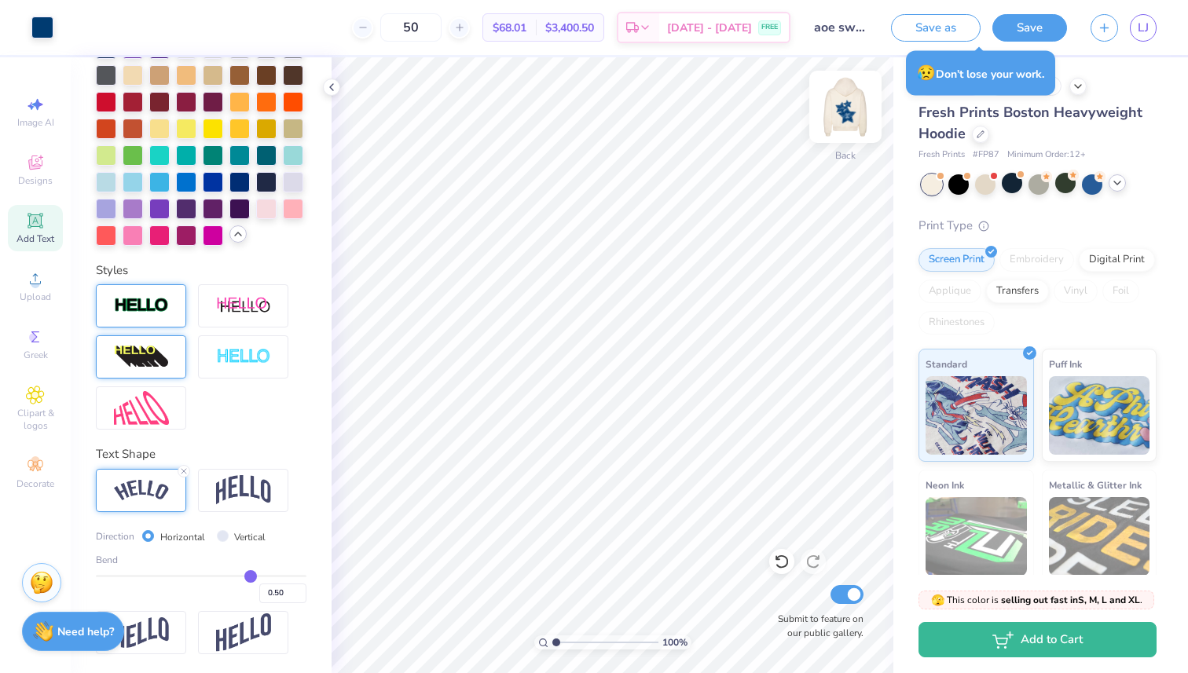
click at [855, 119] on img at bounding box center [845, 106] width 63 height 63
click at [851, 121] on img at bounding box center [845, 106] width 63 height 63
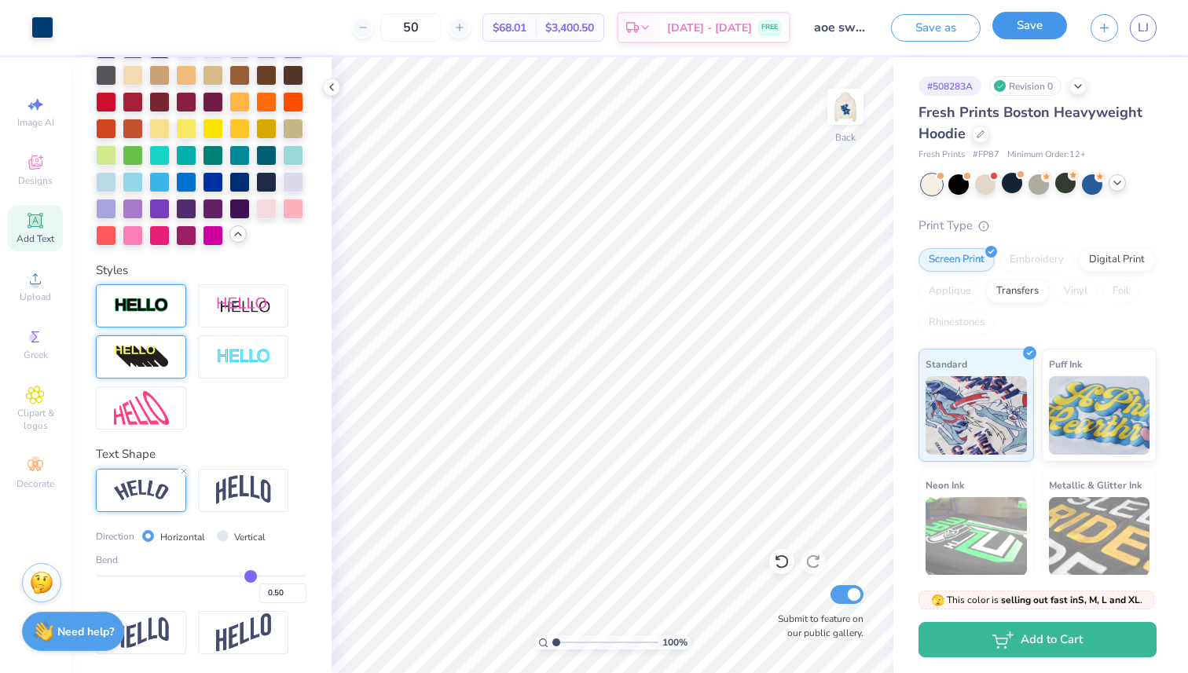
click at [1027, 34] on button "Save" at bounding box center [1029, 26] width 75 height 28
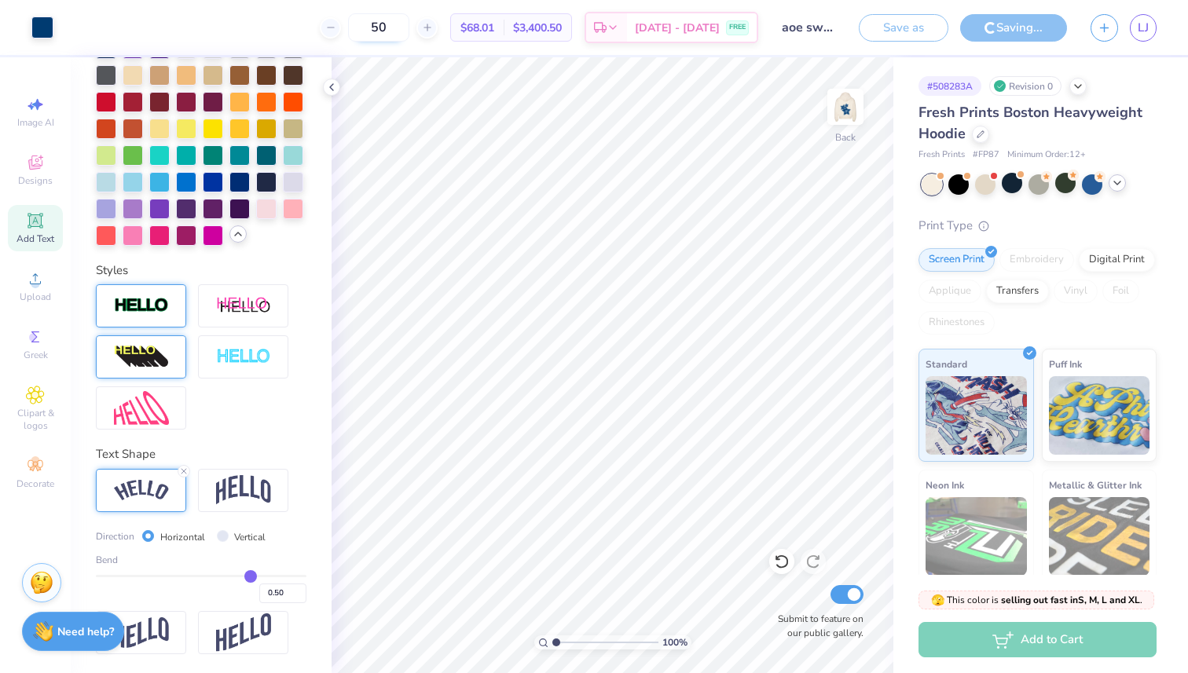
click at [390, 34] on input "50" at bounding box center [378, 27] width 61 height 28
click at [388, 28] on input "50" at bounding box center [378, 27] width 61 height 28
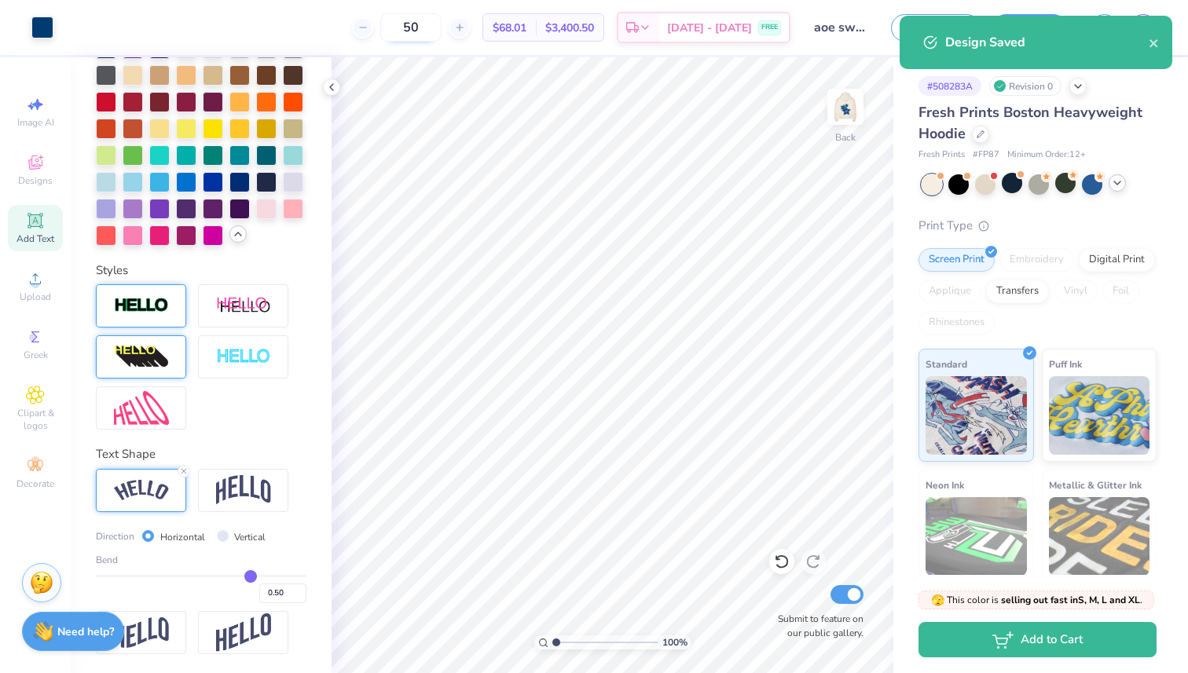
click at [417, 31] on input "50" at bounding box center [410, 27] width 61 height 28
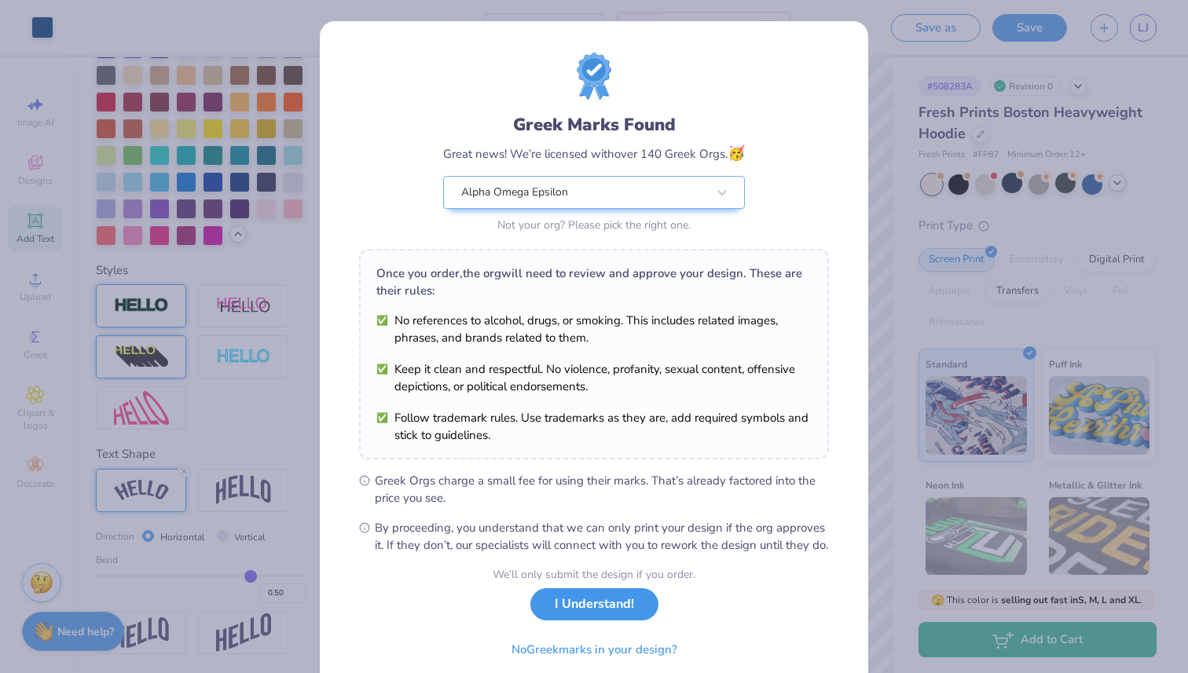
click at [597, 618] on button "I Understand!" at bounding box center [594, 605] width 128 height 32
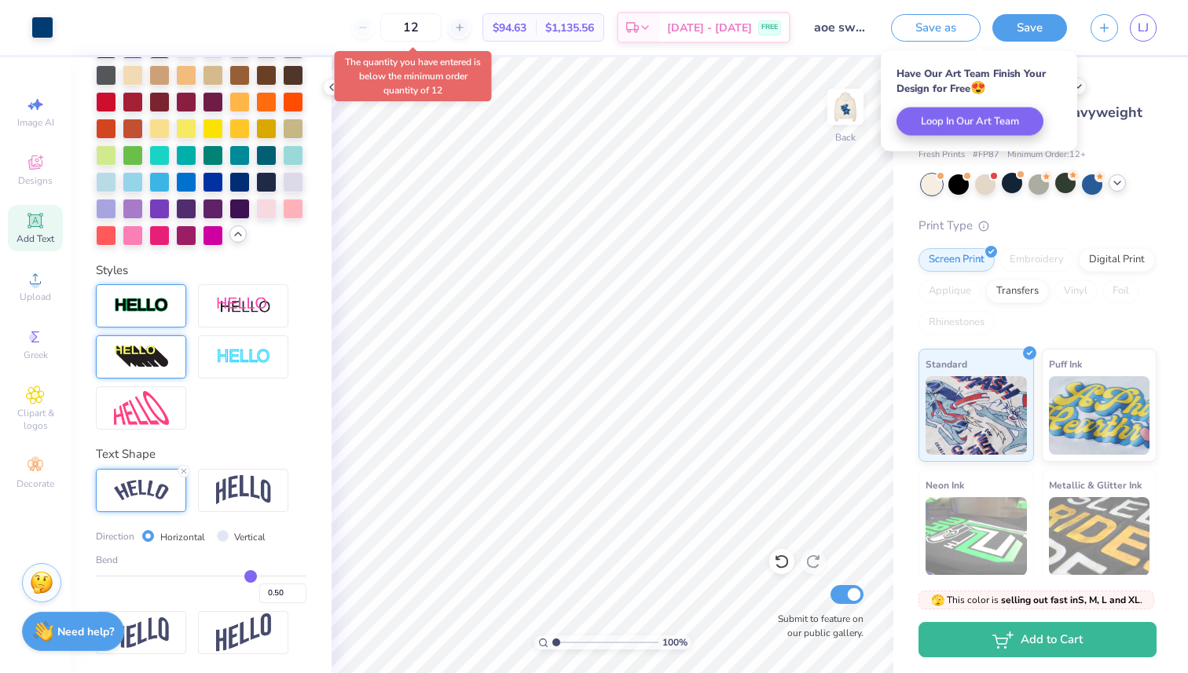
type input "1"
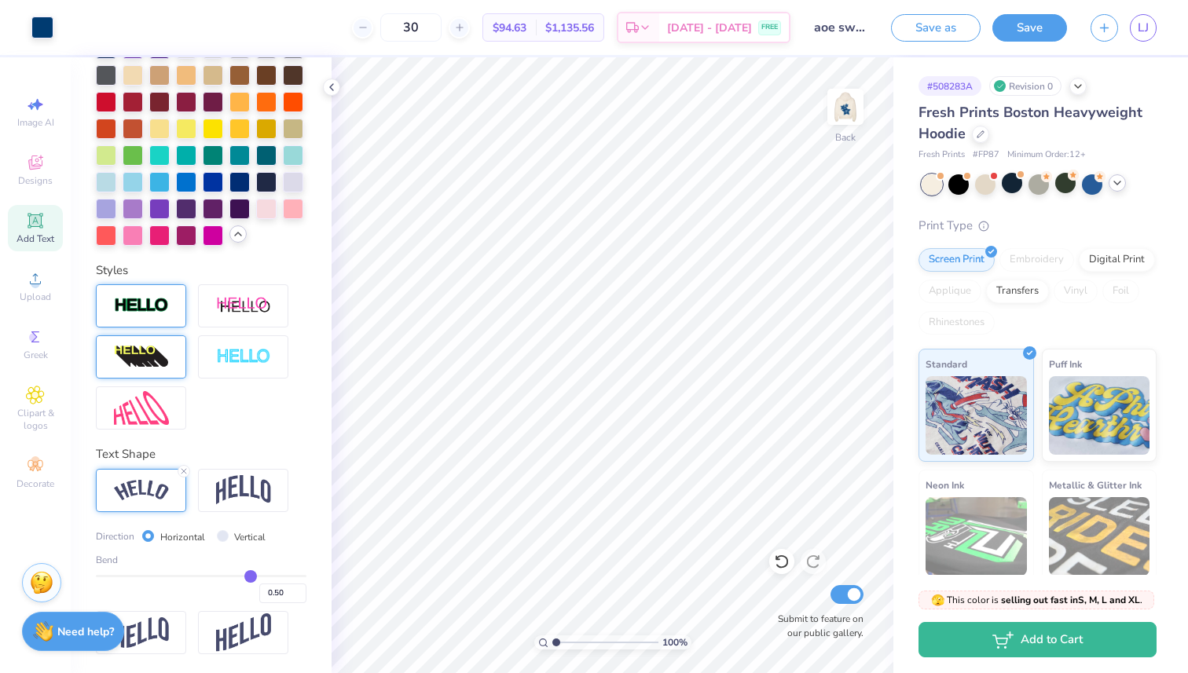
type input "30"
click at [845, 105] on img at bounding box center [845, 106] width 63 height 63
click at [846, 94] on img at bounding box center [845, 106] width 63 height 63
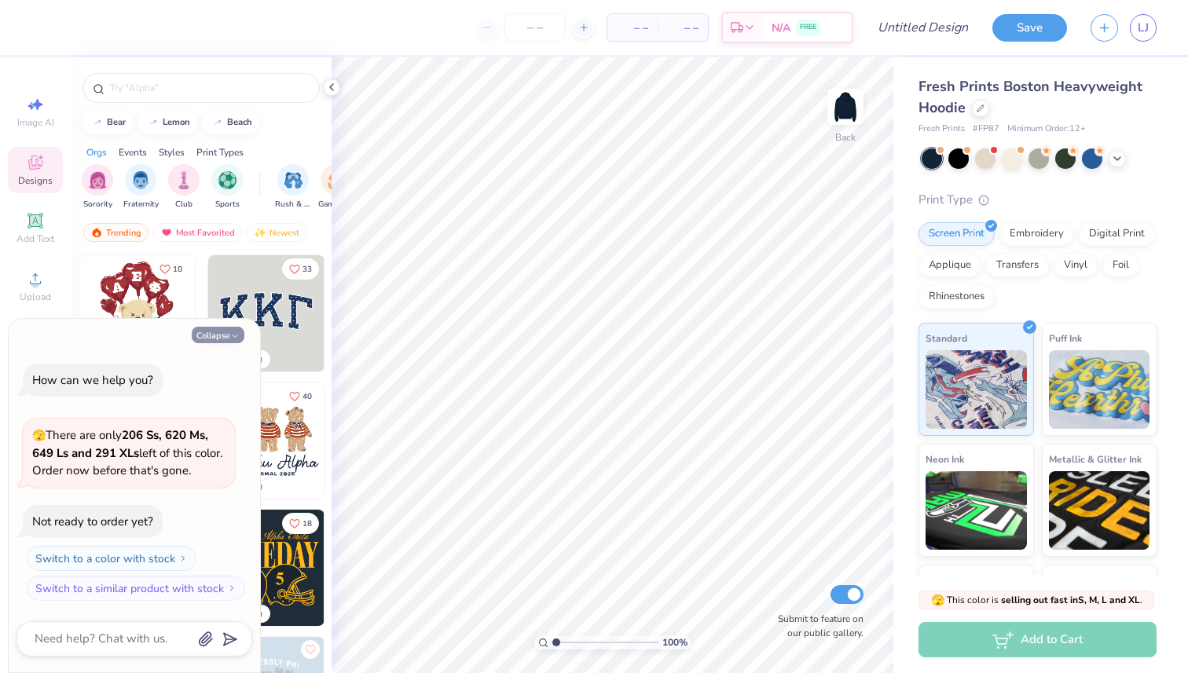
click at [231, 334] on icon "button" at bounding box center [234, 336] width 9 height 9
type textarea "x"
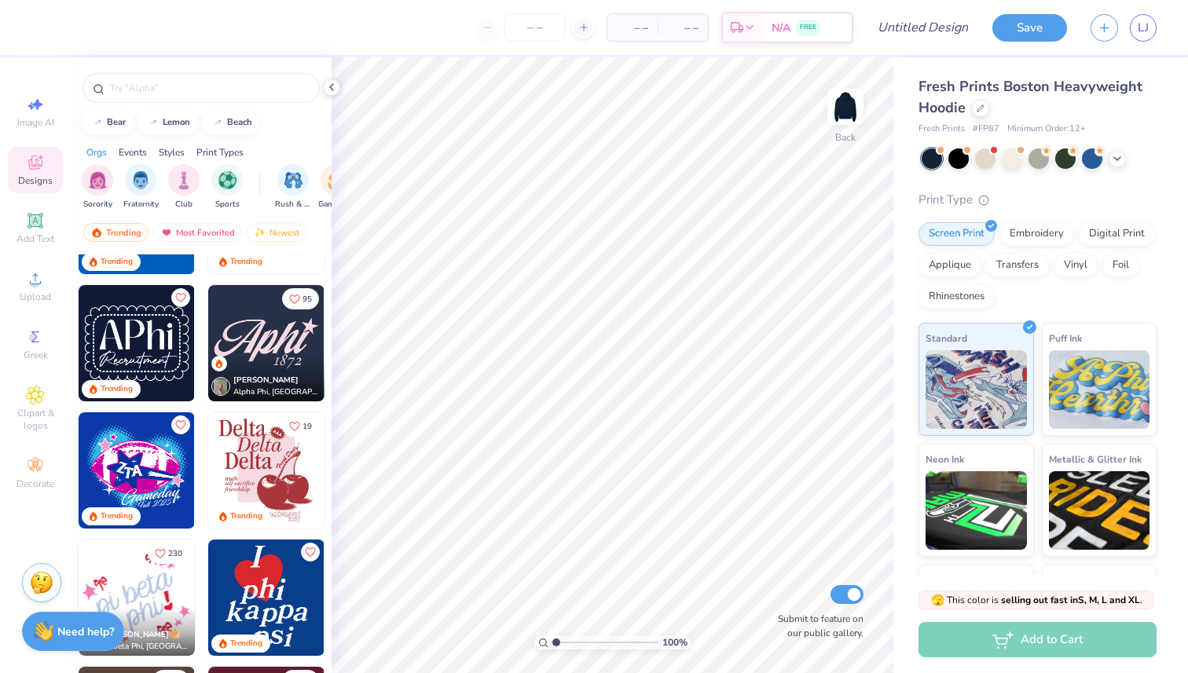
scroll to position [740, 0]
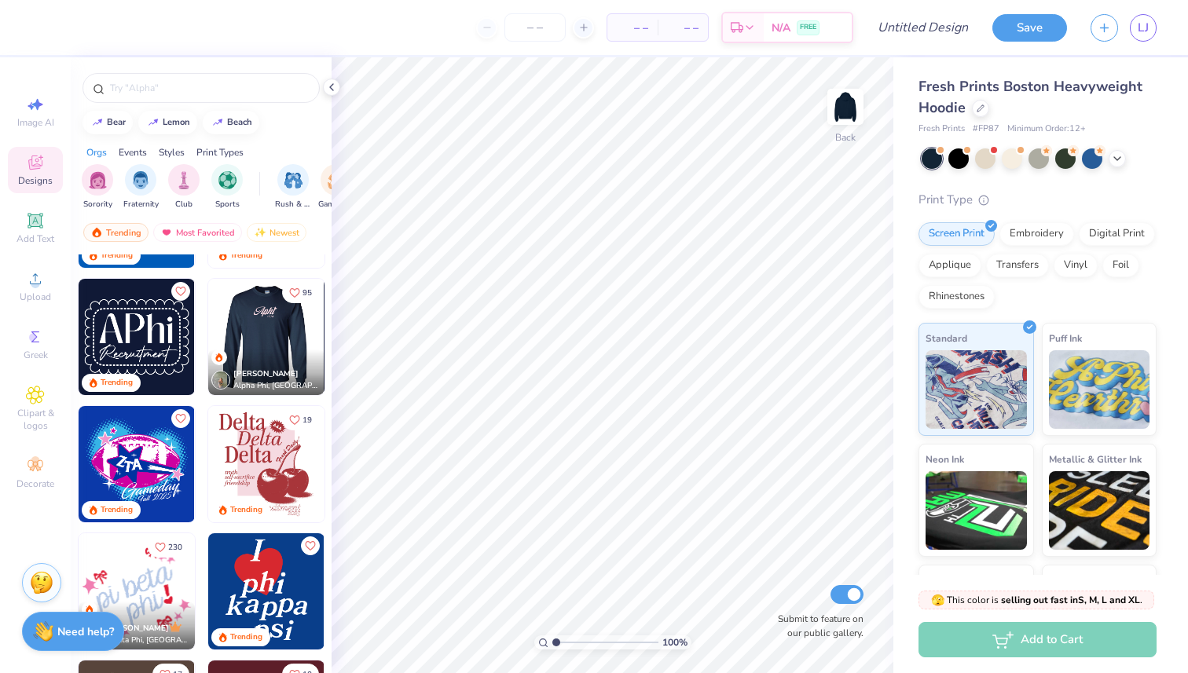
click at [277, 339] on img at bounding box center [265, 337] width 116 height 116
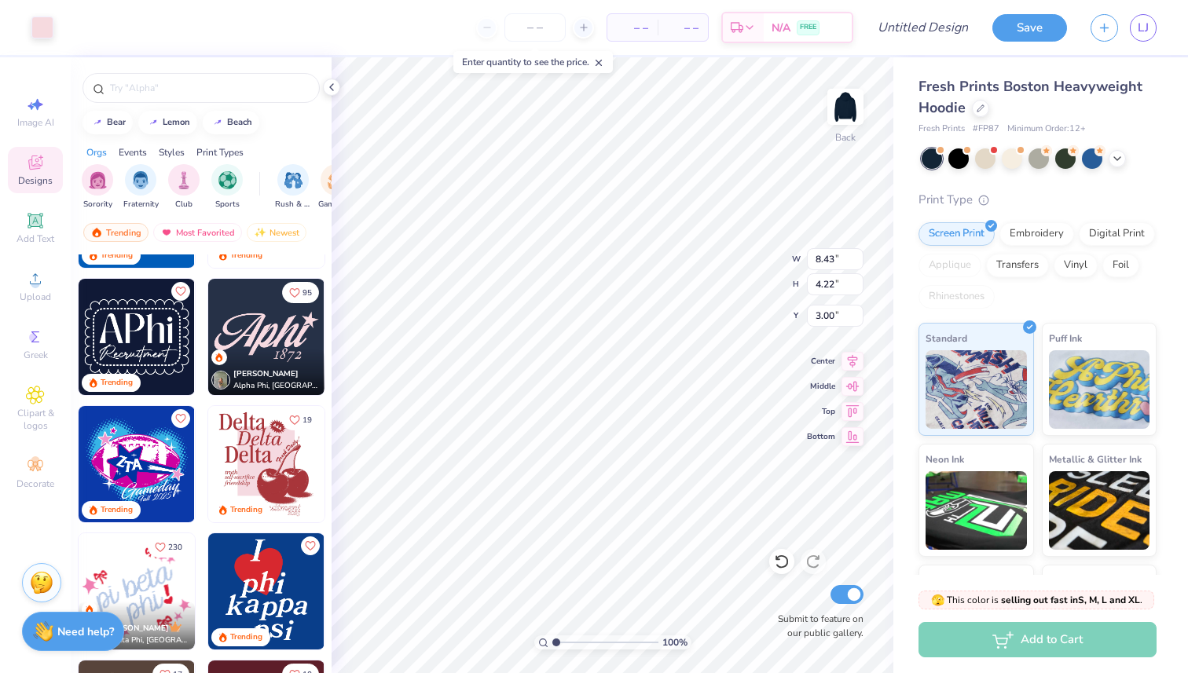
type input "9.83"
type input "4.93"
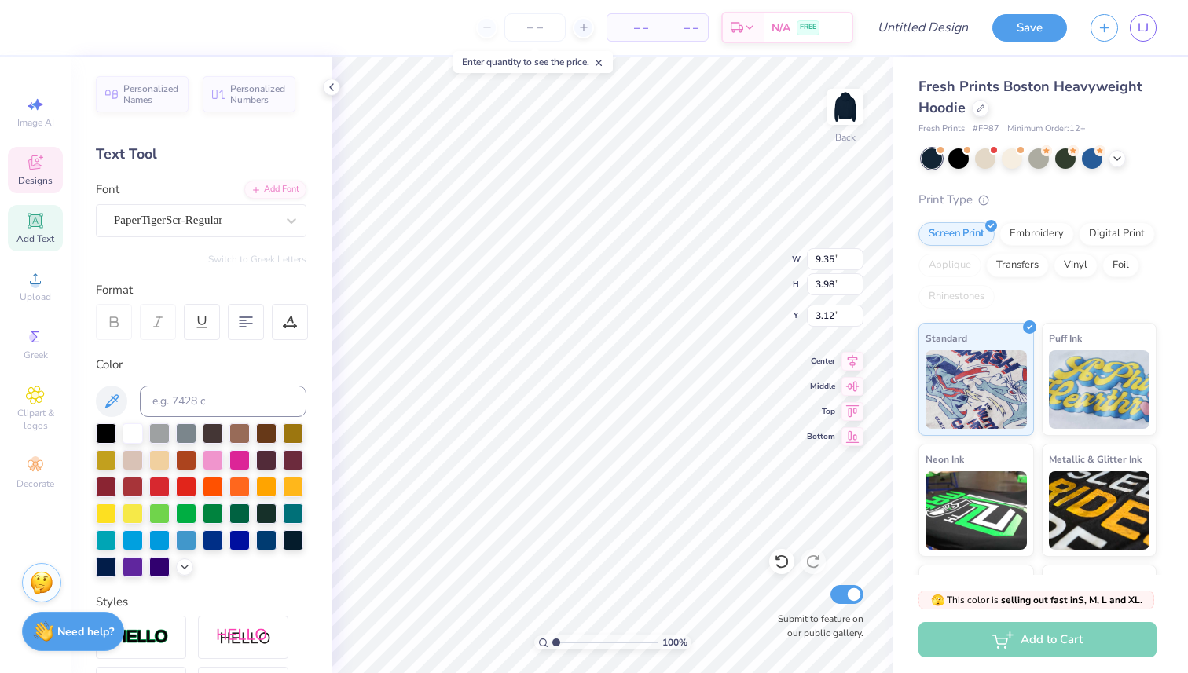
scroll to position [0, 5]
type textarea "Alpha Omega Epsiilon"
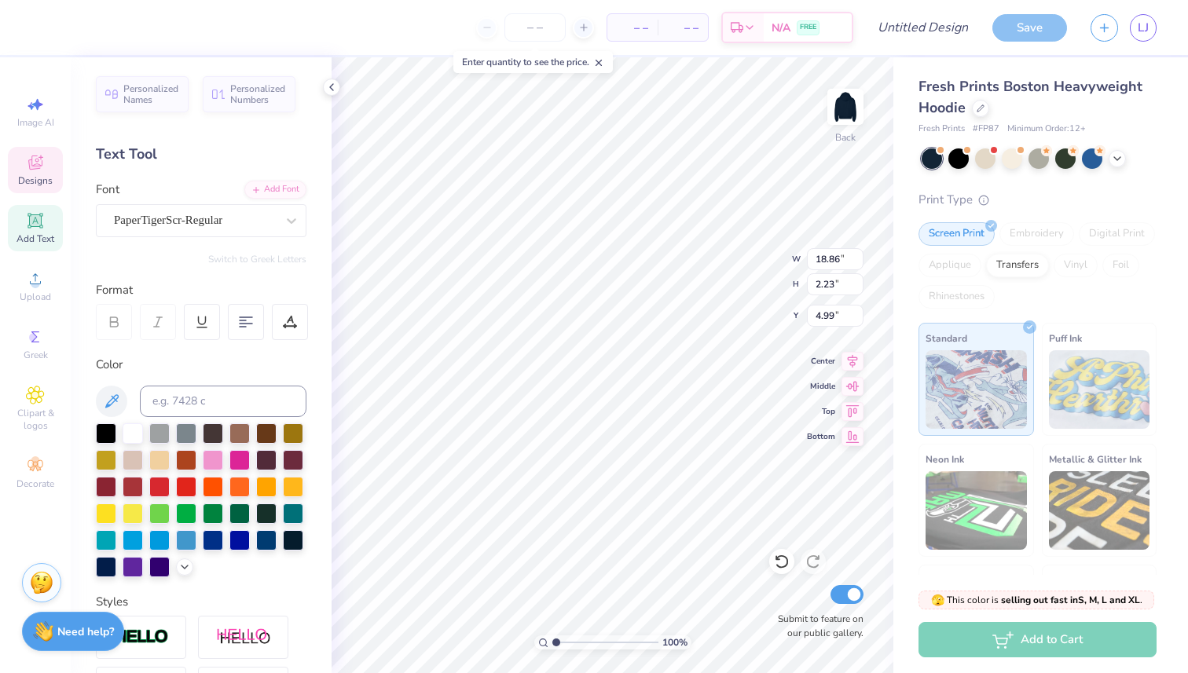
scroll to position [0, 6]
type textarea "Alpha Omega Epsilon"
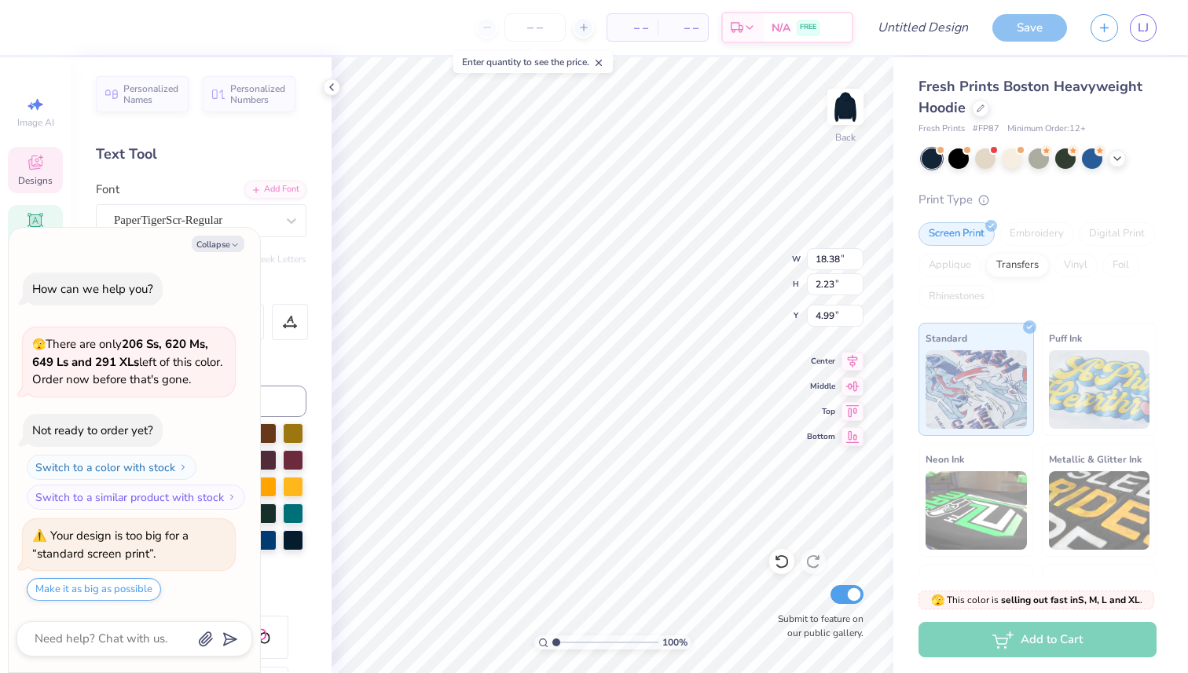
type textarea "x"
type input "11.93"
type input "1.45"
type input "4.61"
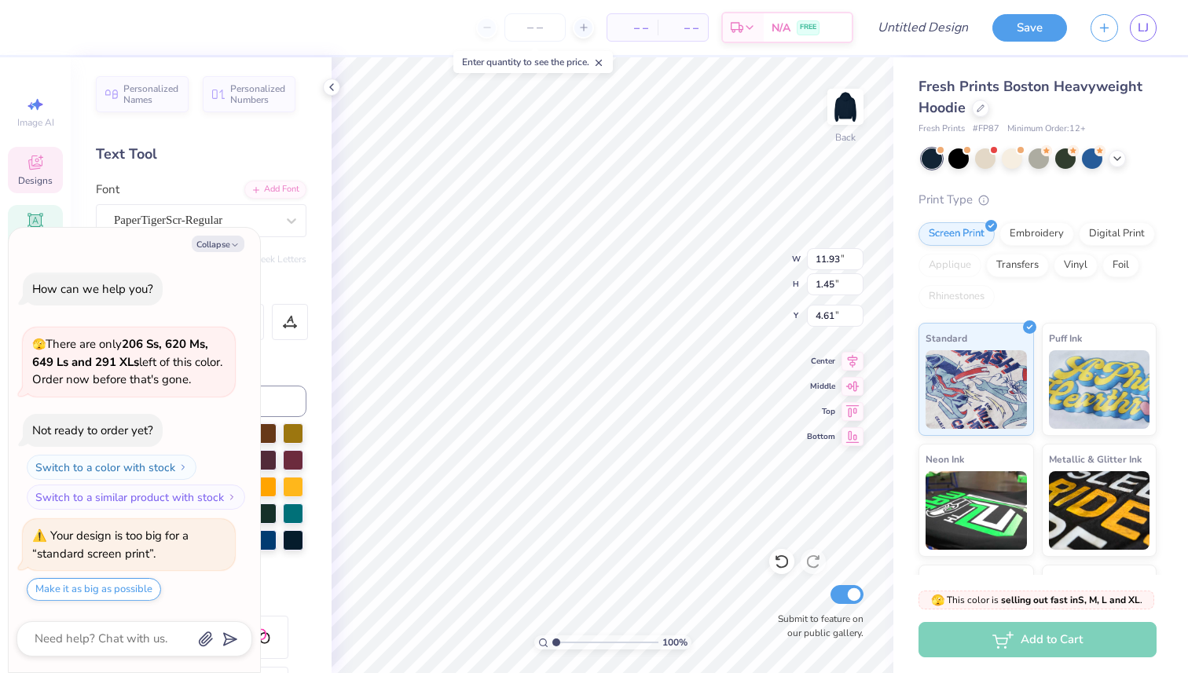
type textarea "x"
type input "4.53"
type textarea "x"
type input "2.68"
type input "1.38"
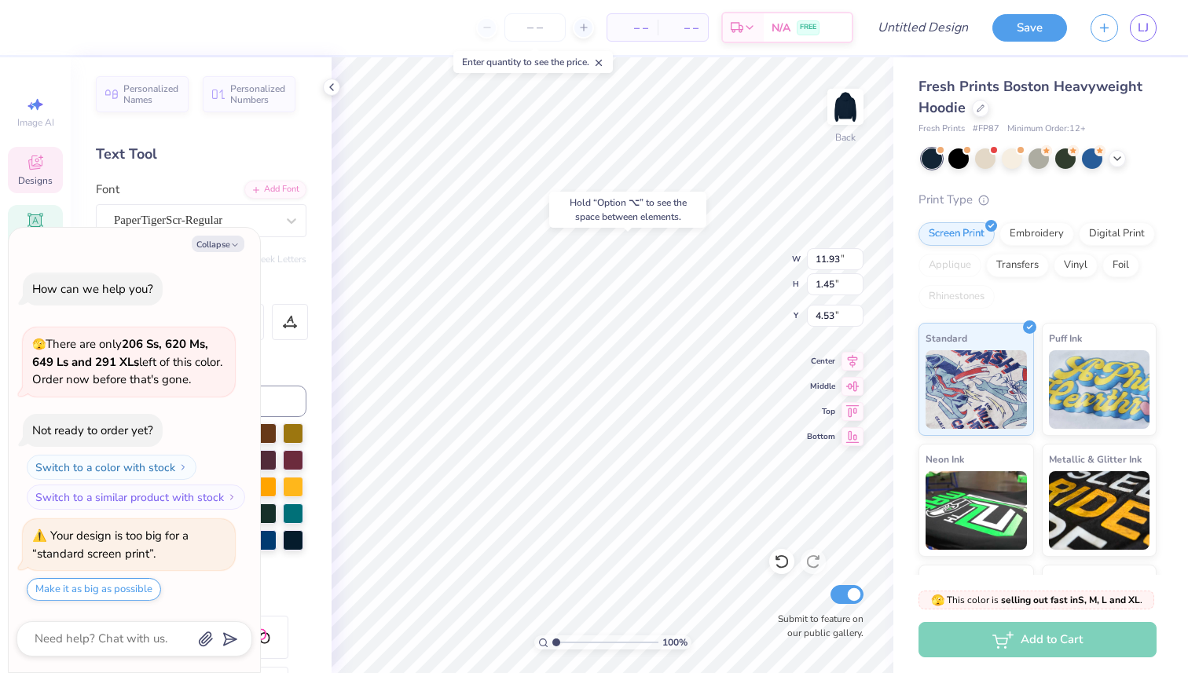
type input "6.53"
type textarea "x"
type textarea "187"
type textarea "x"
type textarea "18"
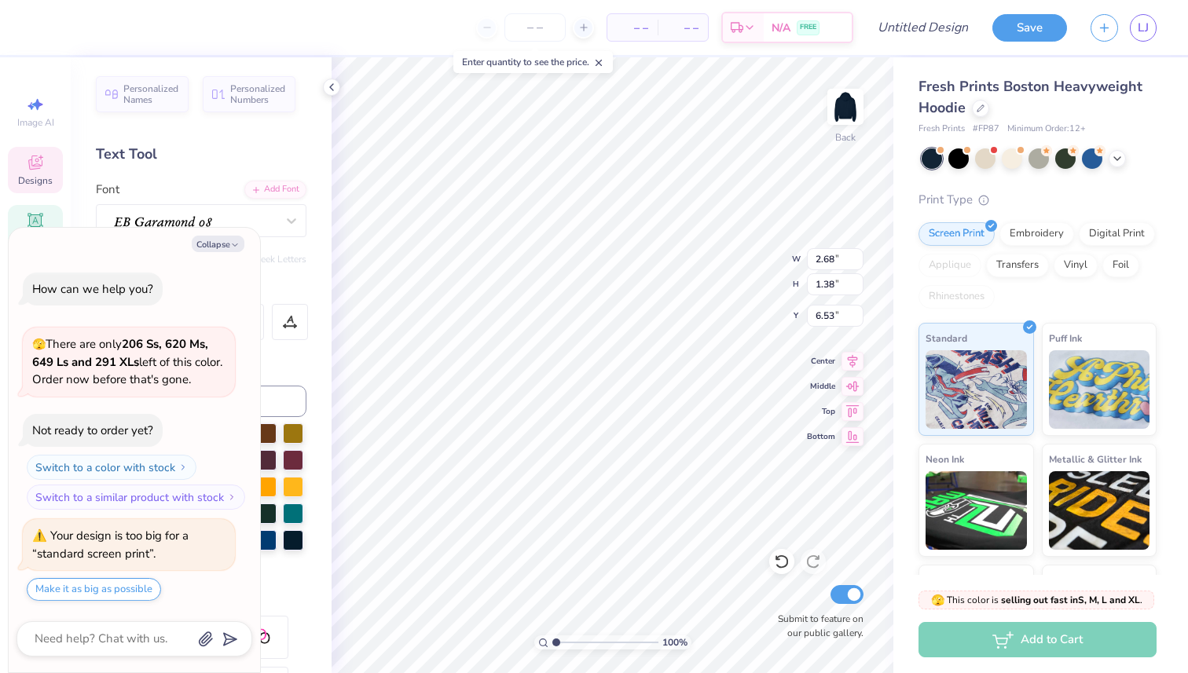
type textarea "x"
type textarea "1"
type textarea "x"
type textarea "19"
type textarea "x"
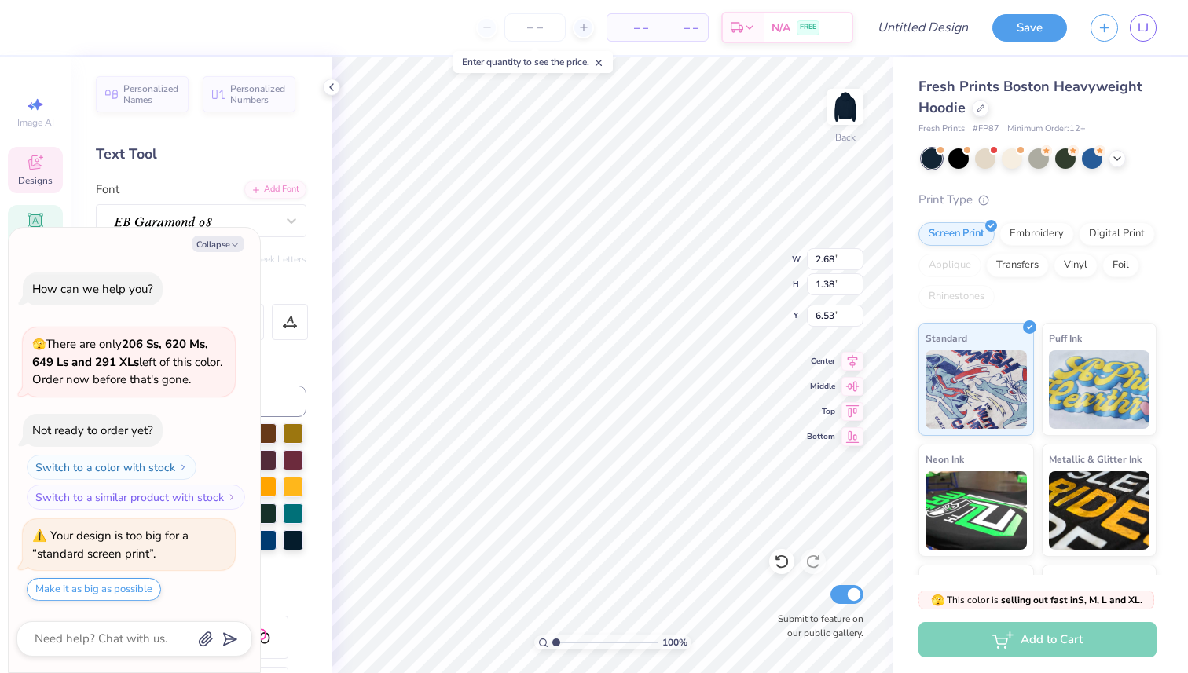
type textarea "198"
type textarea "x"
type textarea "1983"
type textarea "x"
type input "4.78"
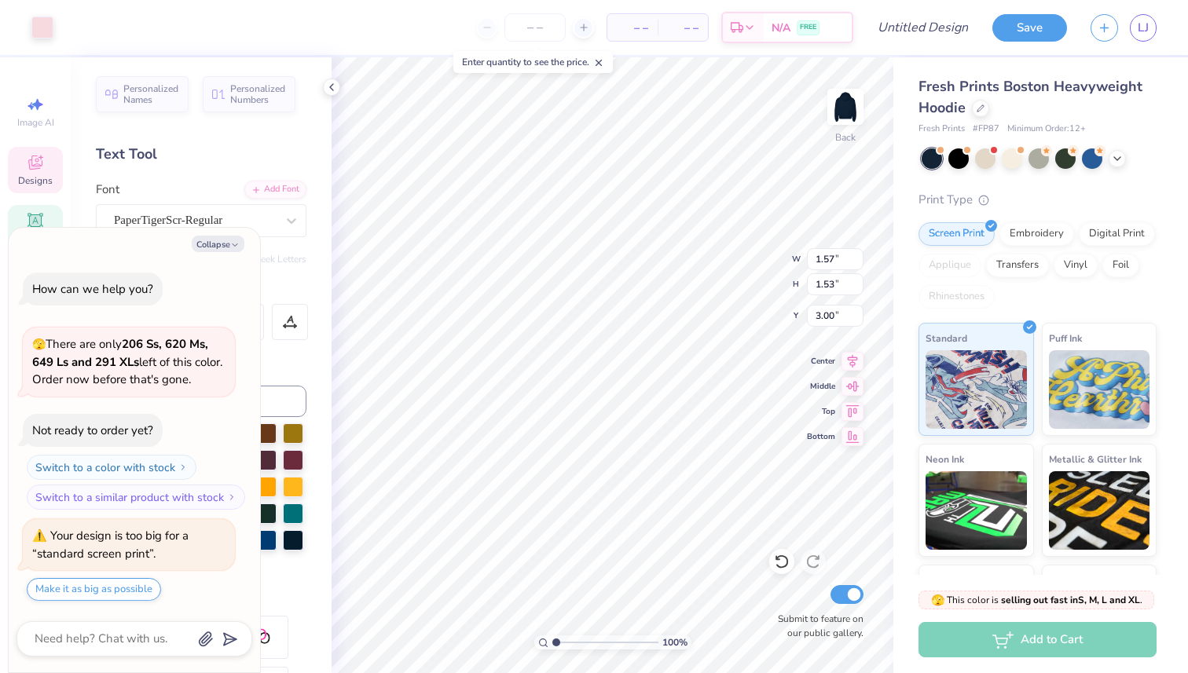
type textarea "x"
type input "0.72"
type input "0.70"
type input "3.83"
type textarea "x"
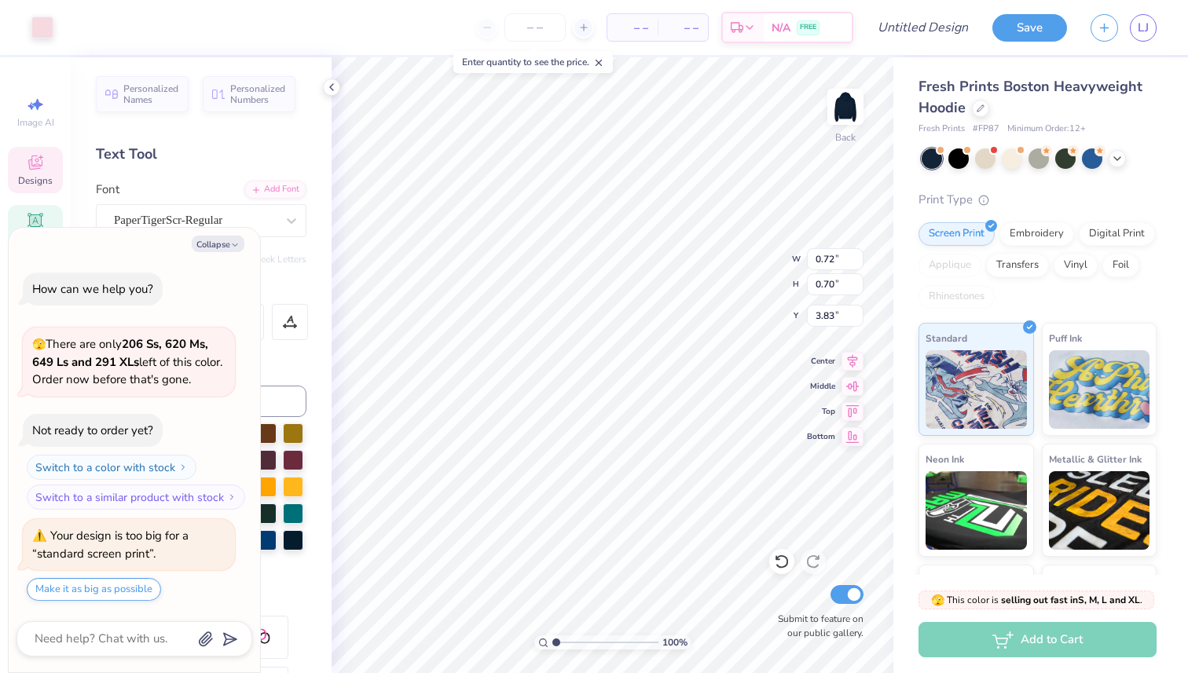
type input "4.43"
type textarea "x"
type input "0.53"
type input "0.52"
type input "4.62"
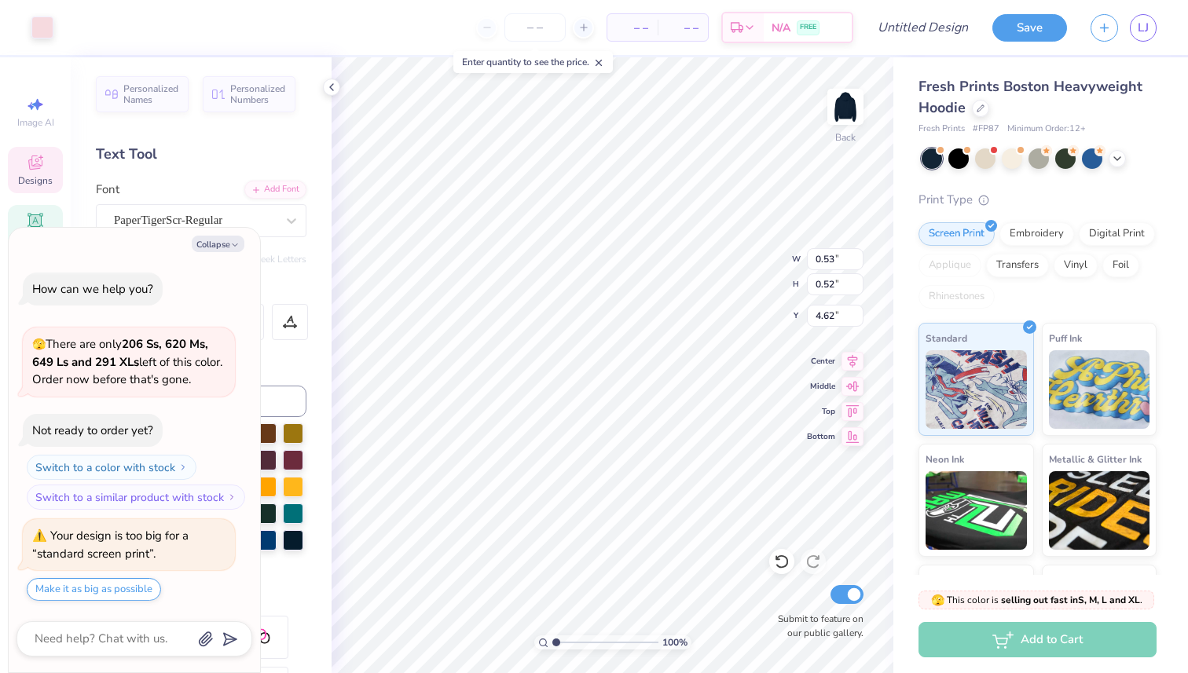
type textarea "x"
type input "4.78"
type textarea "x"
type input "5.30"
type textarea "x"
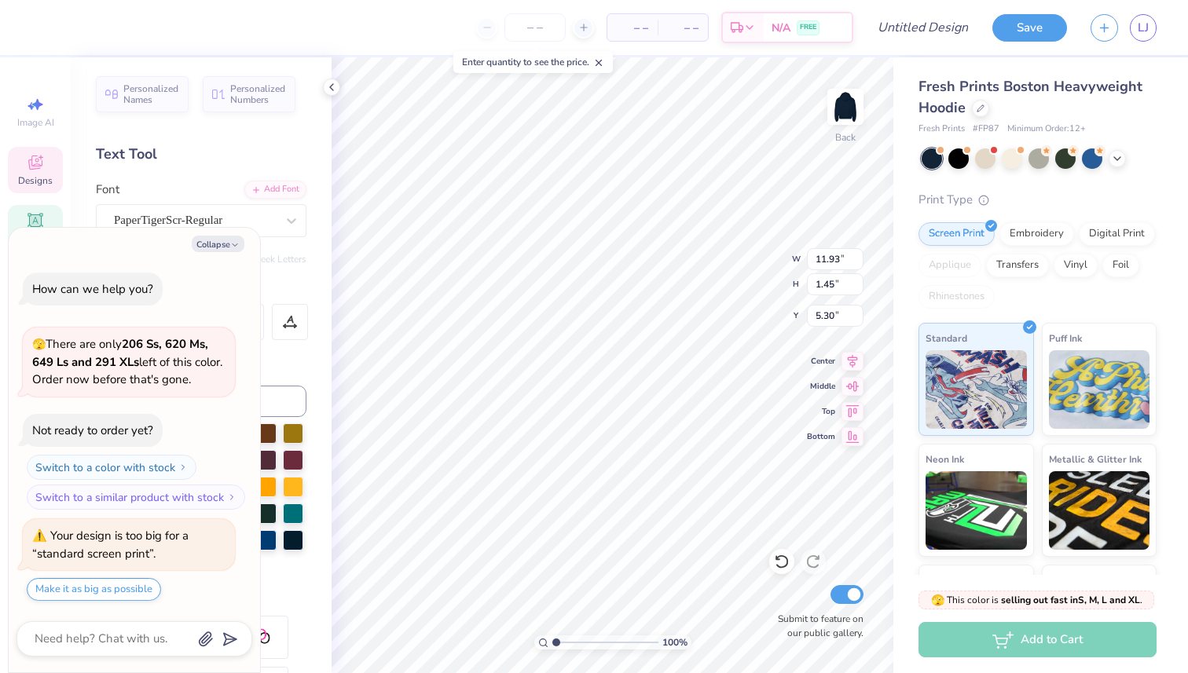
type input "0.53"
type input "0.52"
type input "4.78"
type textarea "x"
type input "4.12"
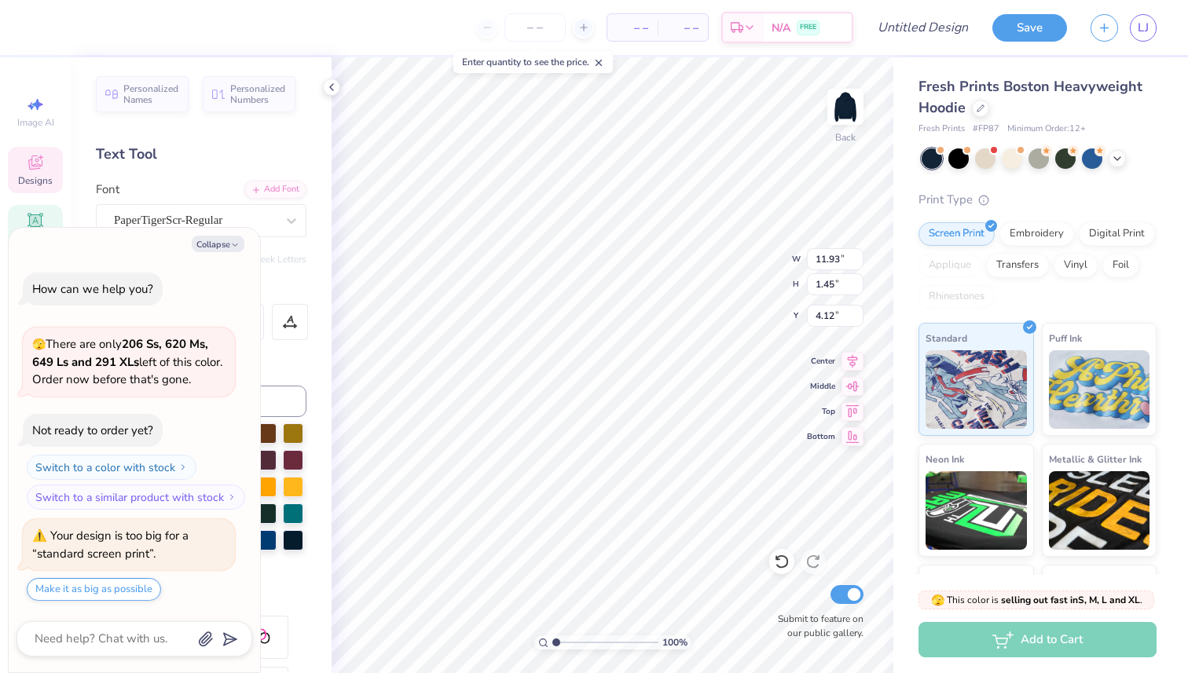
type textarea "x"
type input "2.48"
type input "1.41"
type input "6.53"
type textarea "x"
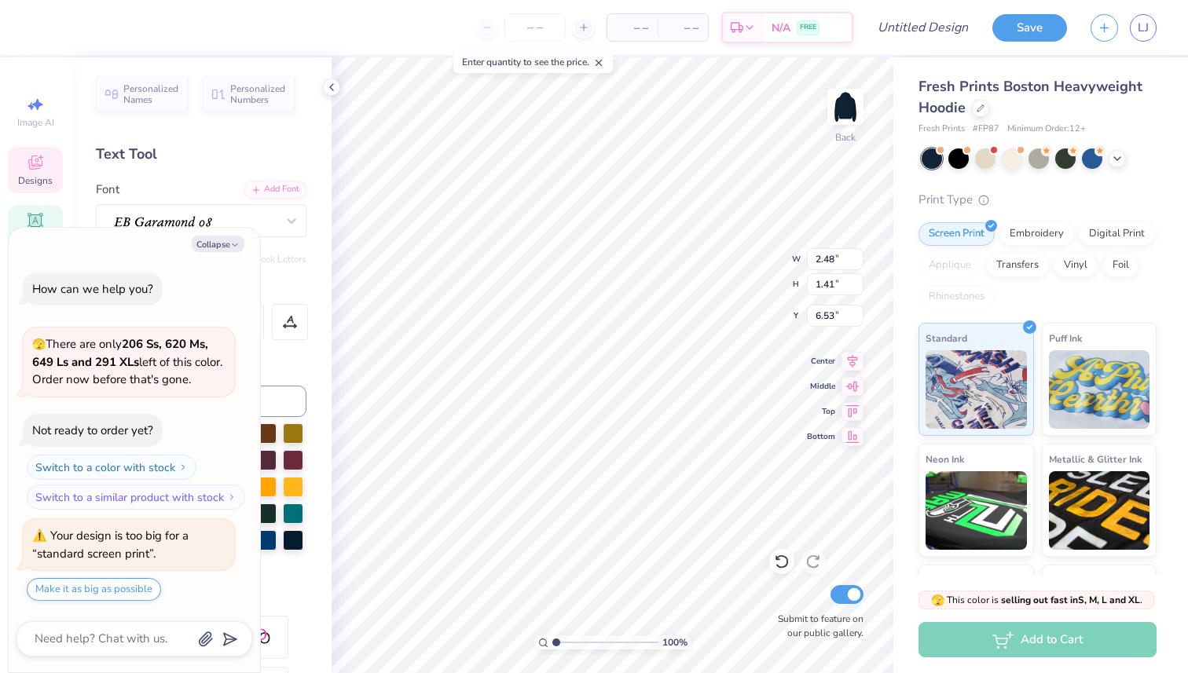
type input "5.34"
click at [202, 239] on button "Collapse" at bounding box center [218, 244] width 53 height 17
type textarea "x"
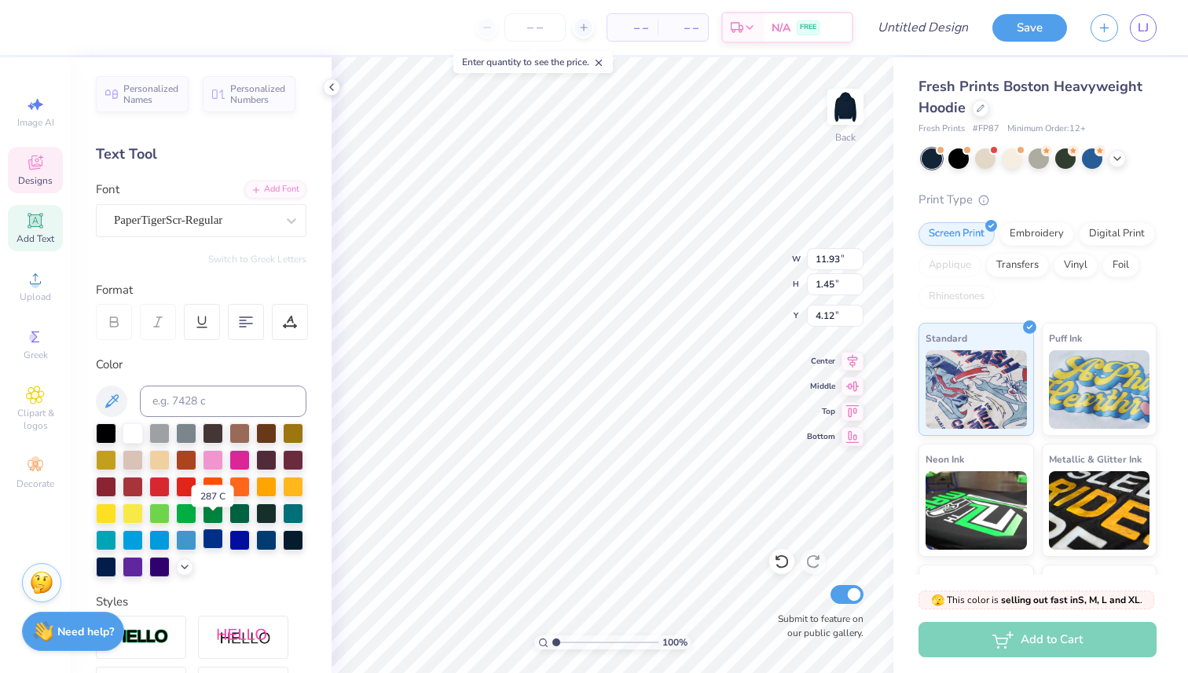
scroll to position [25, 0]
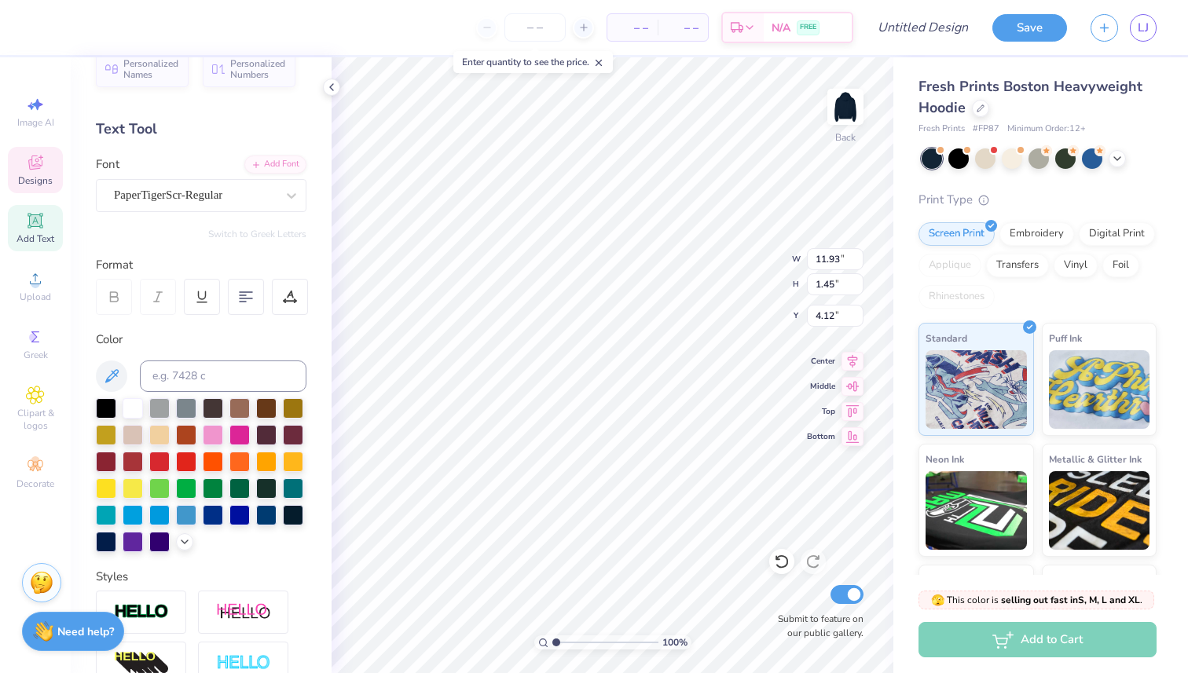
click at [177, 536] on div at bounding box center [201, 475] width 211 height 154
click at [184, 537] on icon at bounding box center [184, 540] width 13 height 13
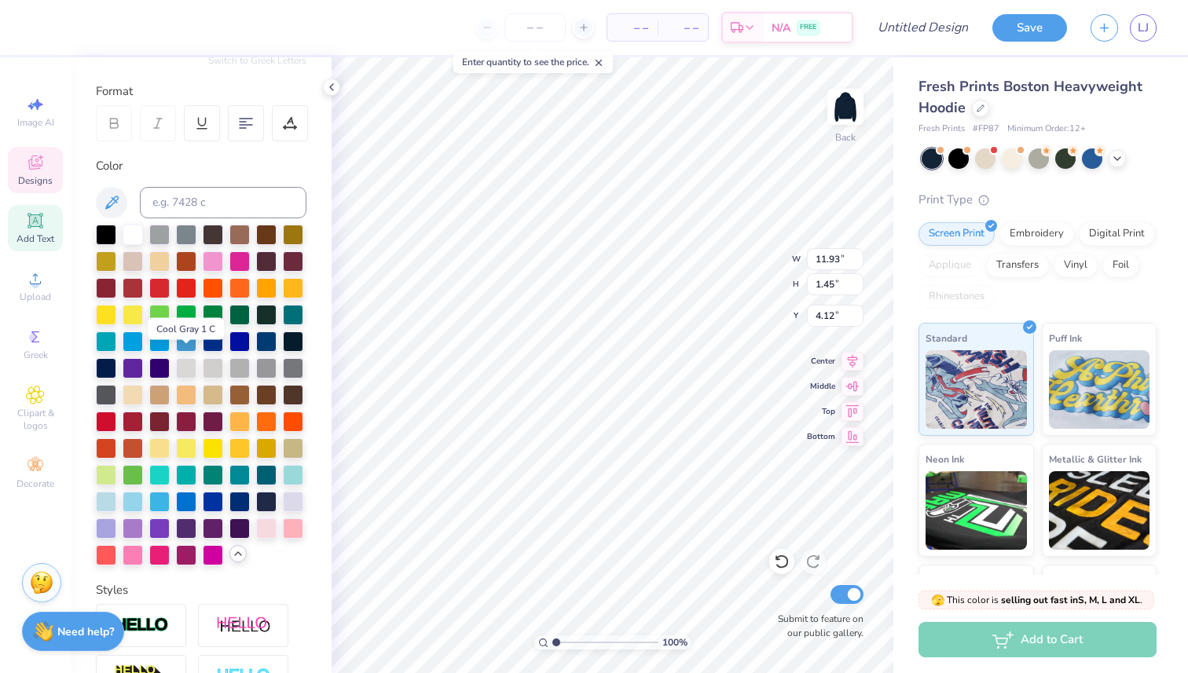
scroll to position [211, 0]
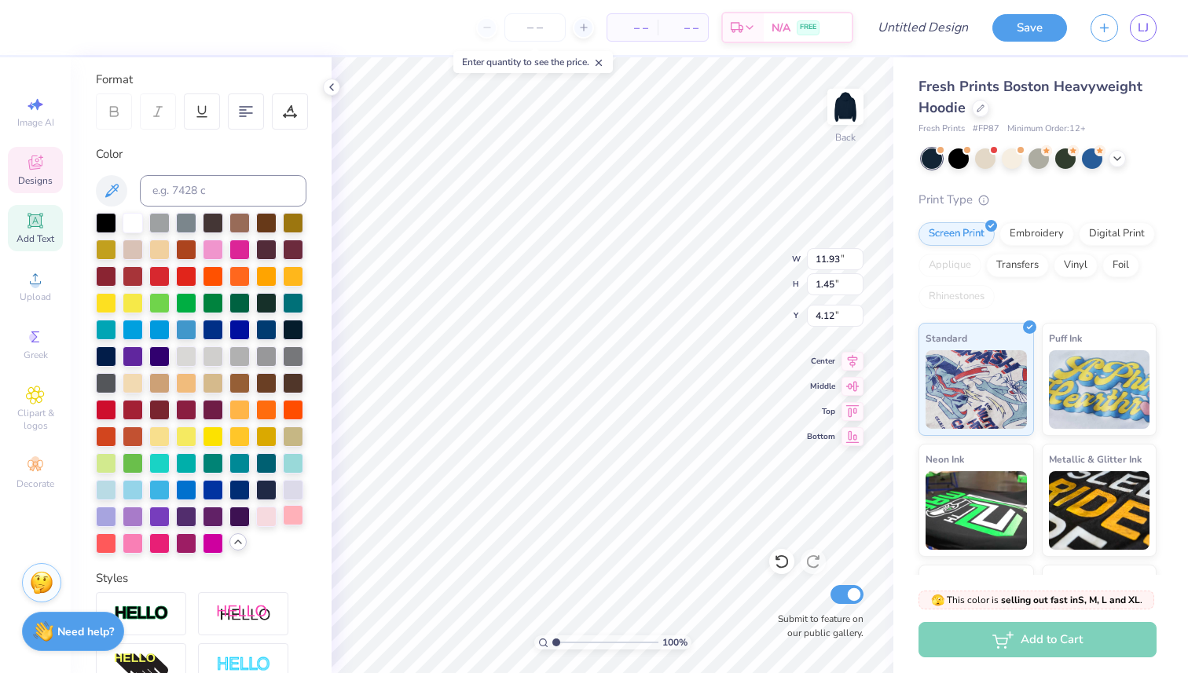
click at [298, 520] on div at bounding box center [293, 515] width 20 height 20
click at [267, 513] on div at bounding box center [266, 515] width 20 height 20
click at [137, 545] on div at bounding box center [133, 542] width 20 height 20
click at [274, 514] on div at bounding box center [266, 515] width 20 height 20
type input "2.11"
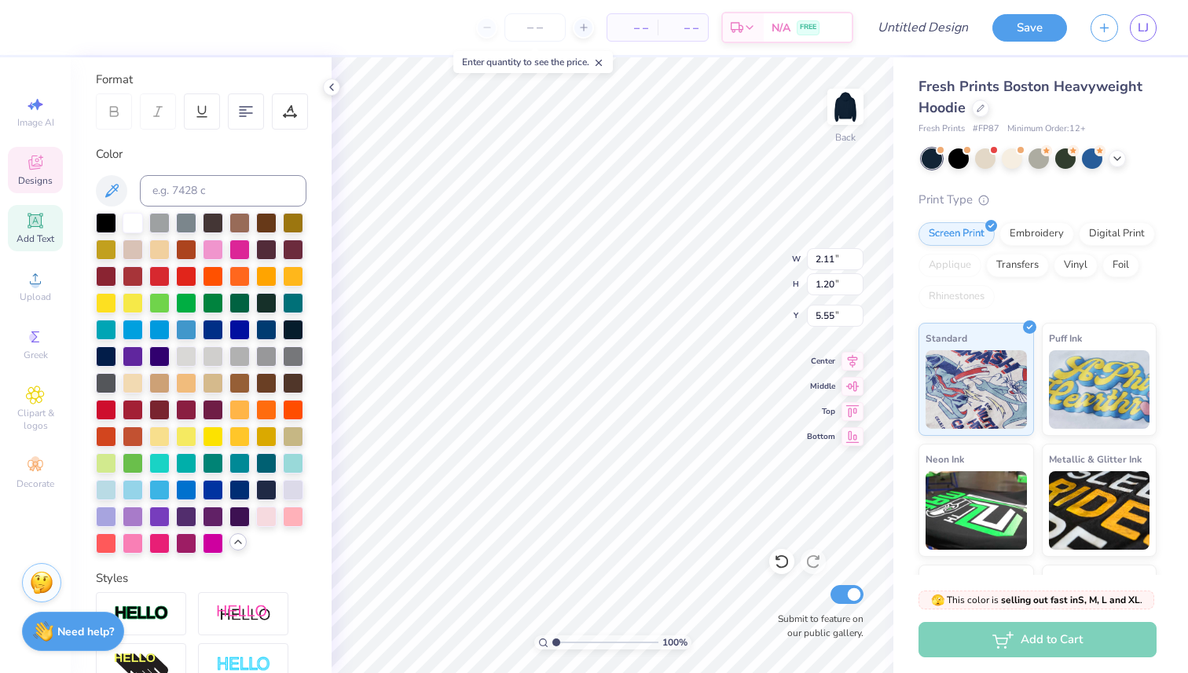
type input "1.20"
type input "5.55"
click at [334, 84] on icon at bounding box center [331, 87] width 13 height 13
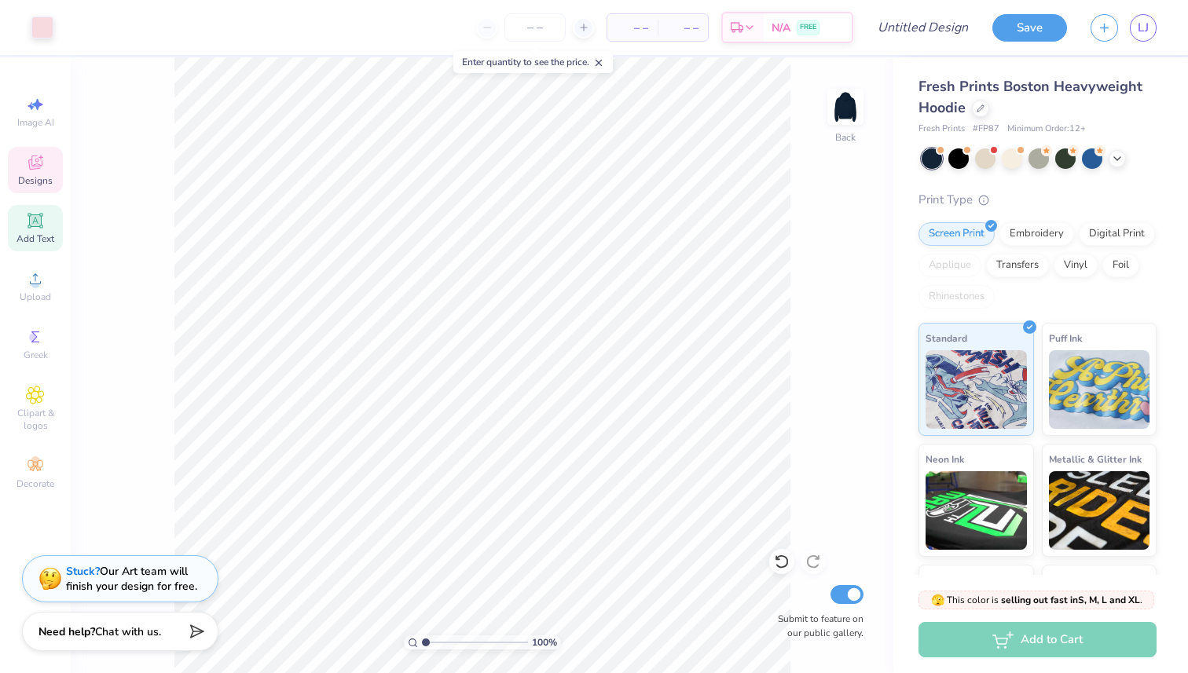
click at [37, 177] on span "Designs" at bounding box center [35, 180] width 35 height 13
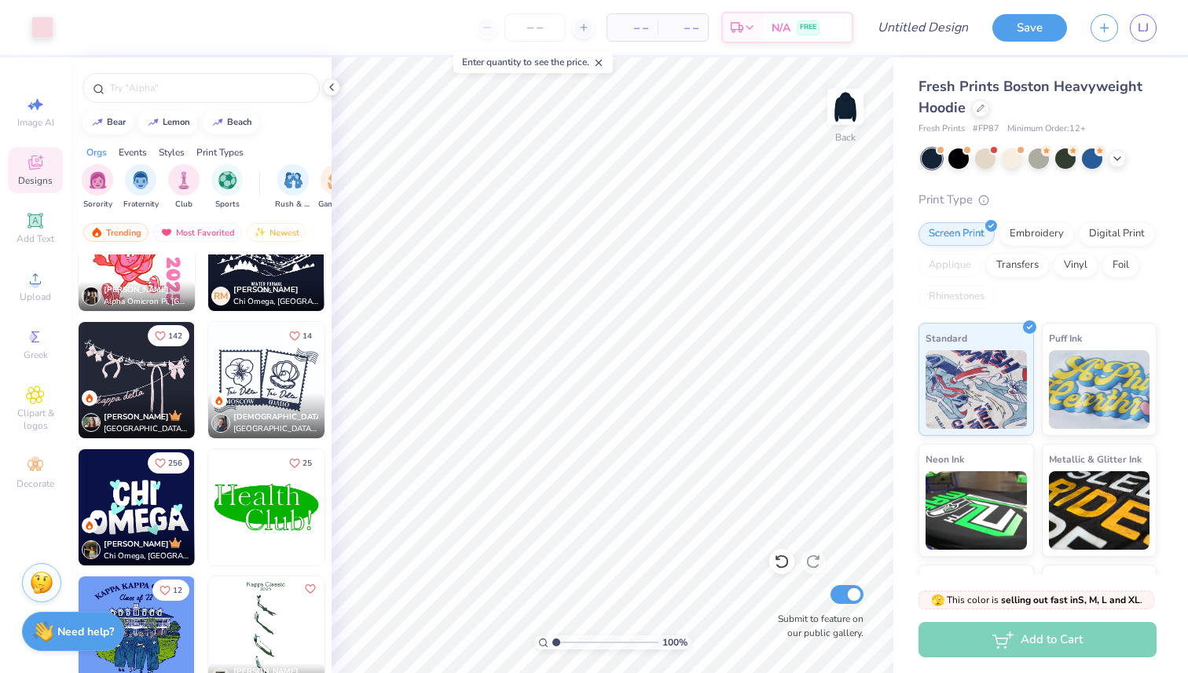
scroll to position [3881, 0]
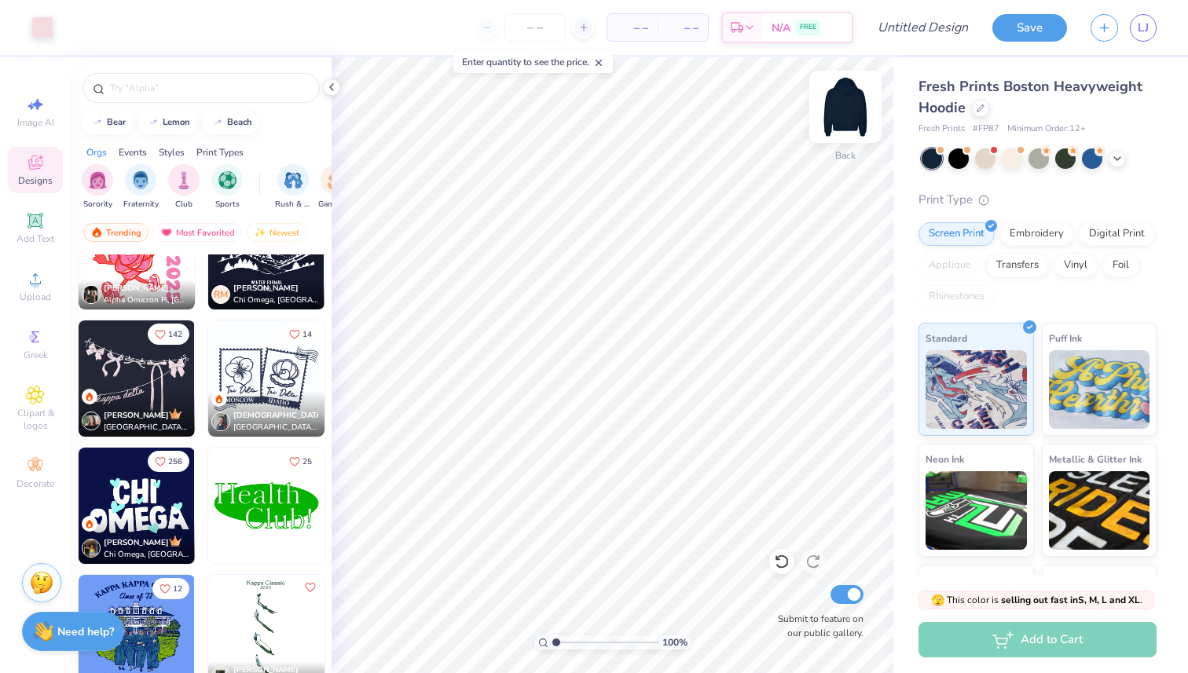
click at [843, 112] on img at bounding box center [845, 106] width 63 height 63
click at [145, 383] on img at bounding box center [137, 379] width 116 height 116
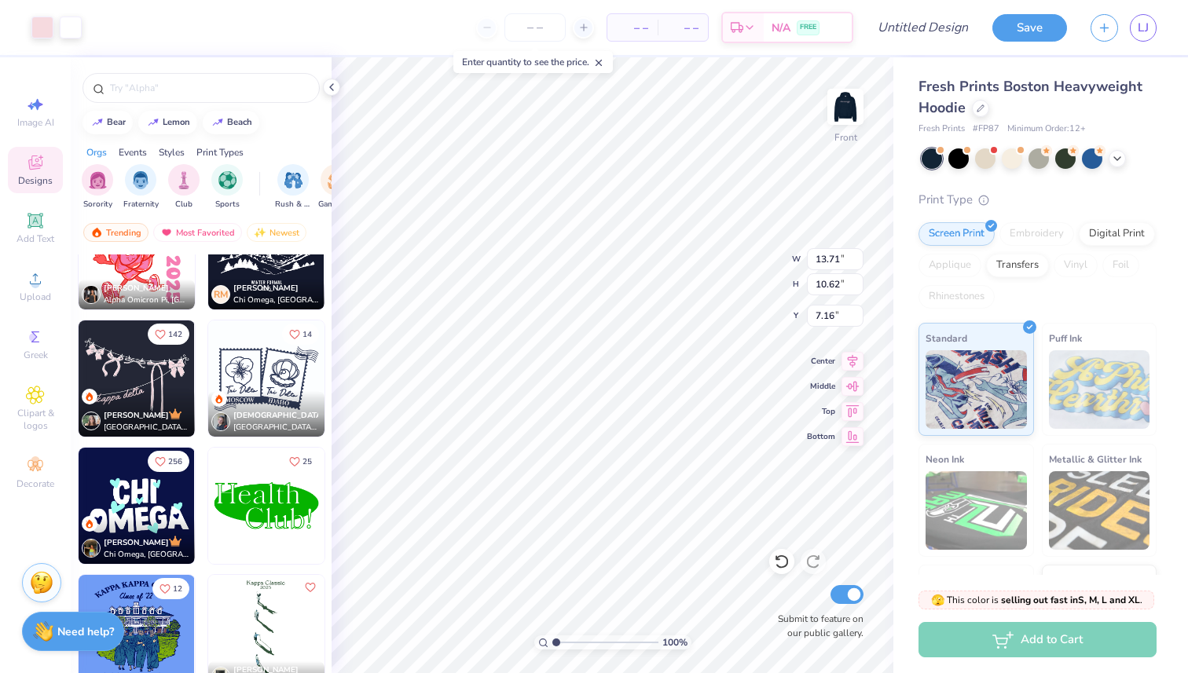
type input "7.16"
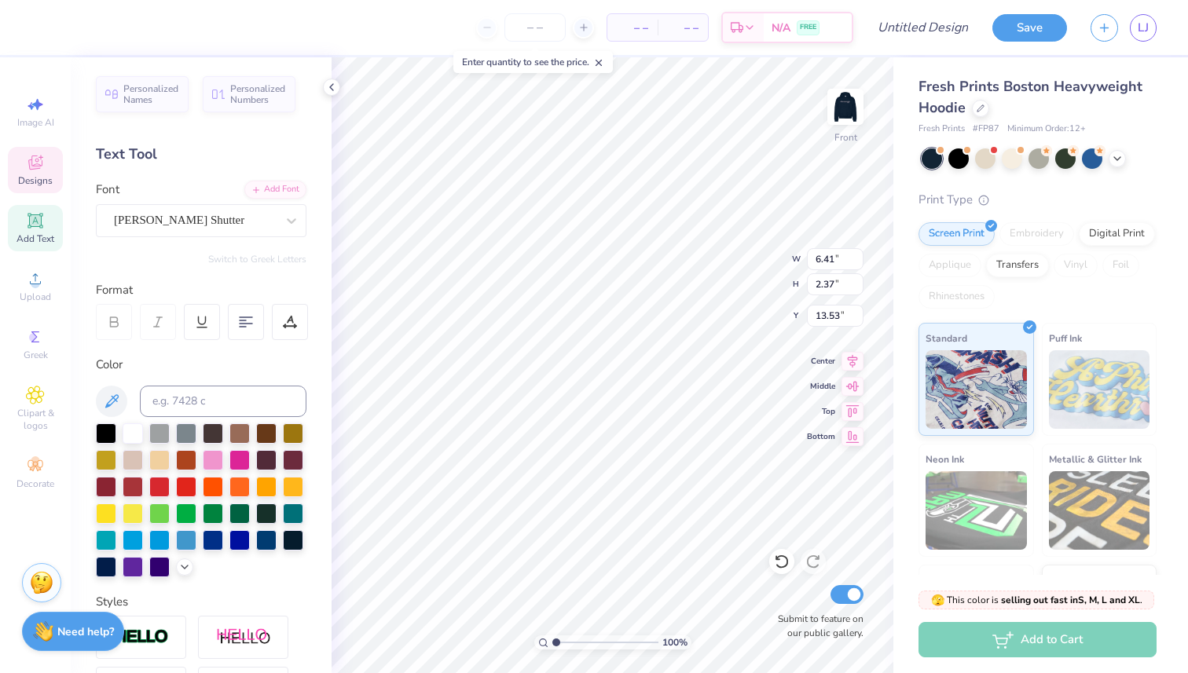
scroll to position [0, 0]
type textarea "k"
type textarea "a"
type textarea "A.O.E."
click at [266, 219] on div "Gilligan Shutter" at bounding box center [194, 220] width 165 height 24
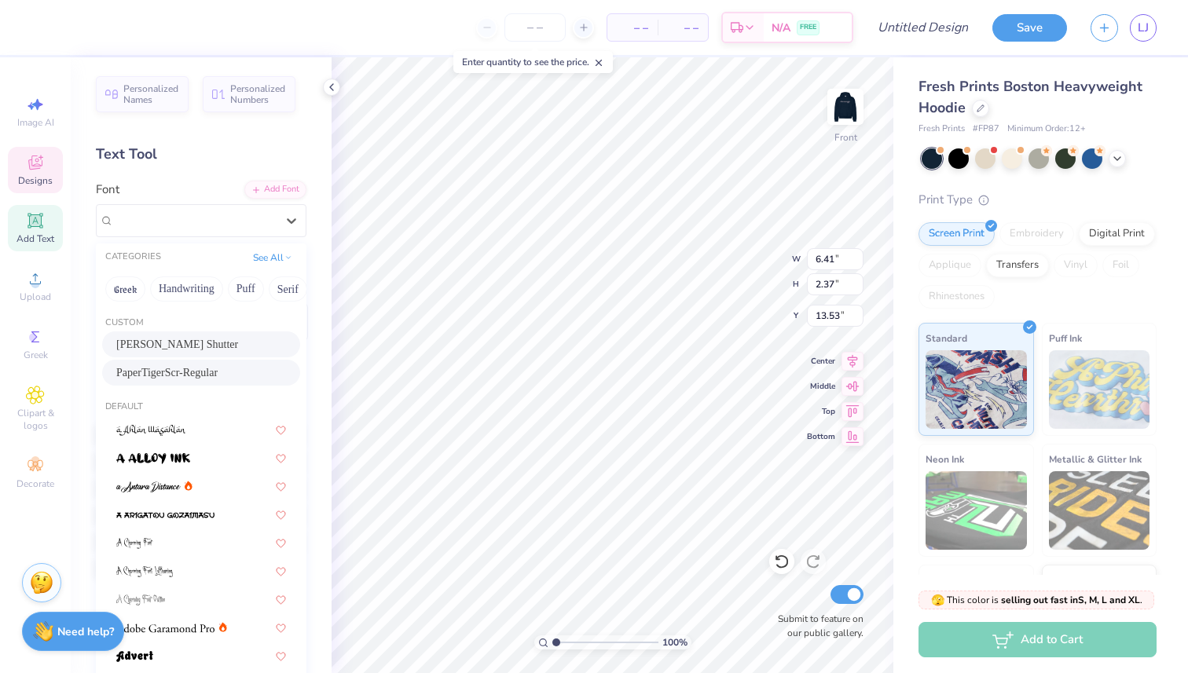
click at [204, 380] on div "PaperTigerScr-Regular" at bounding box center [201, 373] width 170 height 17
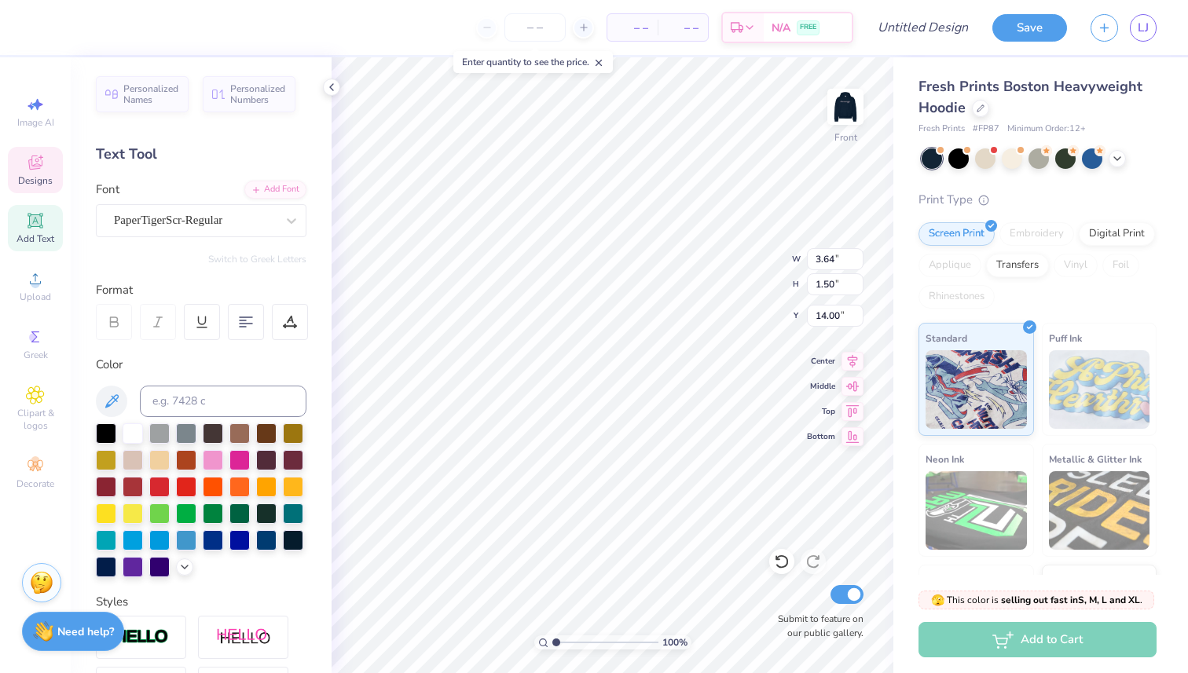
type input "14.00"
type input "12.43"
type input "9.63"
type input "8.15"
type input "13.71"
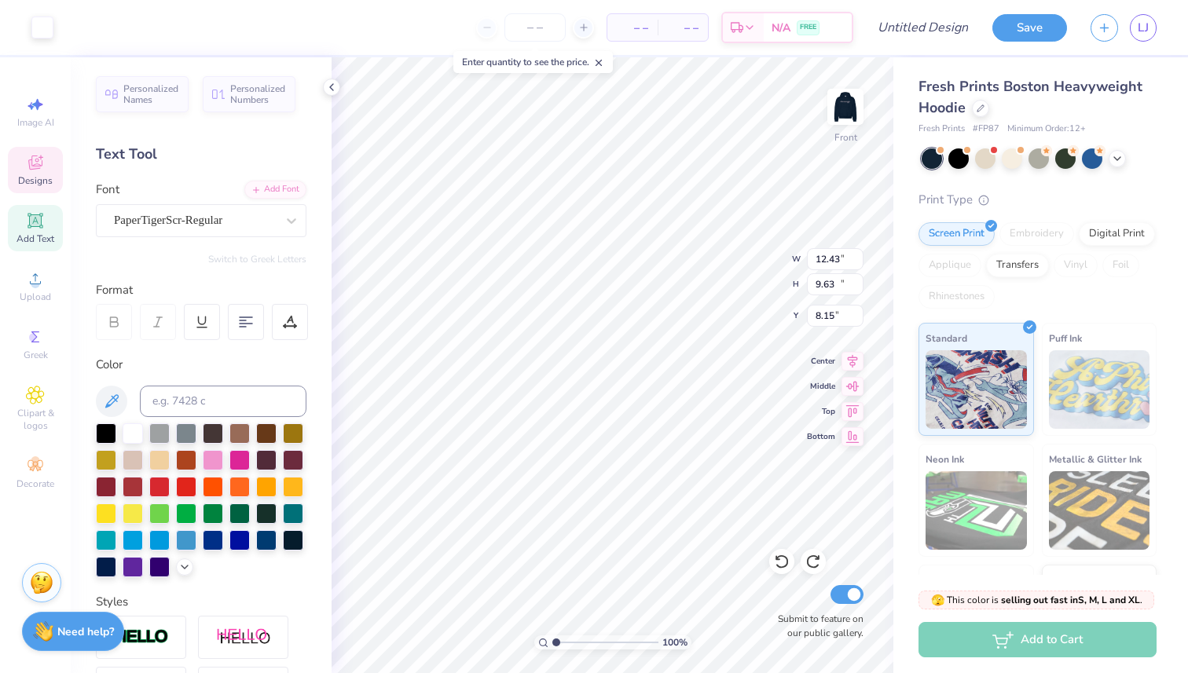
type input "10.62"
type input "7.16"
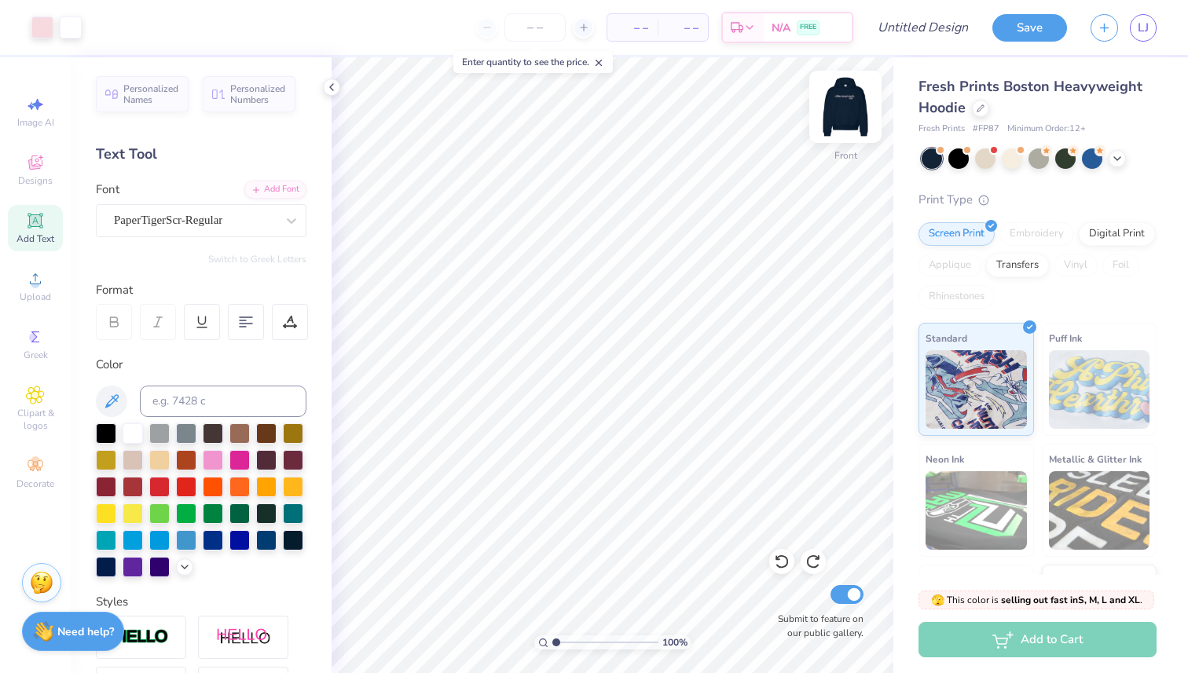
click at [849, 111] on img at bounding box center [845, 106] width 63 height 63
click at [846, 111] on img at bounding box center [845, 106] width 63 height 63
click at [812, 93] on div at bounding box center [845, 107] width 72 height 72
click at [940, 27] on input "Design Title" at bounding box center [942, 27] width 77 height 31
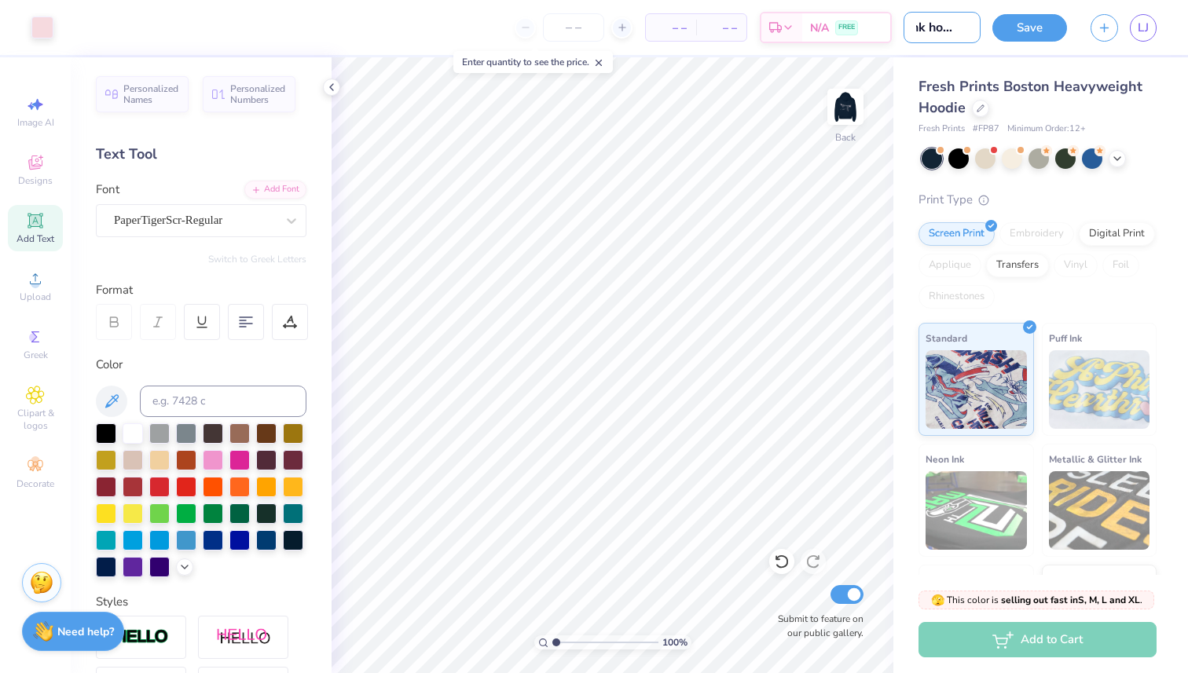
type input "pink hoodie"
click at [1011, 28] on button "Save" at bounding box center [1029, 28] width 75 height 28
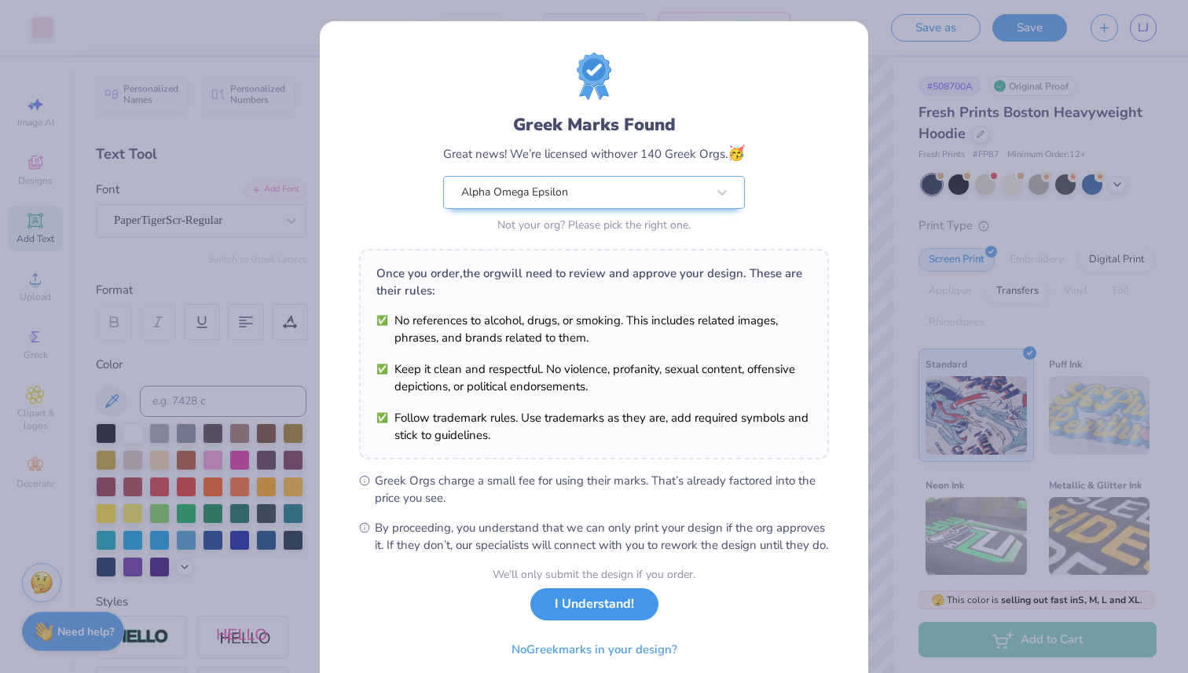
click at [636, 621] on button "I Understand!" at bounding box center [594, 605] width 128 height 32
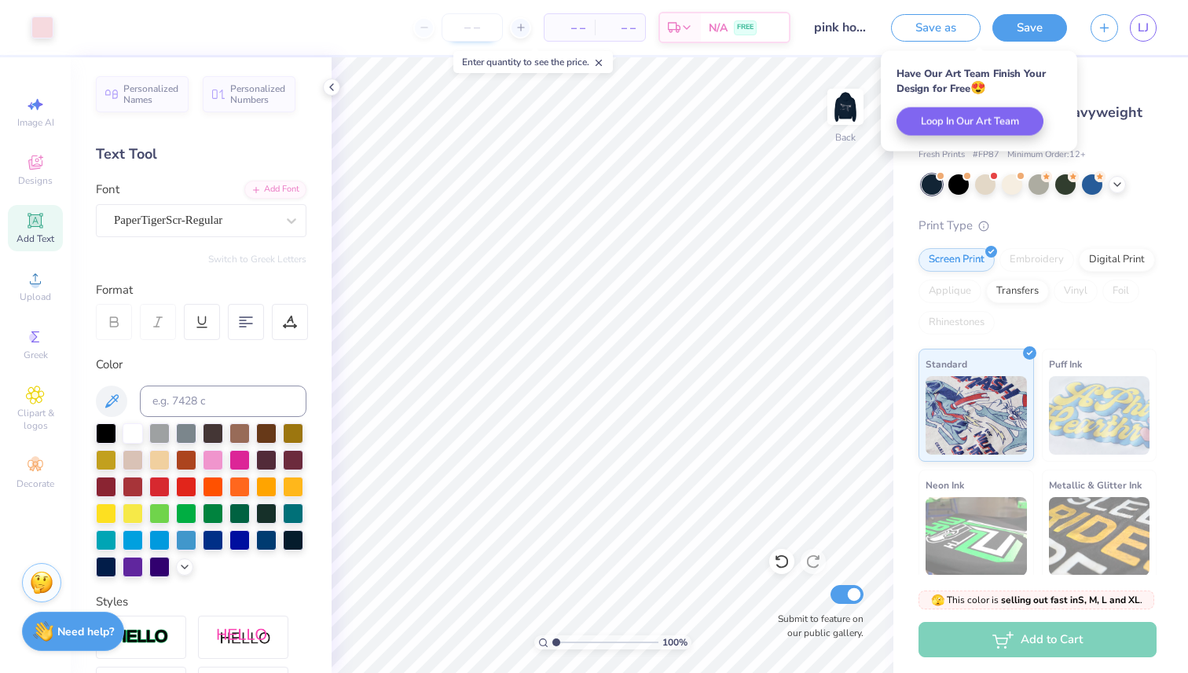
click at [470, 35] on input "number" at bounding box center [472, 27] width 61 height 28
type input "50"
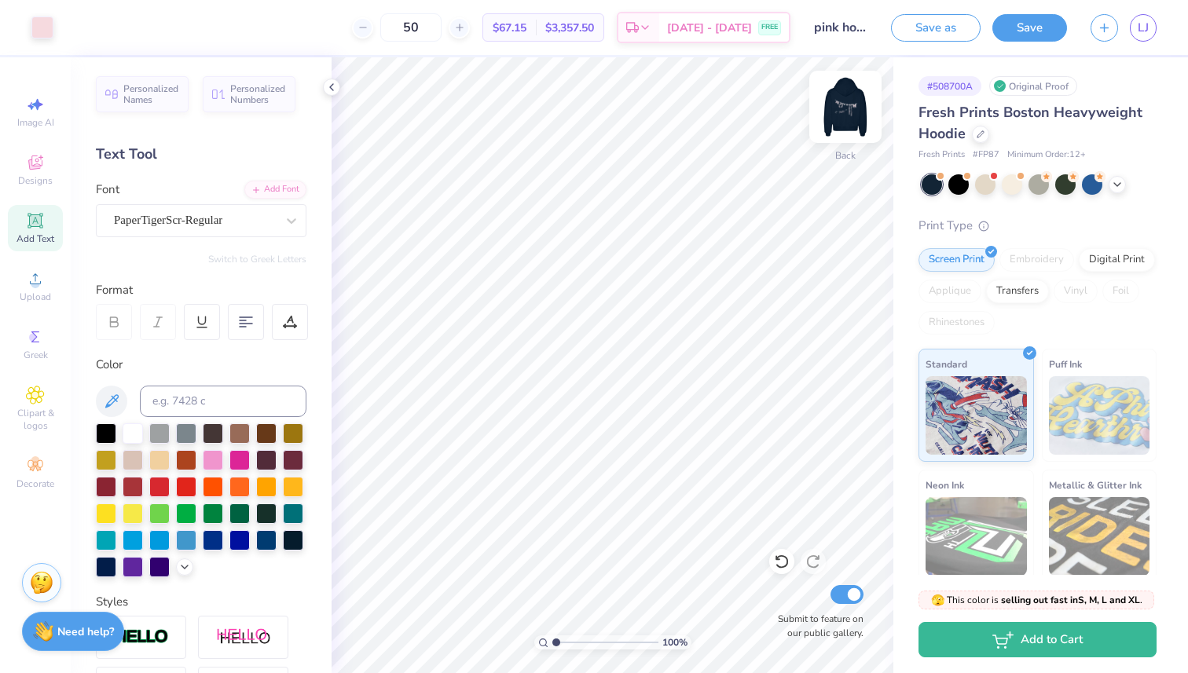
click at [832, 107] on img at bounding box center [845, 106] width 63 height 63
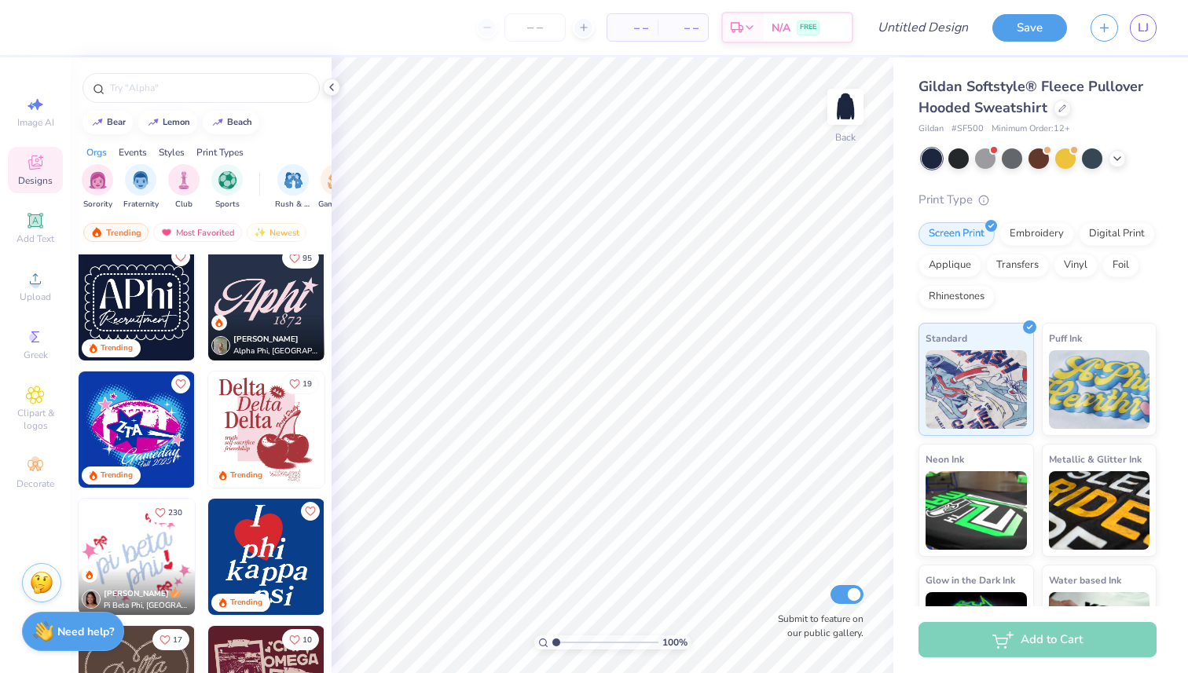
scroll to position [761, 0]
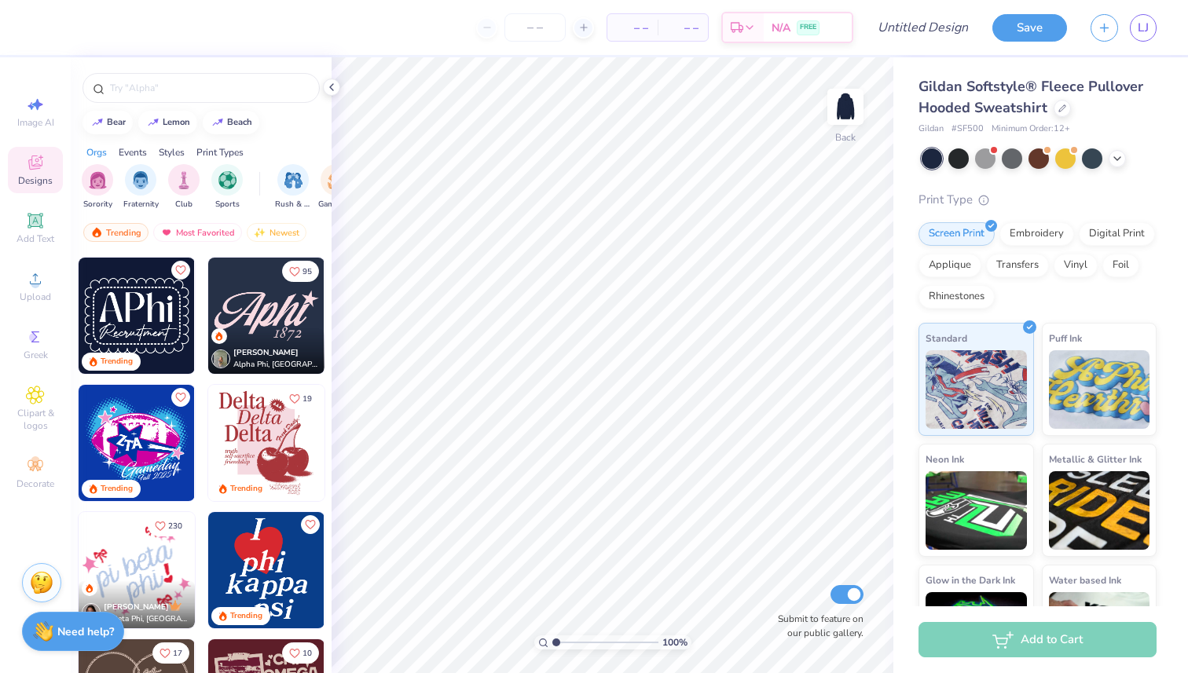
click at [281, 306] on img at bounding box center [266, 316] width 116 height 116
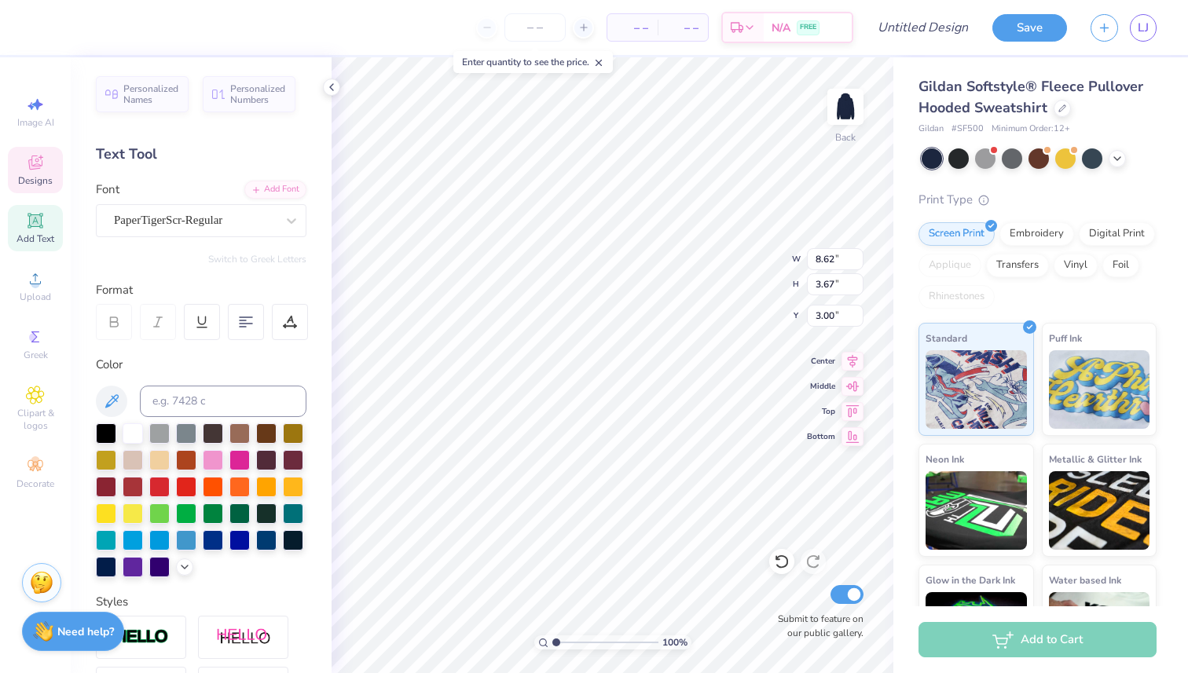
type textarea "A"
type textarea "Alpha Omega Epsilon"
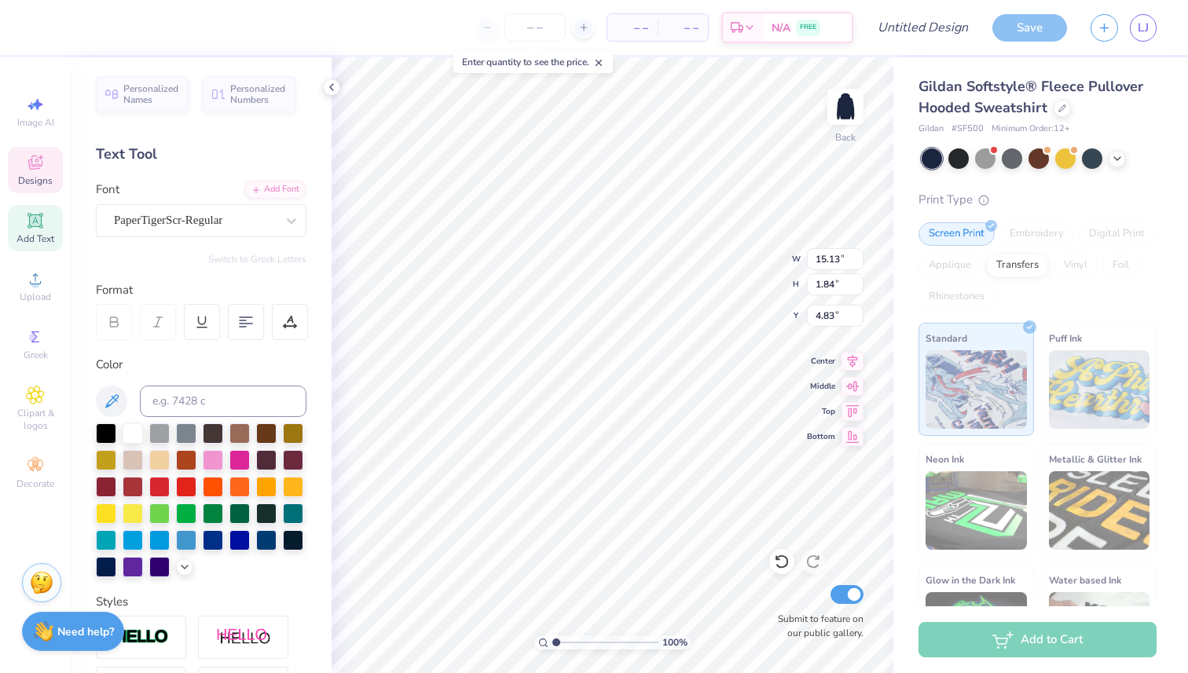
type input "3.58"
type input "2.47"
type input "1.27"
type input "6.25"
type textarea "1983"
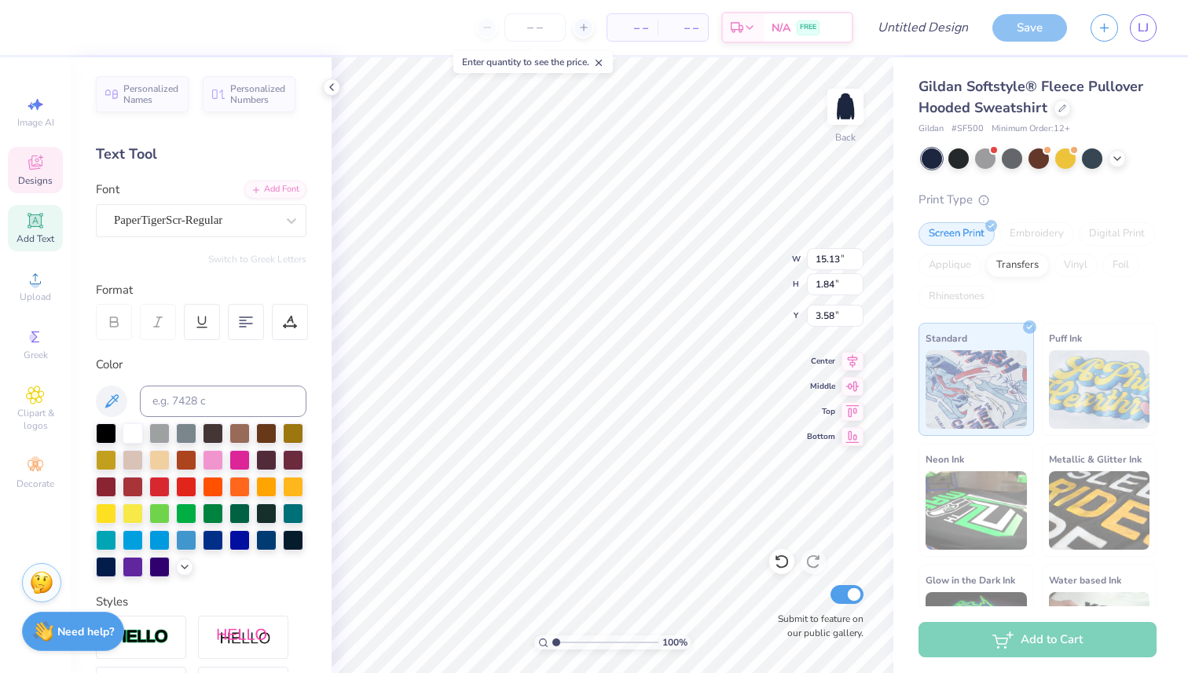
type input "13.99"
type input "1.70"
type input "3.72"
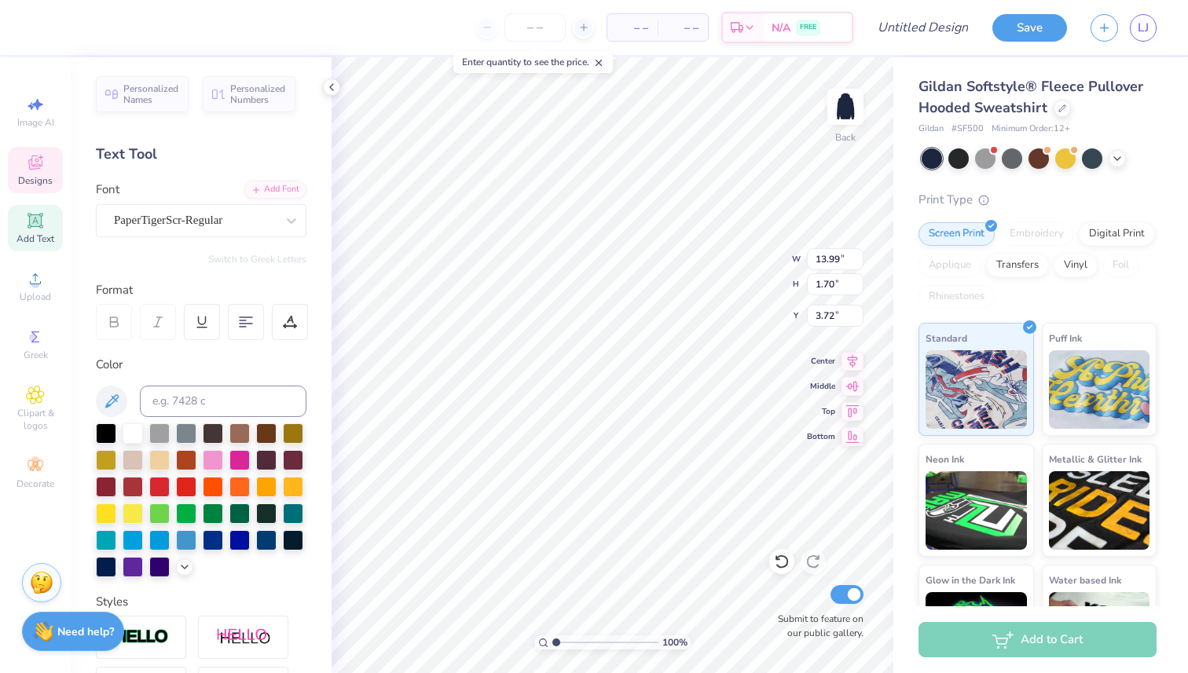
type input "12.70"
type input "1.54"
type input "3.88"
type input "3.79"
type input "2.28"
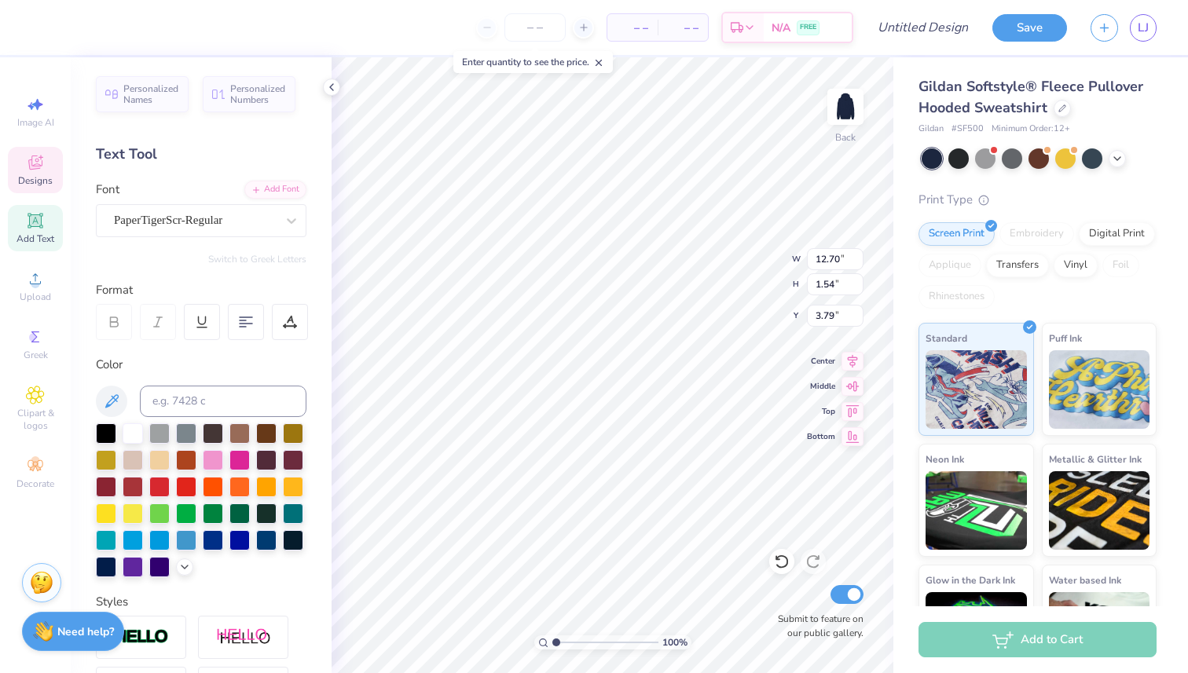
type input "1.30"
type input "5.33"
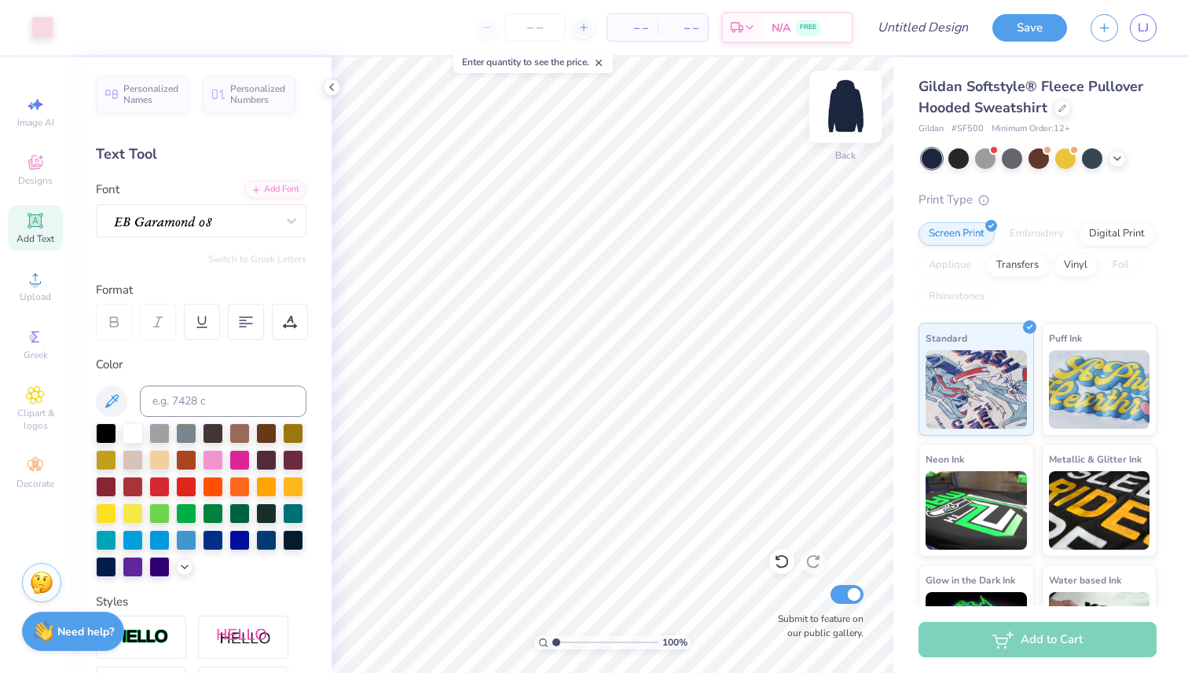
click at [839, 111] on img at bounding box center [845, 106] width 63 height 63
click at [45, 186] on span "Designs" at bounding box center [35, 180] width 35 height 13
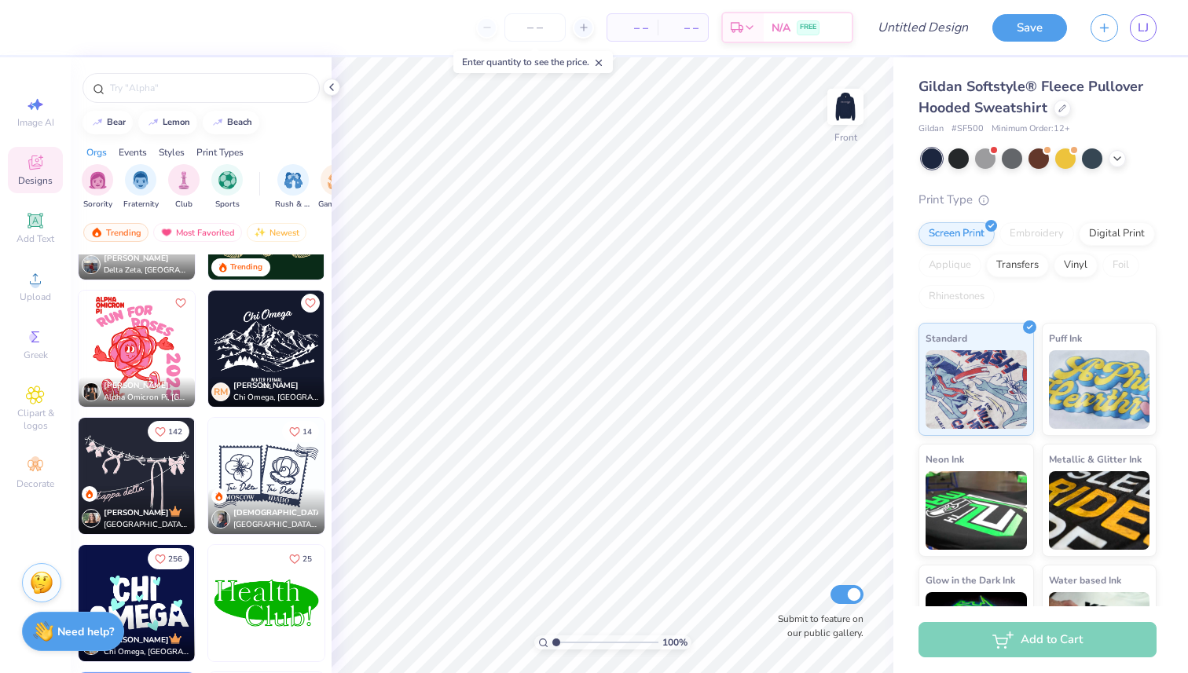
scroll to position [3784, 0]
click at [139, 478] on img at bounding box center [137, 475] width 116 height 116
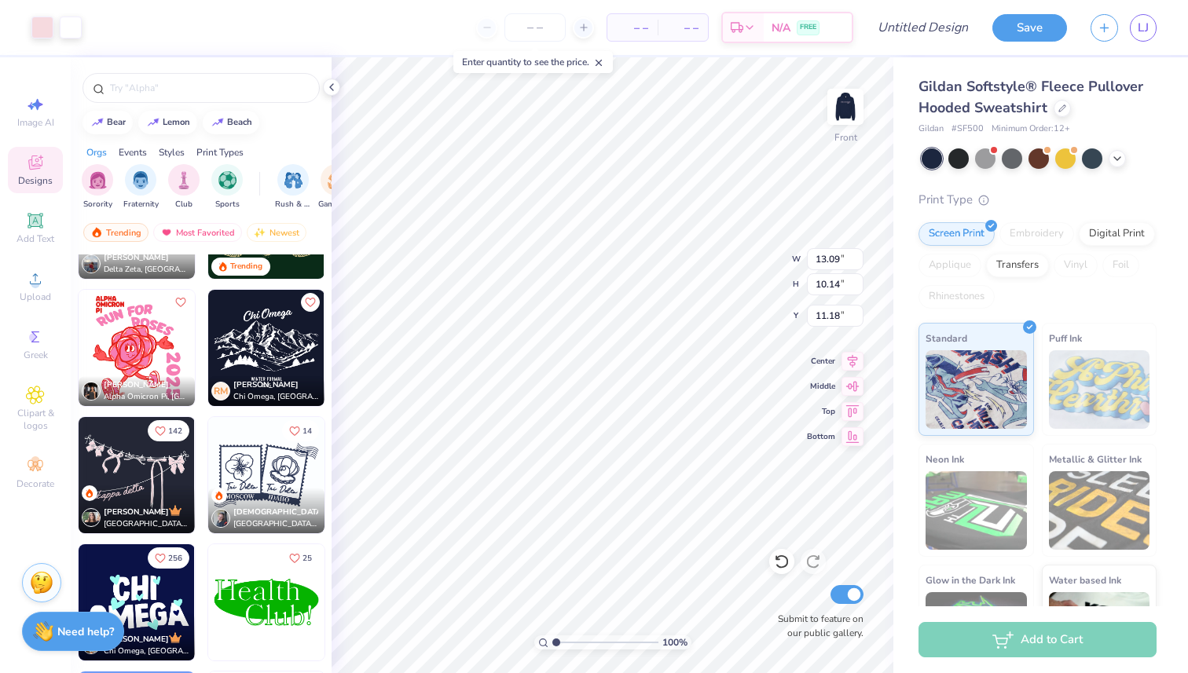
type input "6.11"
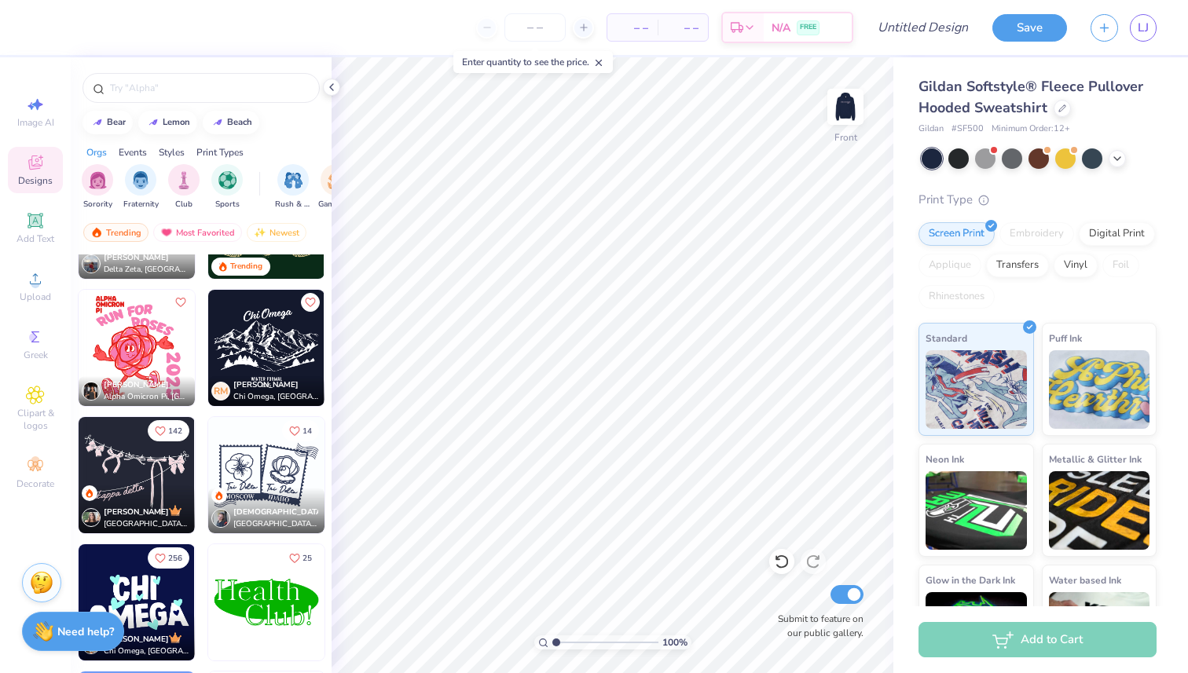
click at [138, 462] on img at bounding box center [137, 475] width 116 height 116
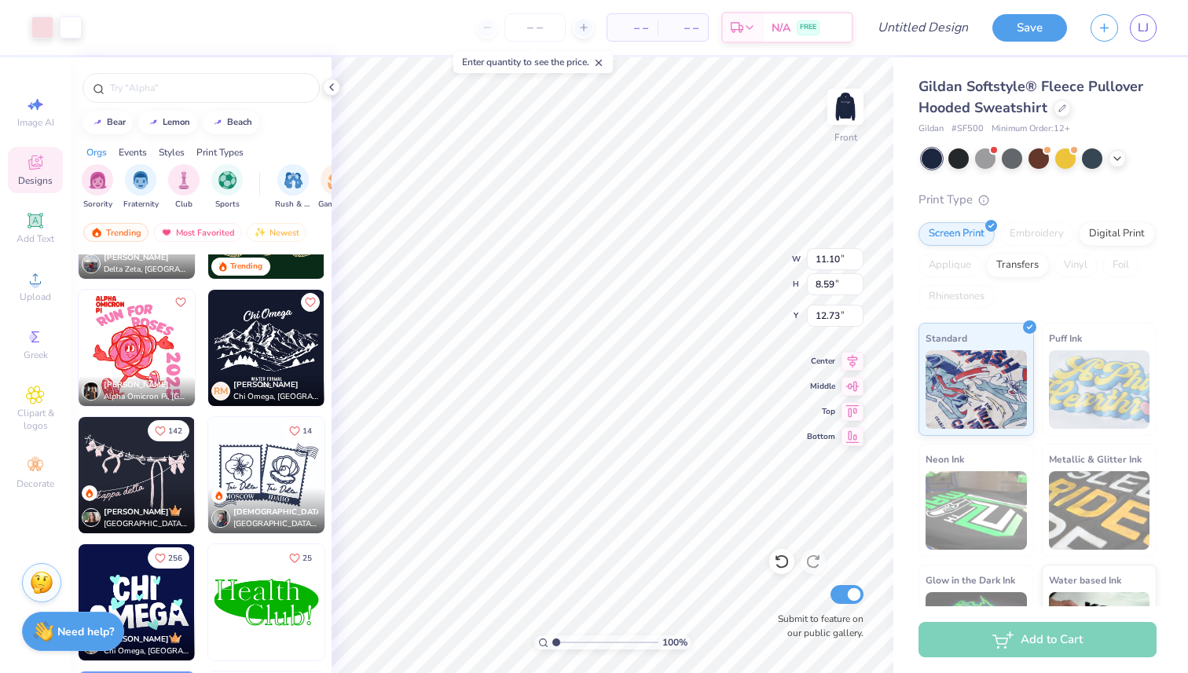
type input "11.10"
type input "8.59"
type input "6.00"
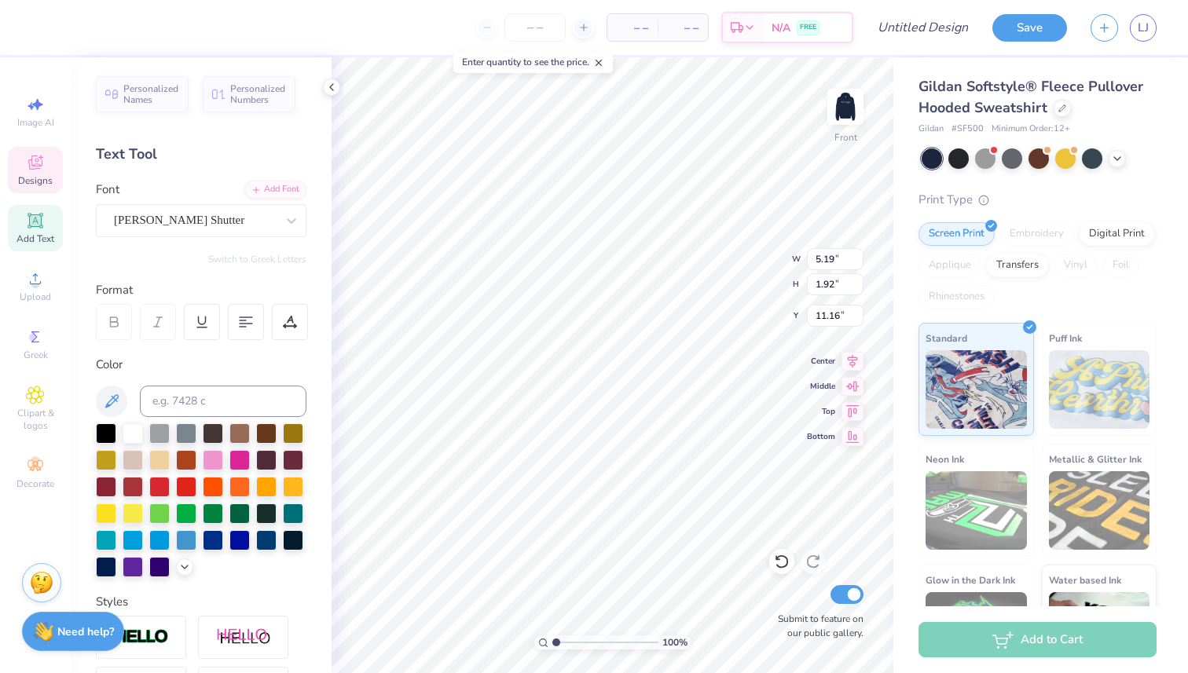
scroll to position [0, 0]
type textarea "k"
type textarea "A.O.E."
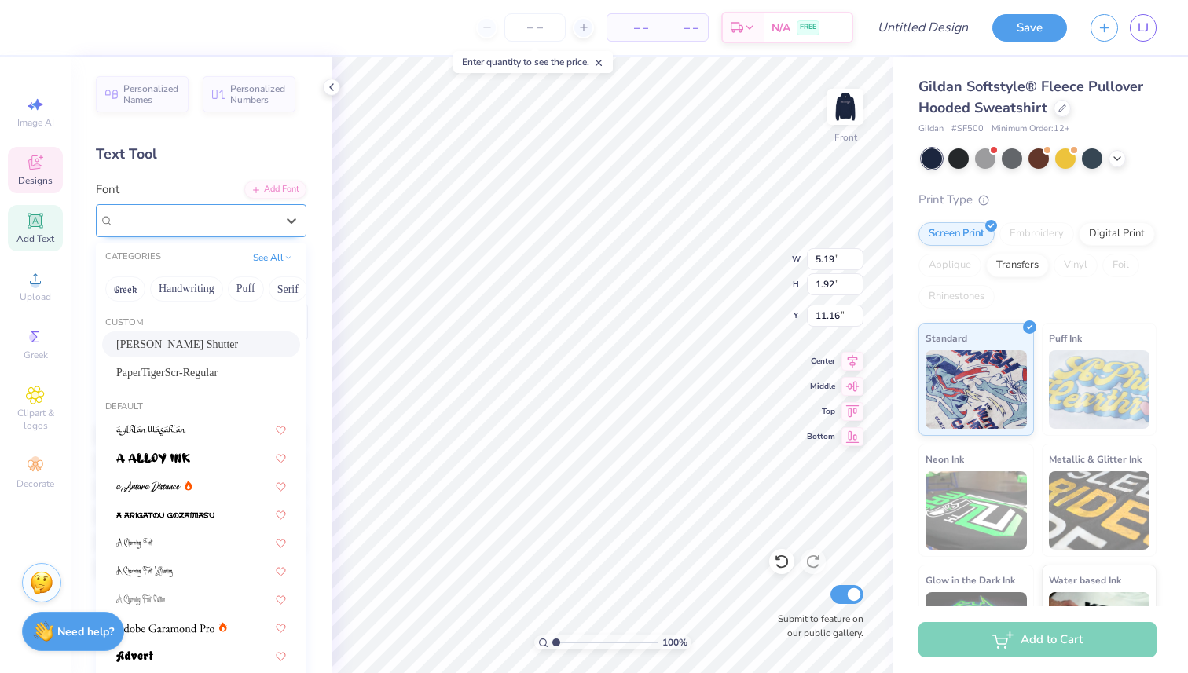
click at [247, 219] on div "Gilligan Shutter" at bounding box center [194, 220] width 165 height 24
click at [185, 377] on span "PaperTigerScr-Regular" at bounding box center [166, 373] width 101 height 17
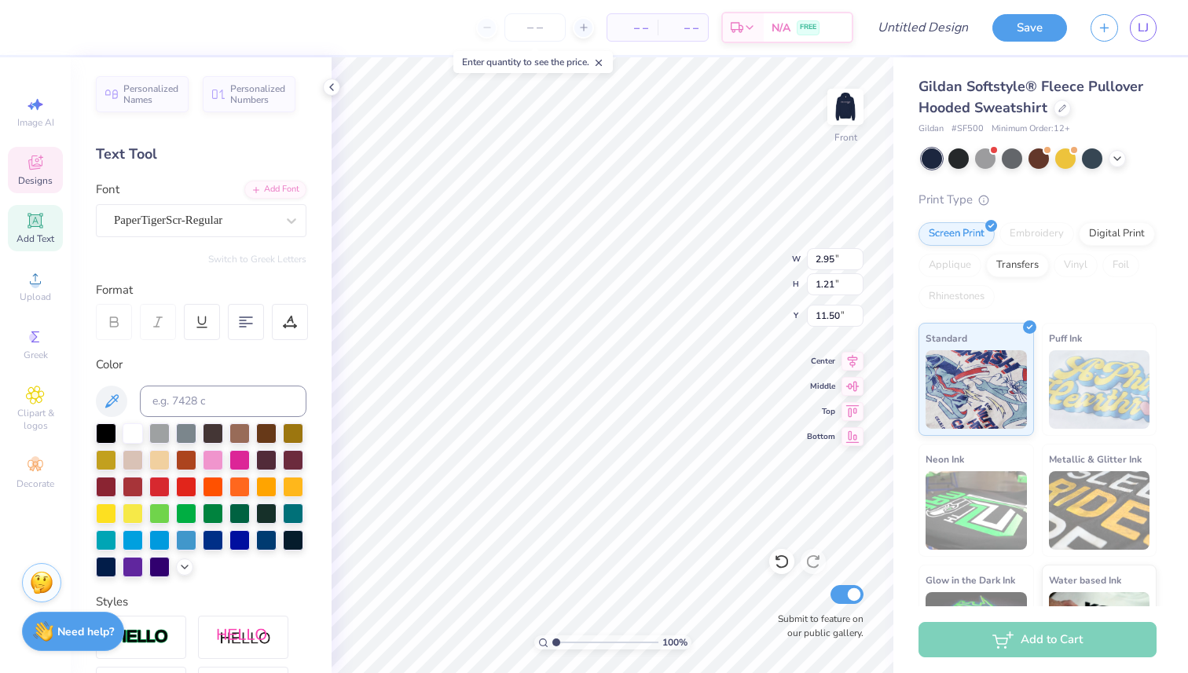
type input "11.50"
click at [534, 26] on input "number" at bounding box center [534, 27] width 61 height 28
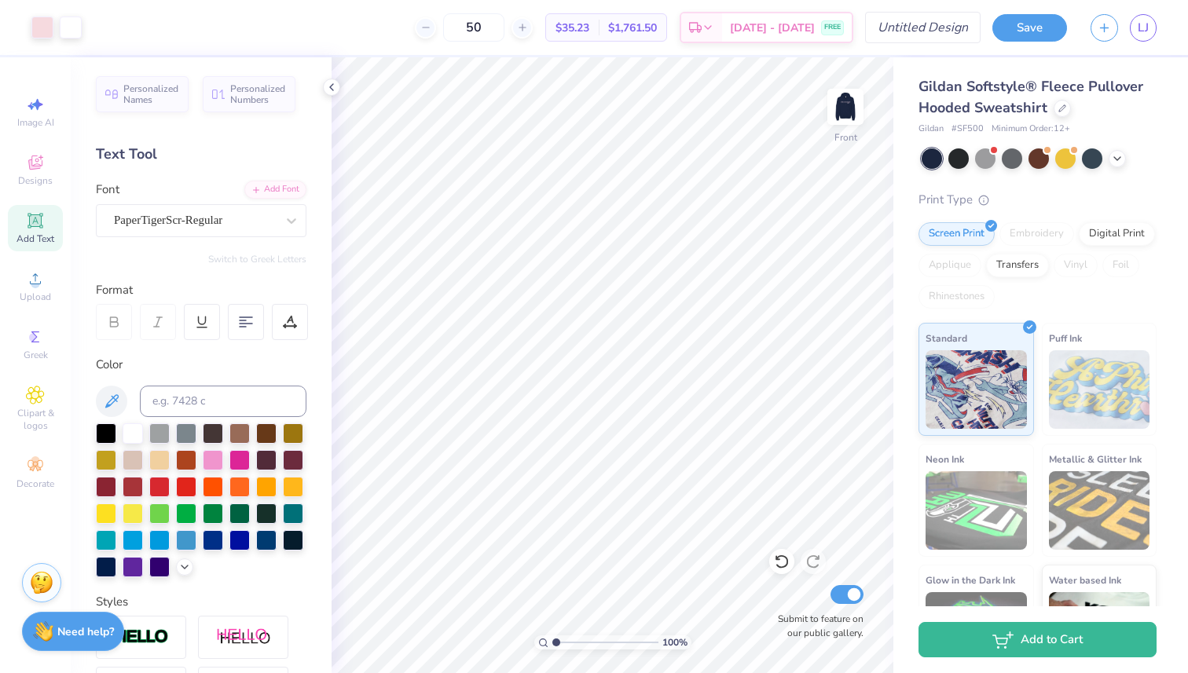
type input "50"
click at [937, 24] on input "Design Title" at bounding box center [942, 27] width 77 height 31
type input "pink string hoodie"
click at [1014, 31] on button "Save" at bounding box center [1029, 26] width 75 height 28
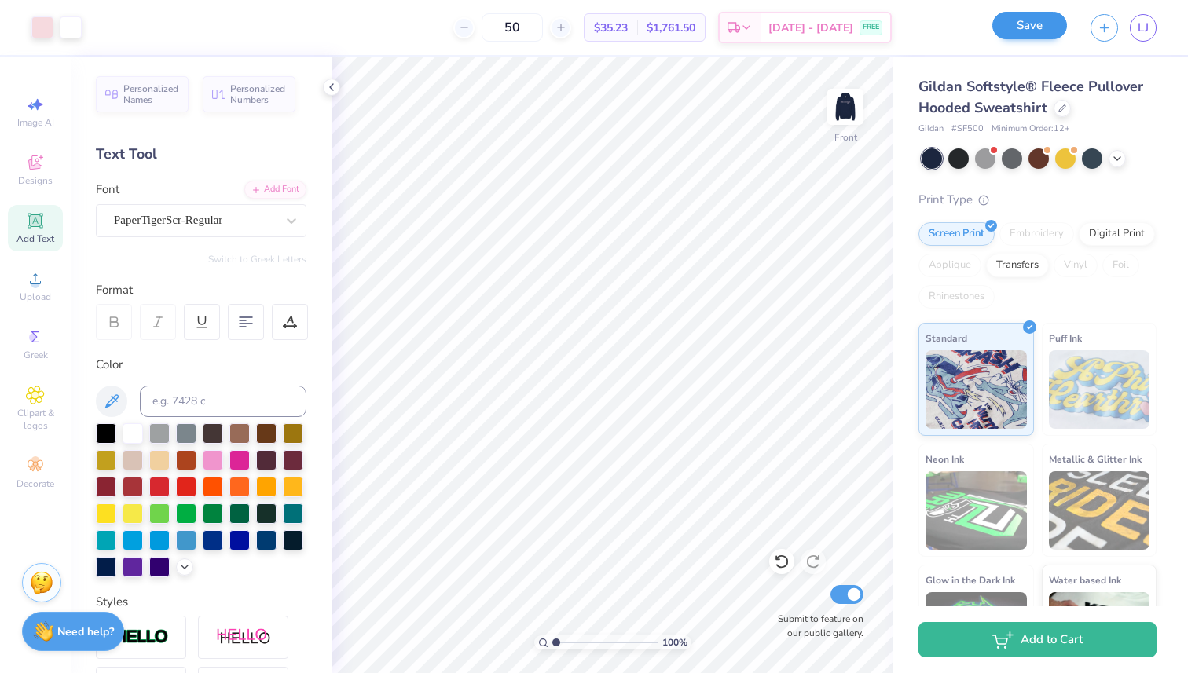
scroll to position [0, 0]
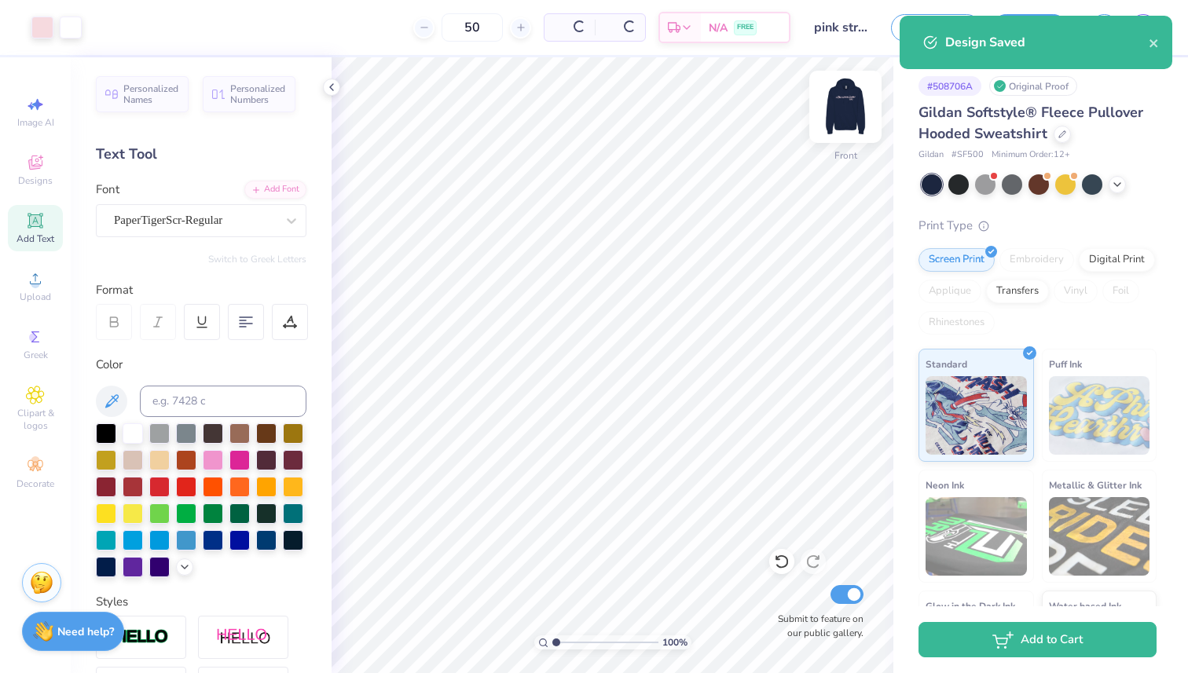
click at [836, 108] on img at bounding box center [845, 106] width 63 height 63
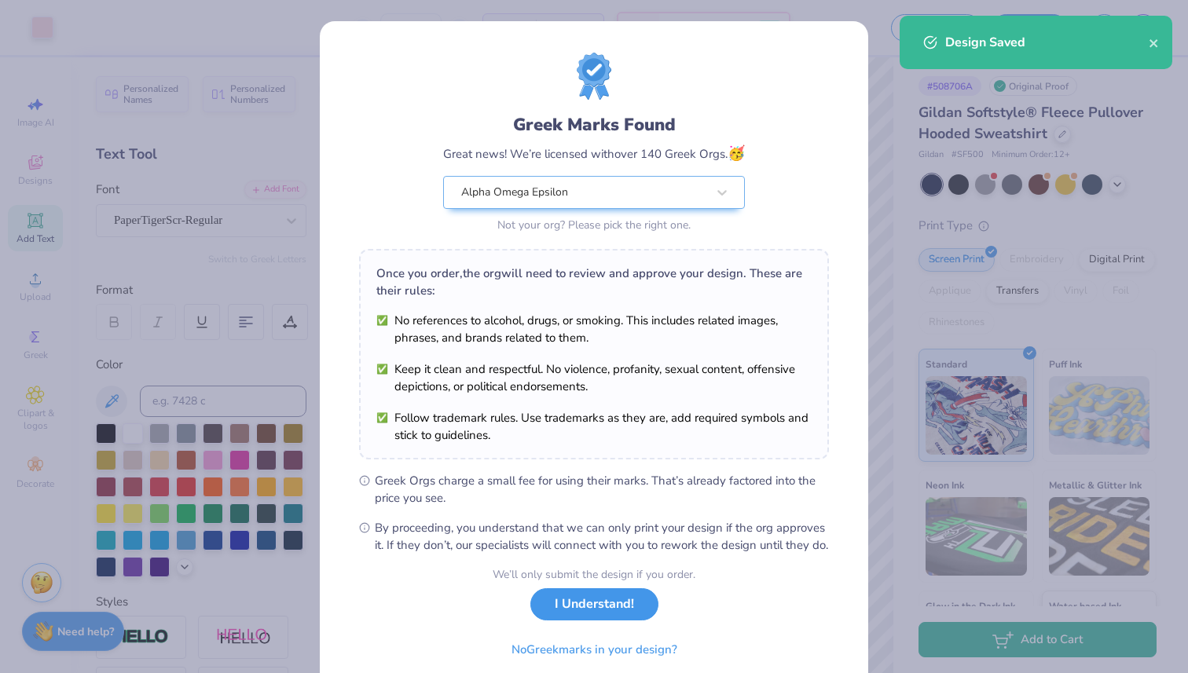
click at [615, 621] on button "I Understand!" at bounding box center [594, 605] width 128 height 32
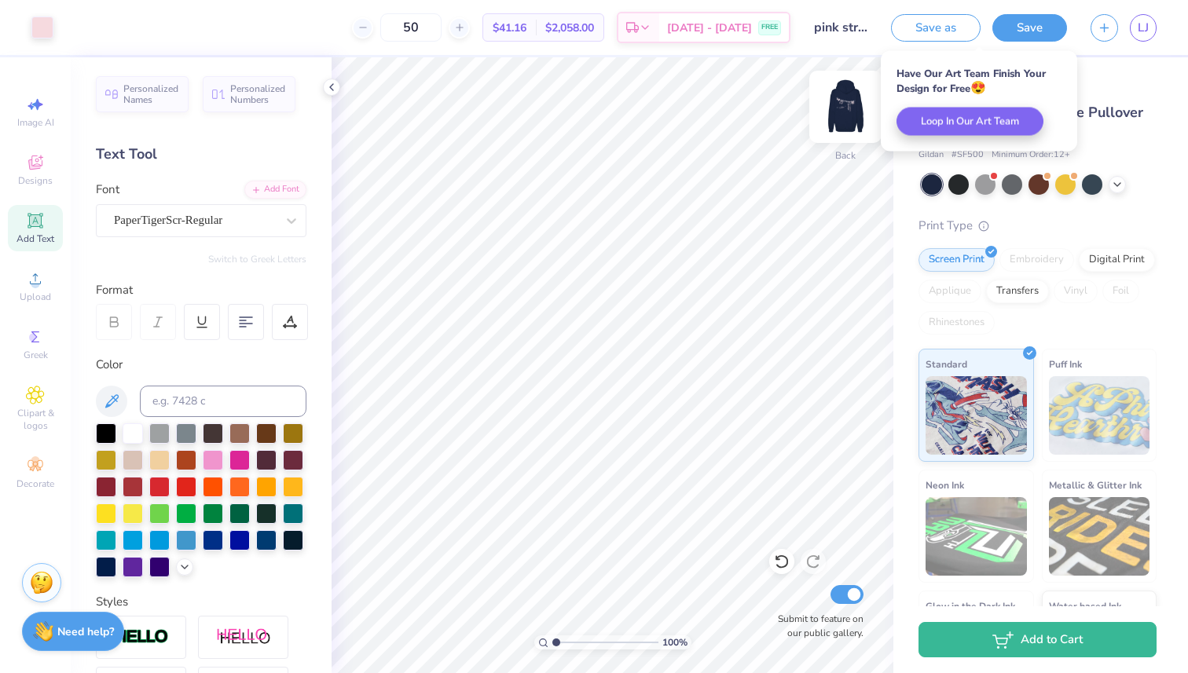
click at [860, 104] on img at bounding box center [845, 106] width 63 height 63
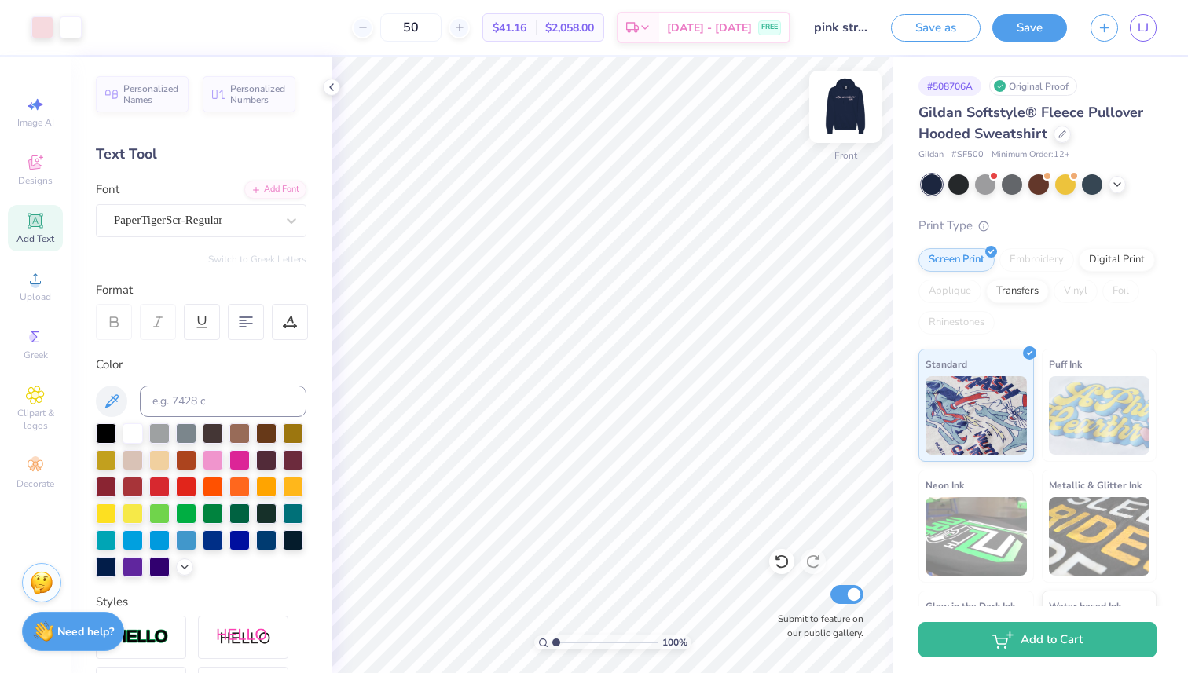
click at [864, 97] on img at bounding box center [845, 106] width 63 height 63
click at [847, 110] on img at bounding box center [845, 106] width 63 height 63
click at [332, 90] on polyline at bounding box center [331, 87] width 3 height 6
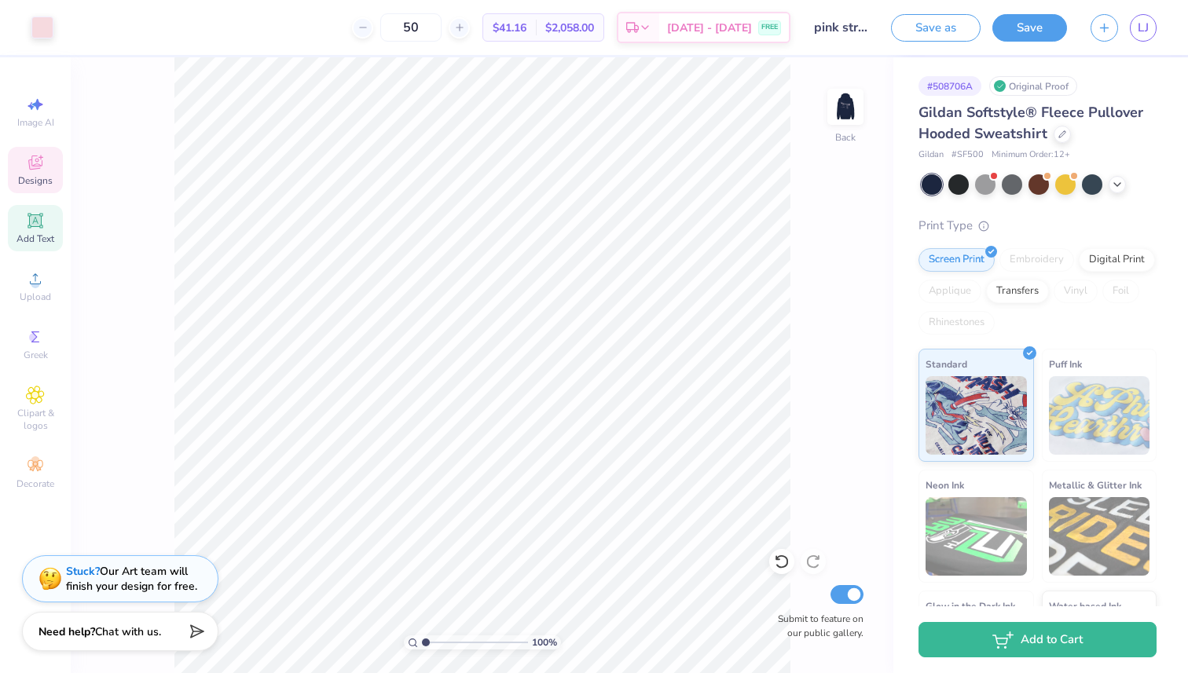
click at [46, 188] on div "Designs" at bounding box center [35, 170] width 55 height 46
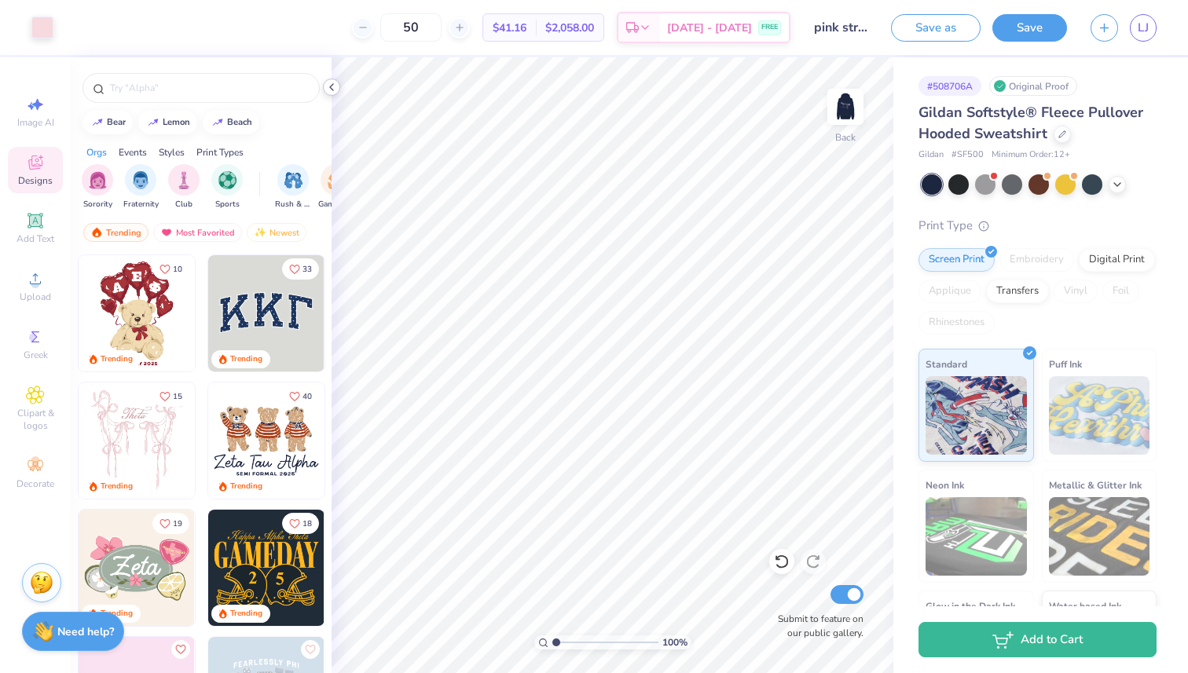
click at [333, 91] on icon at bounding box center [331, 87] width 13 height 13
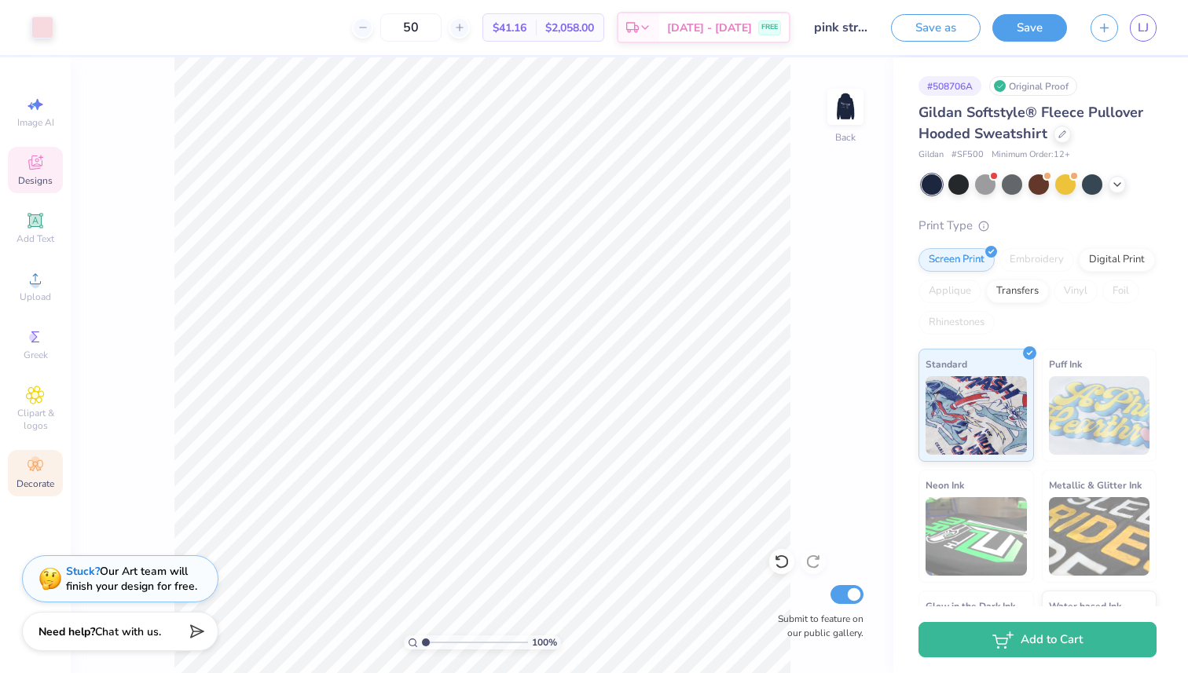
click at [33, 475] on div "Decorate" at bounding box center [35, 473] width 55 height 46
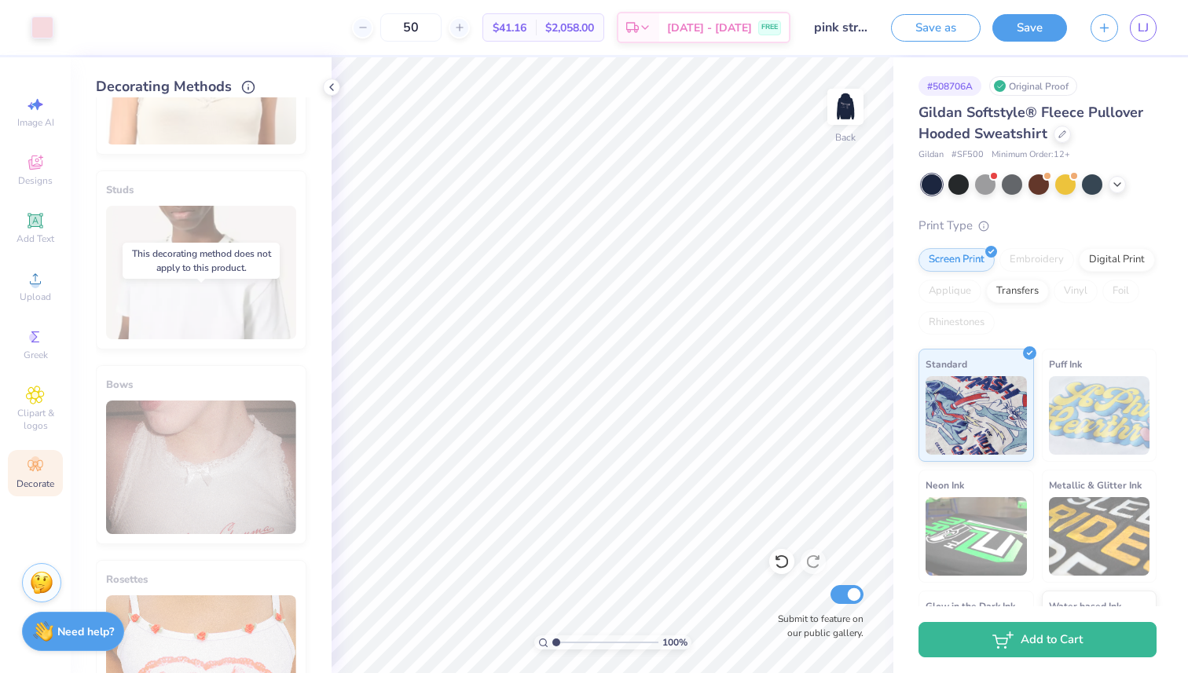
scroll to position [801, 0]
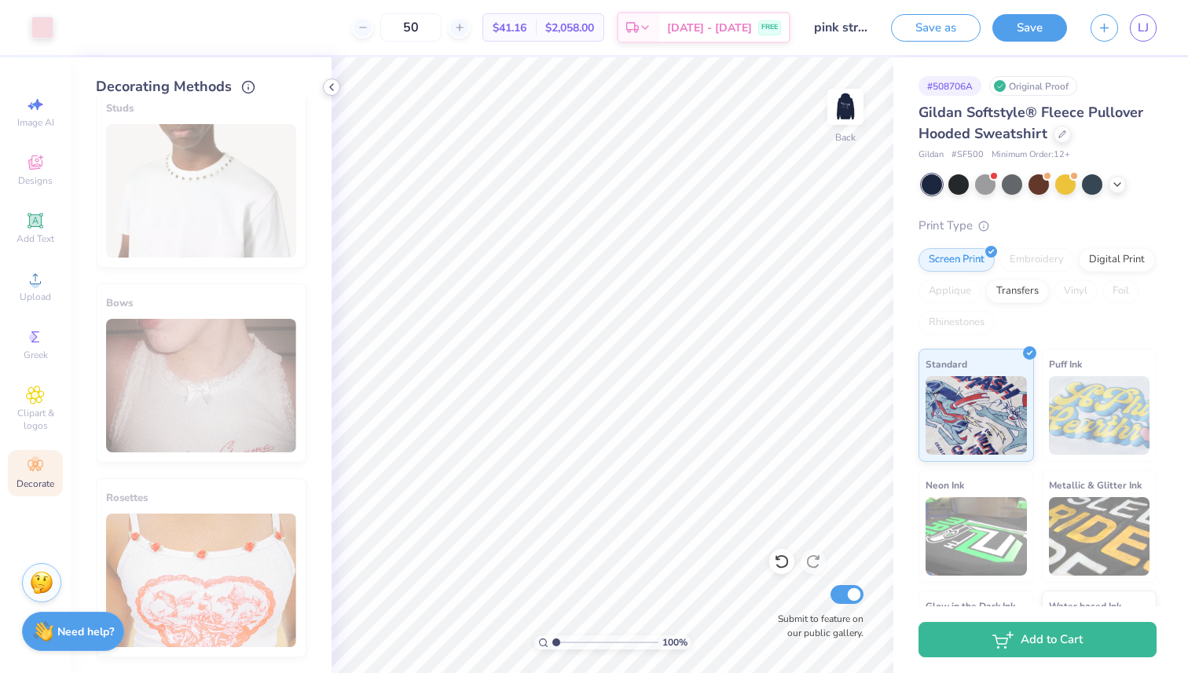
click at [334, 89] on icon at bounding box center [331, 87] width 13 height 13
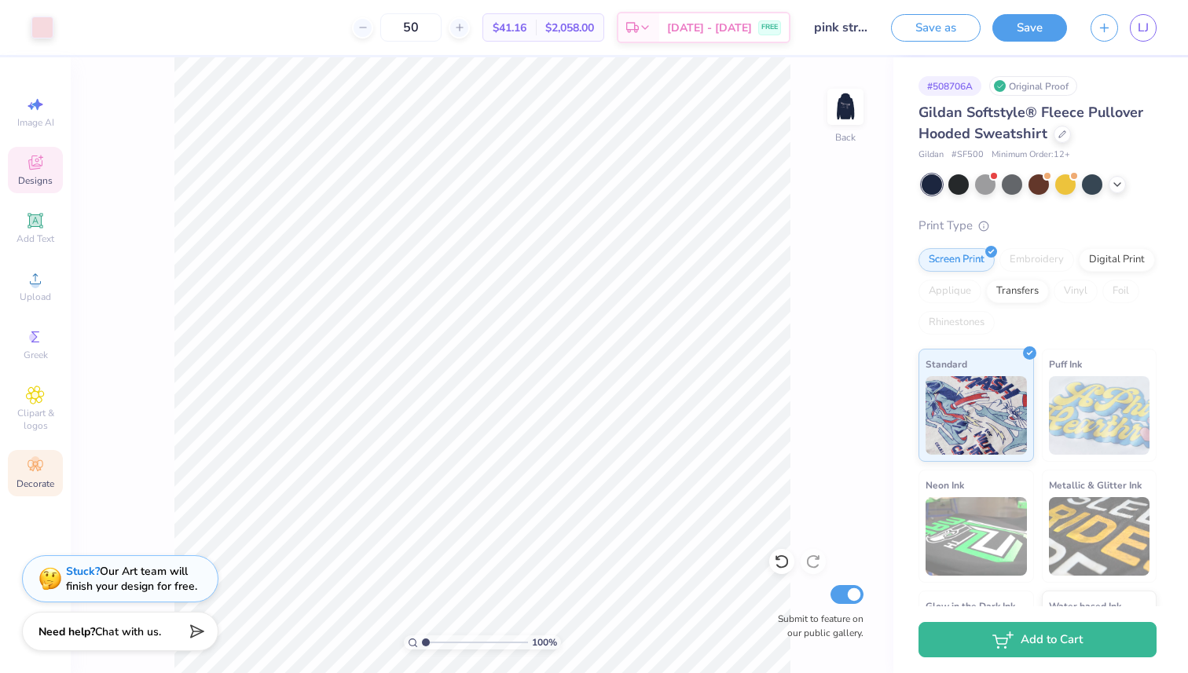
click at [42, 174] on span "Designs" at bounding box center [35, 180] width 35 height 13
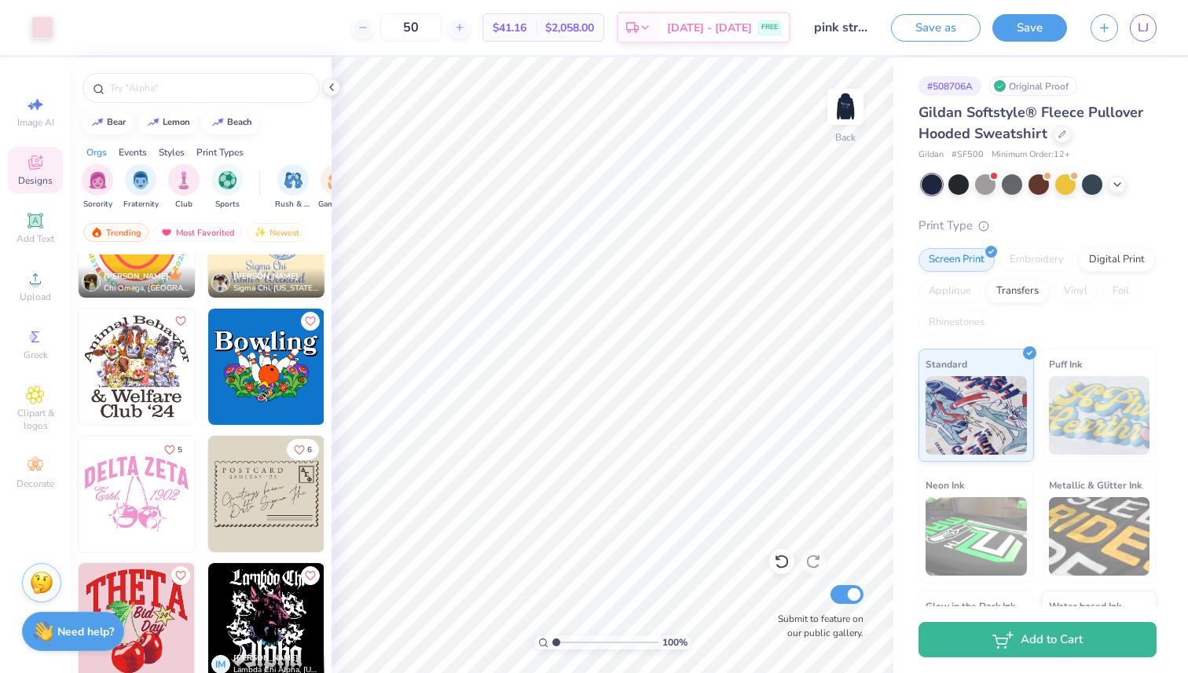
scroll to position [23518, 0]
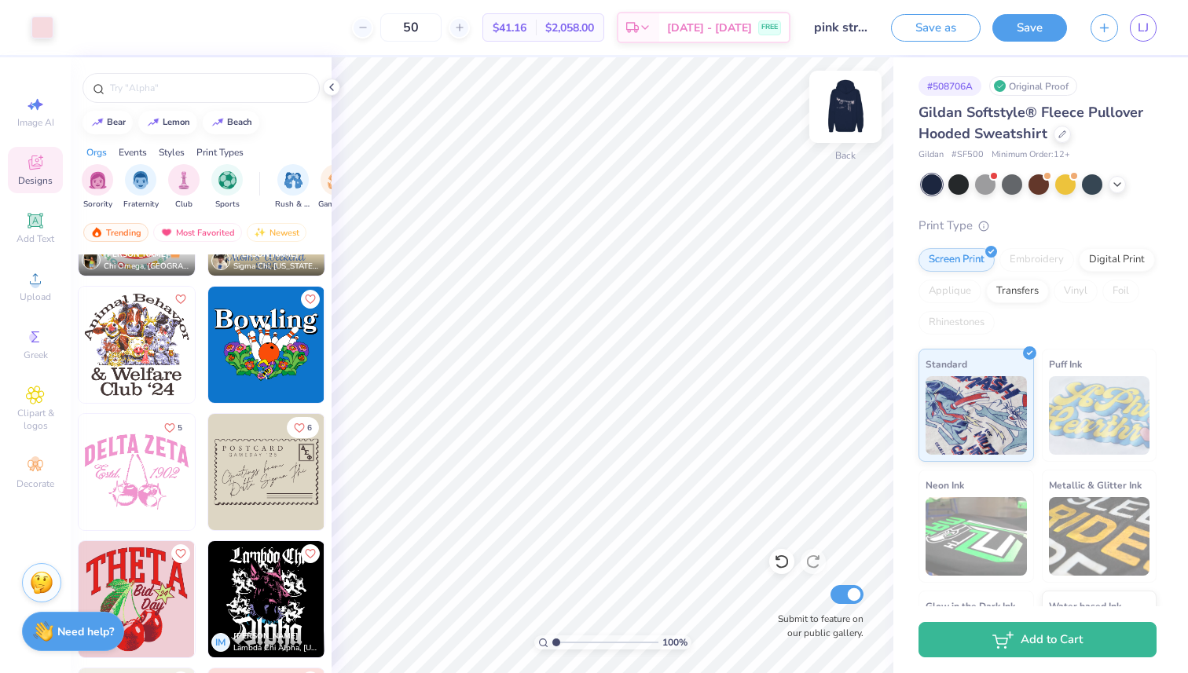
click at [842, 108] on img at bounding box center [845, 106] width 63 height 63
click at [45, 30] on div at bounding box center [42, 26] width 22 height 22
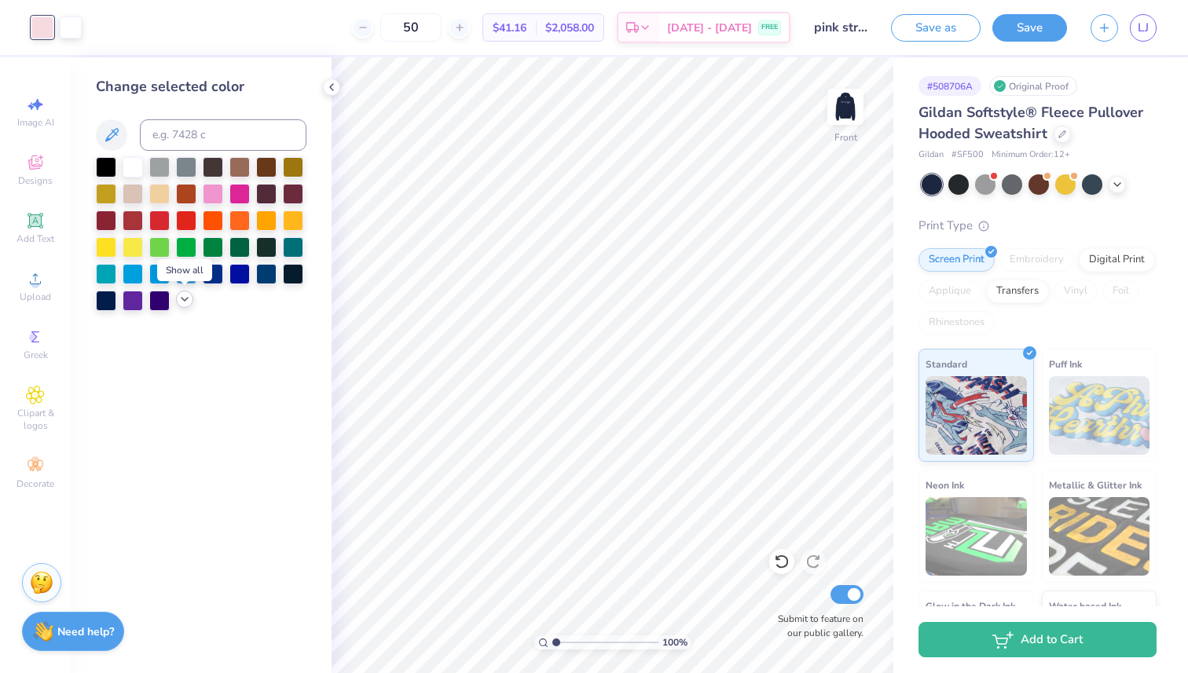
click at [183, 303] on icon at bounding box center [184, 299] width 13 height 13
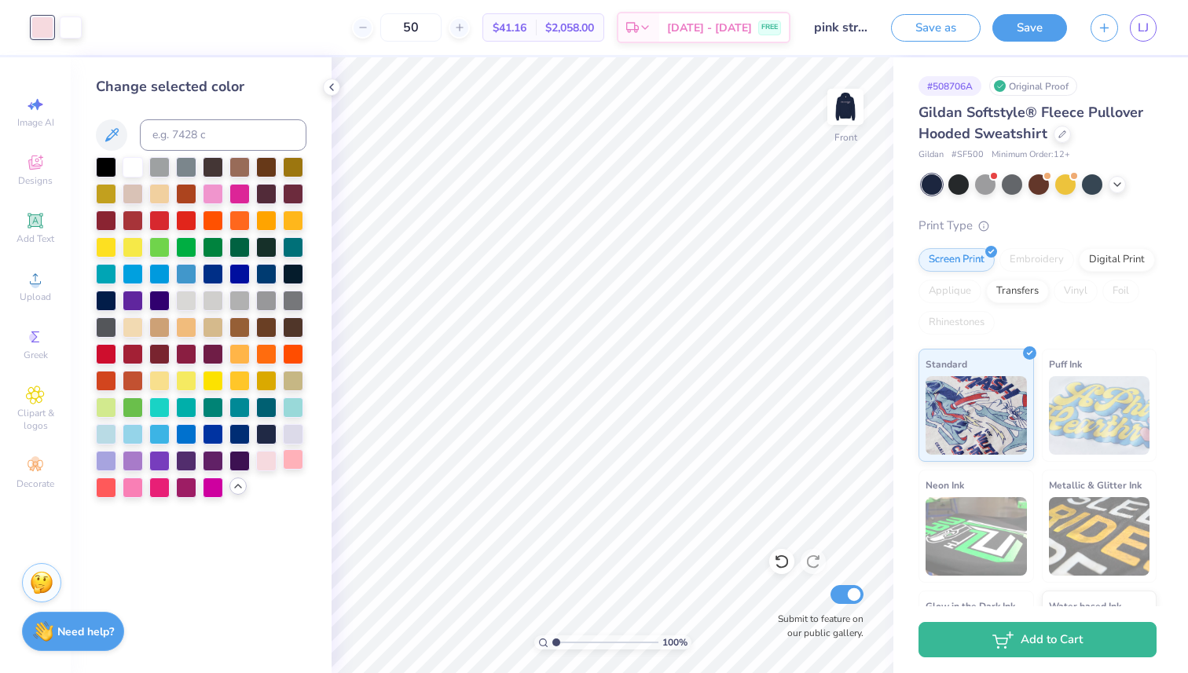
click at [292, 463] on div at bounding box center [293, 459] width 20 height 20
click at [73, 15] on div at bounding box center [71, 26] width 22 height 22
click at [263, 461] on div at bounding box center [266, 459] width 20 height 20
click at [334, 84] on icon at bounding box center [331, 87] width 13 height 13
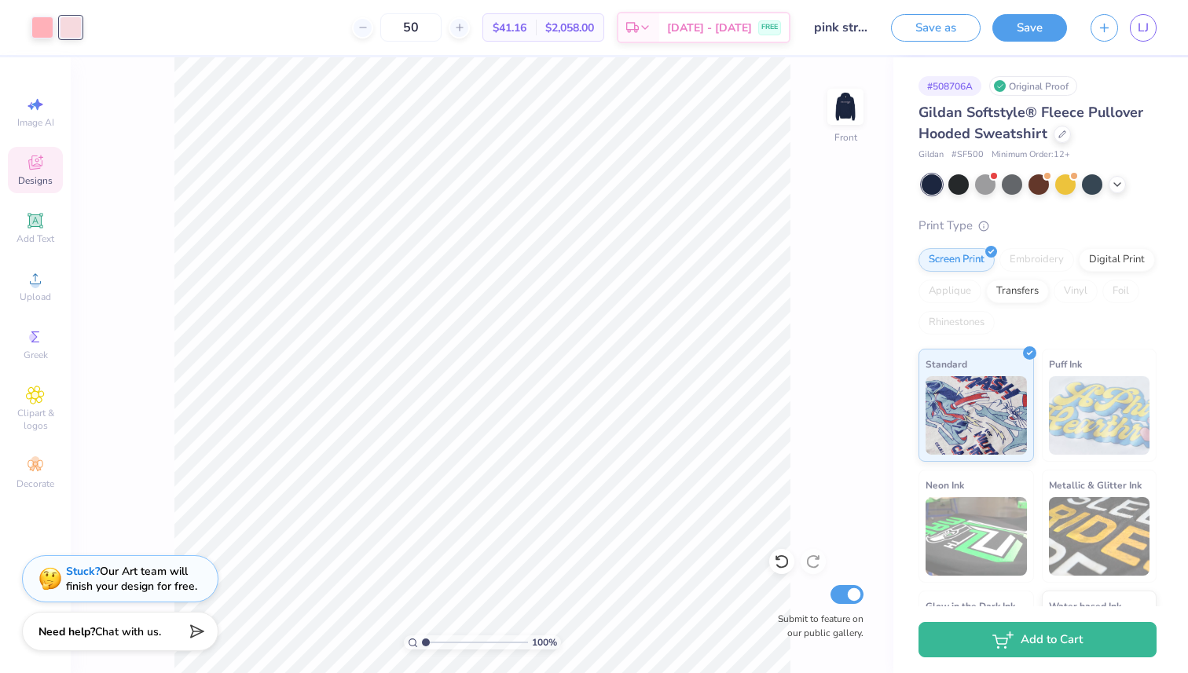
click at [39, 173] on div "Designs" at bounding box center [35, 170] width 55 height 46
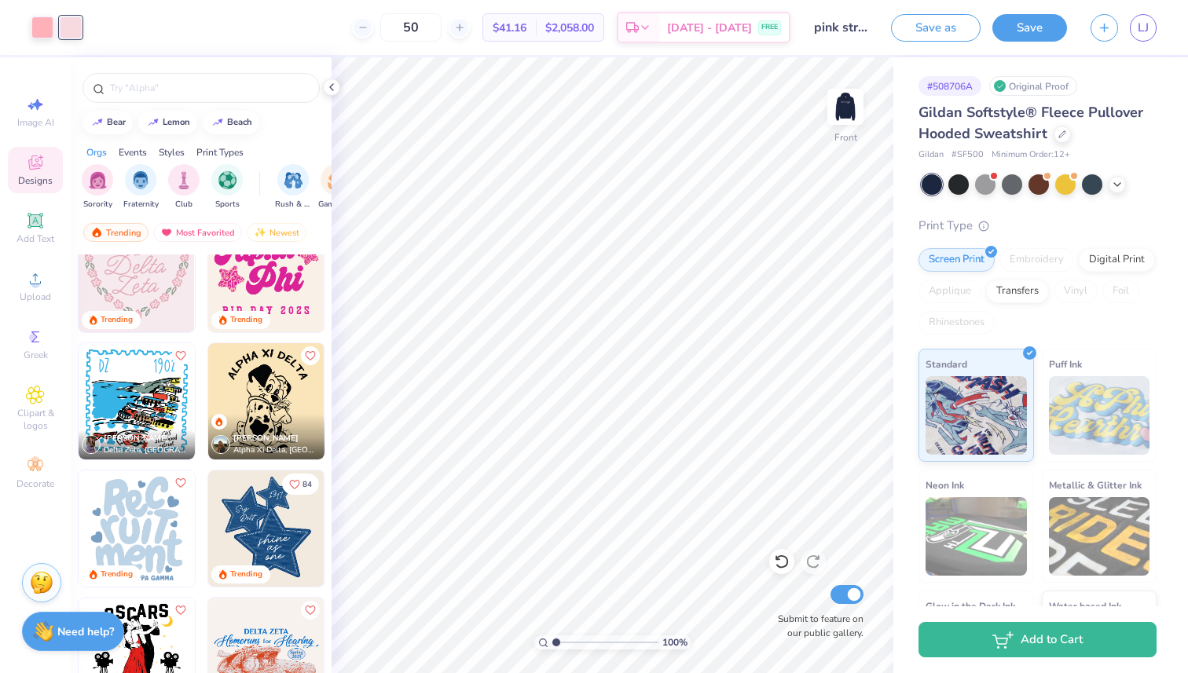
scroll to position [3230, 0]
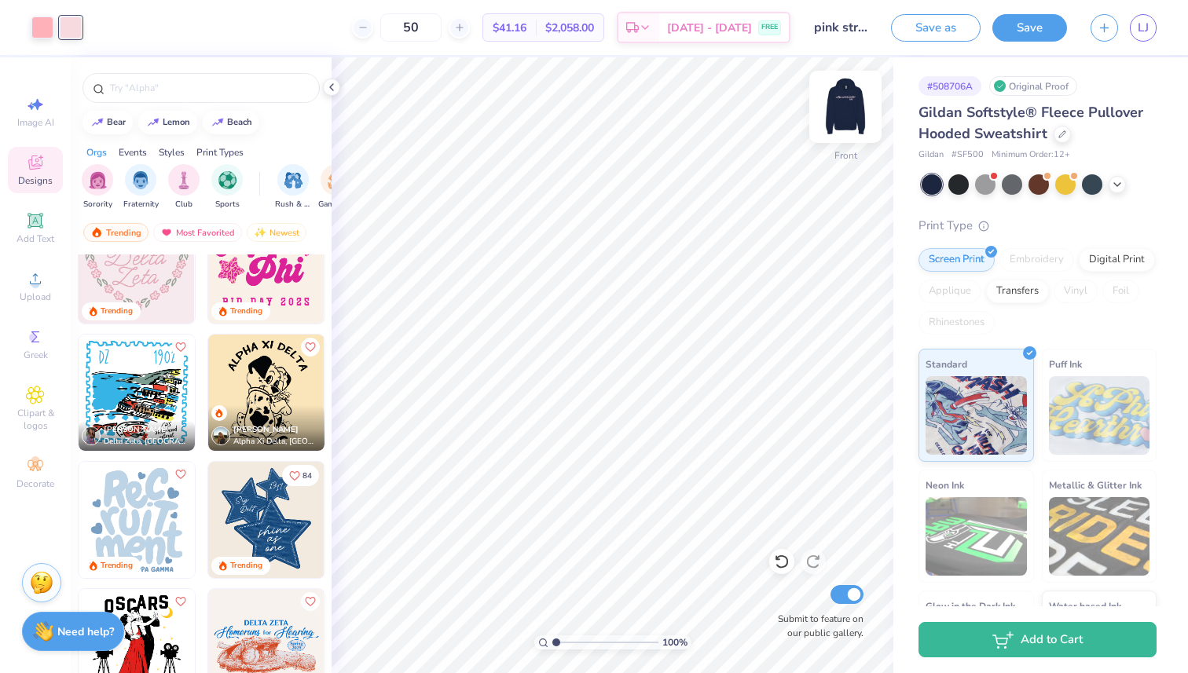
click at [838, 116] on img at bounding box center [845, 106] width 63 height 63
click at [837, 116] on img at bounding box center [845, 106] width 31 height 31
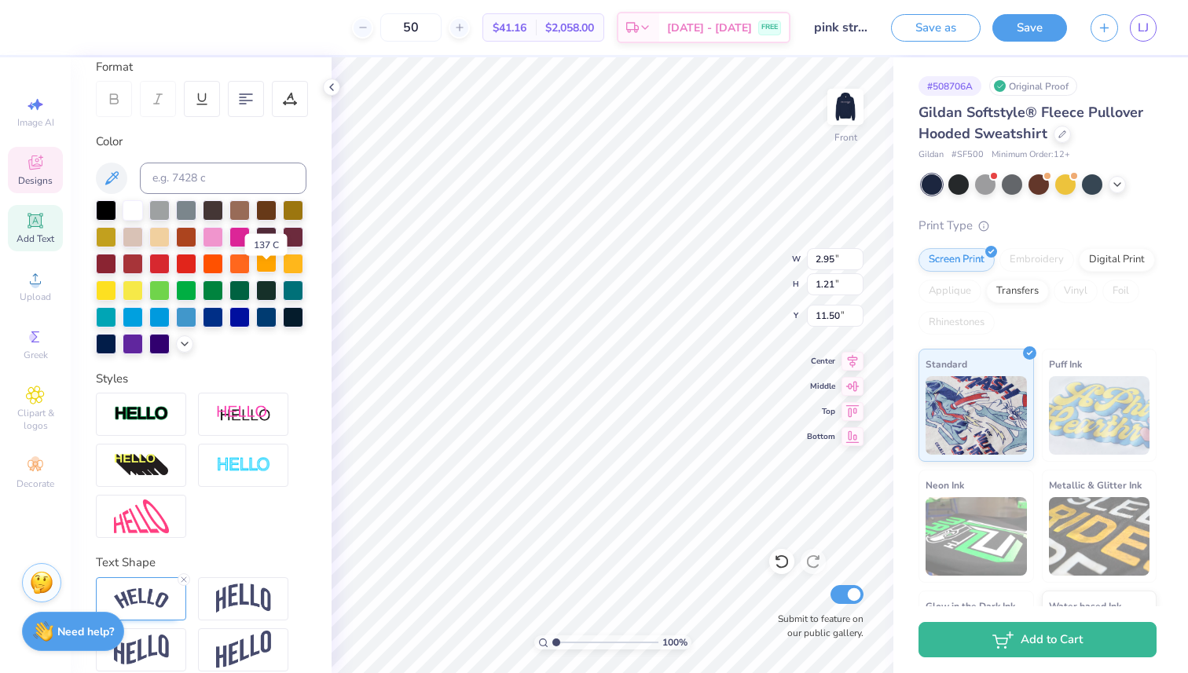
scroll to position [240, 0]
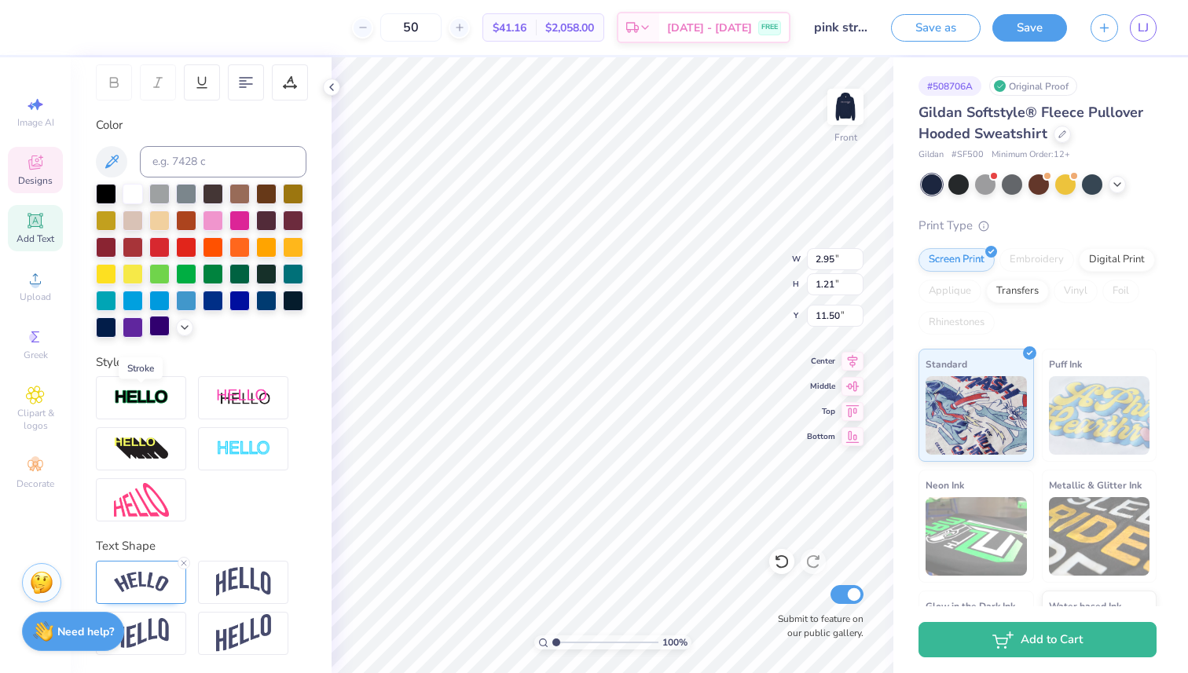
click at [167, 397] on img at bounding box center [141, 398] width 55 height 18
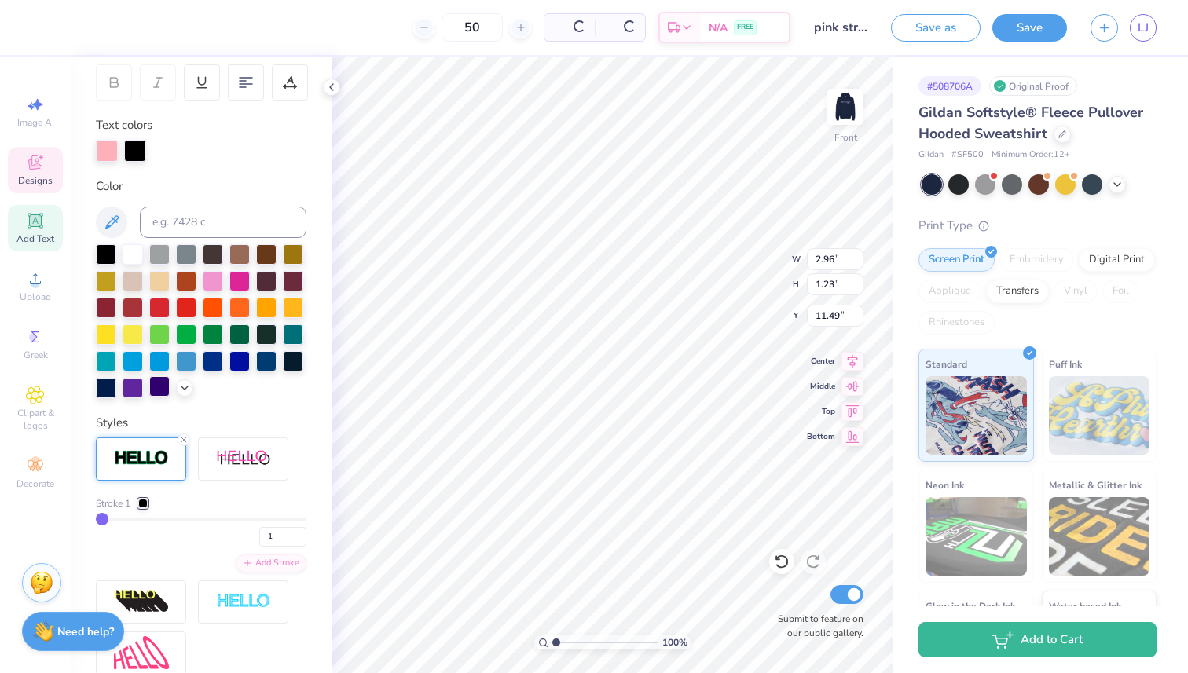
type input "2.96"
type input "1.23"
type input "11.49"
click at [187, 387] on icon at bounding box center [184, 386] width 13 height 13
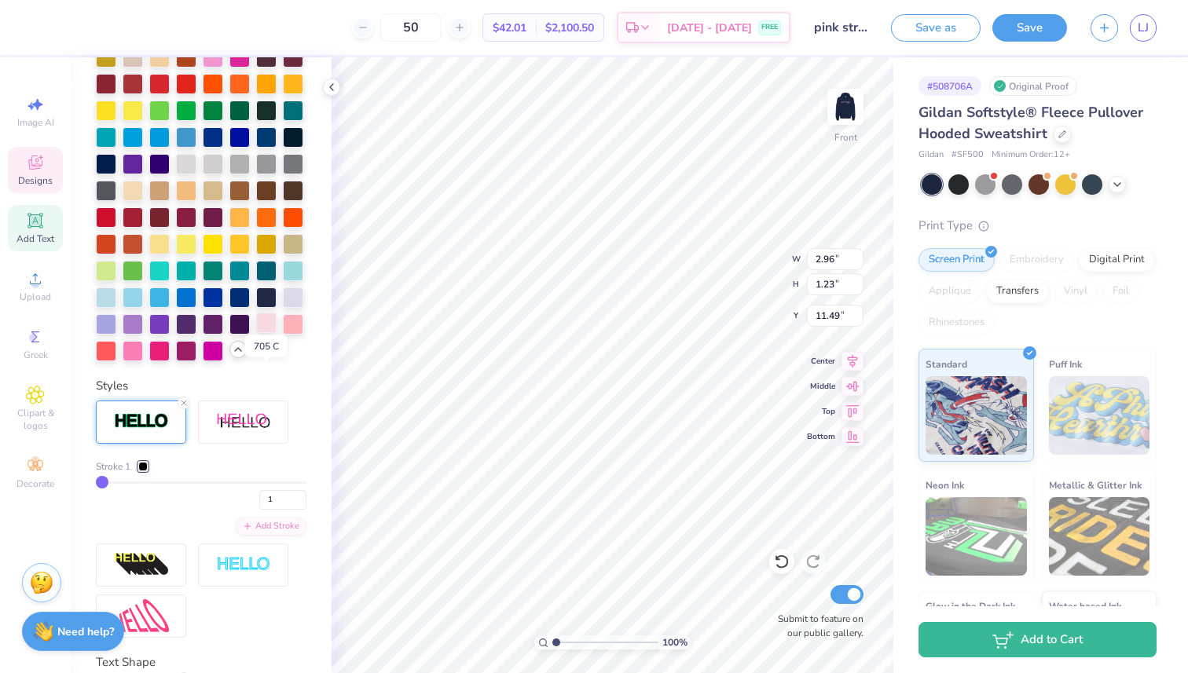
scroll to position [468, 0]
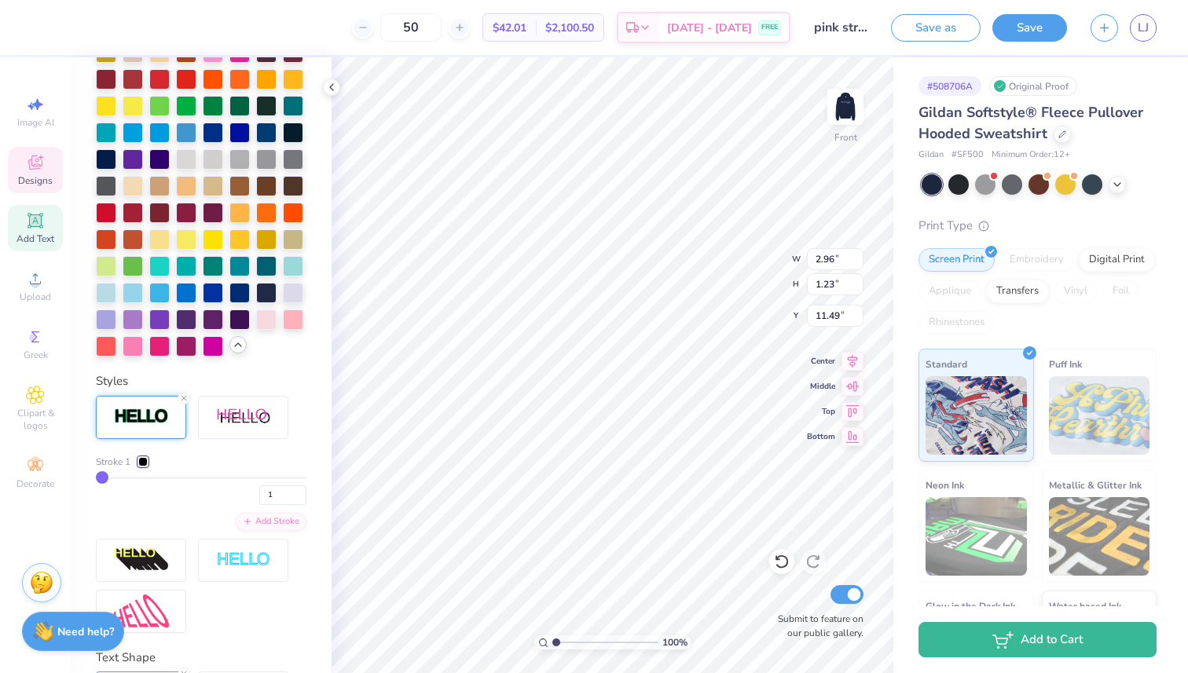
click at [141, 460] on div at bounding box center [142, 461] width 9 height 9
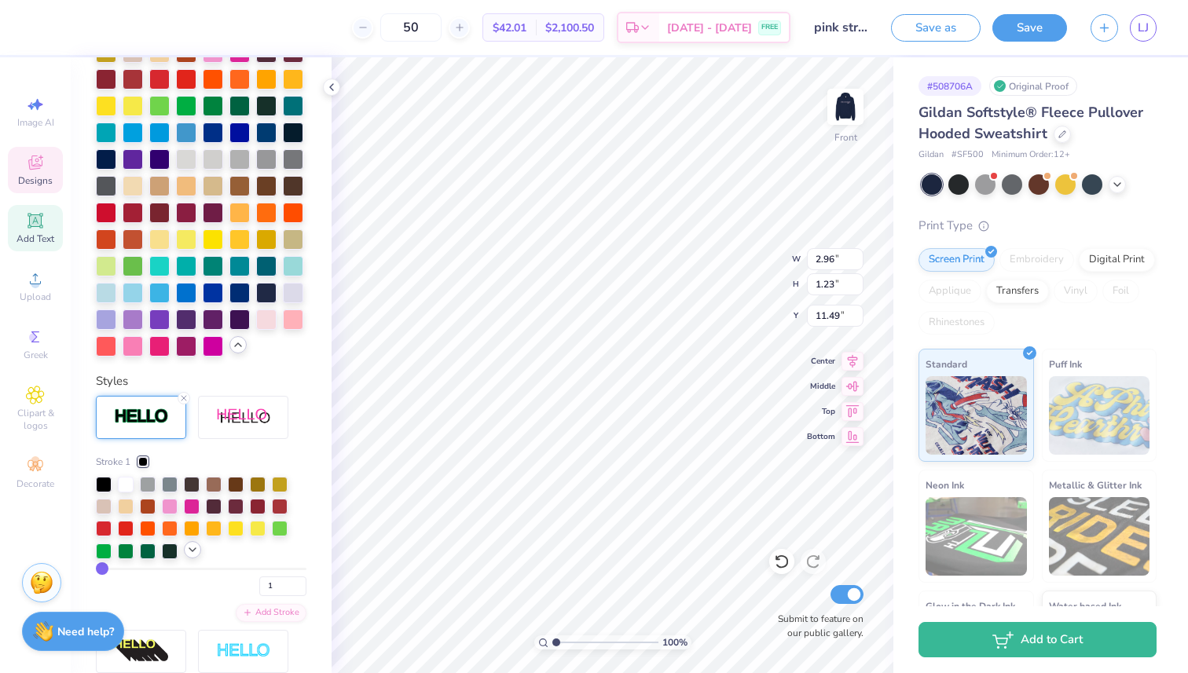
click at [191, 551] on icon at bounding box center [192, 550] width 13 height 13
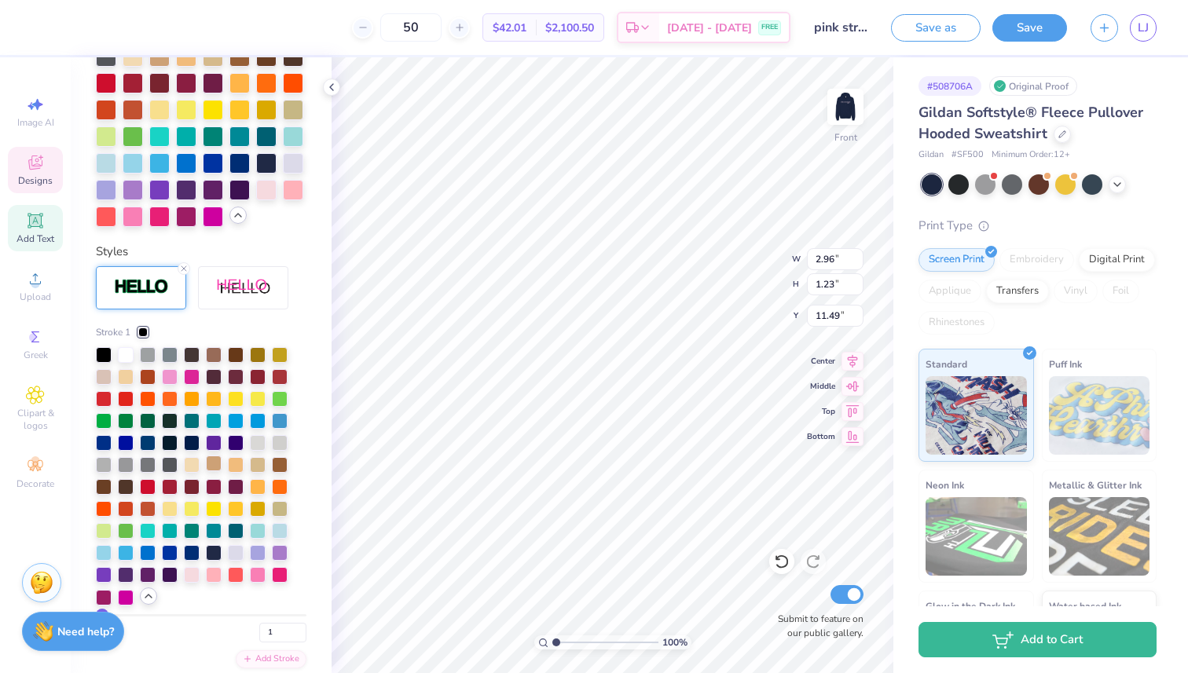
scroll to position [603, 0]
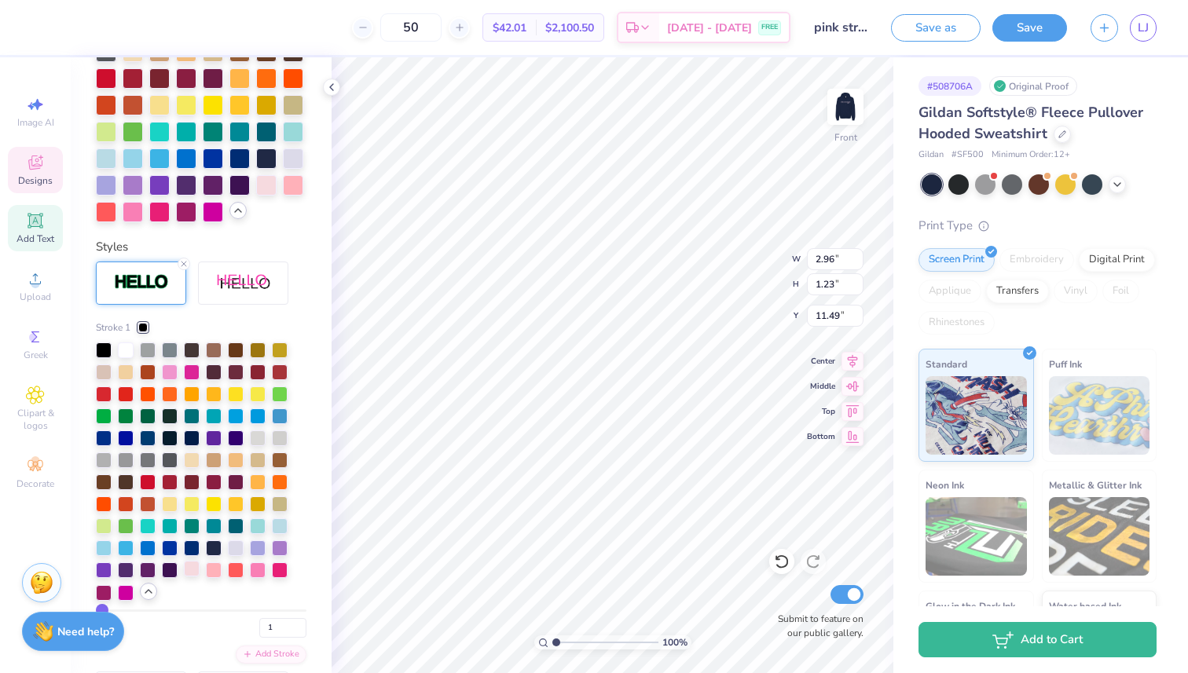
click at [193, 573] on div at bounding box center [192, 569] width 16 height 16
